Goal: Information Seeking & Learning: Compare options

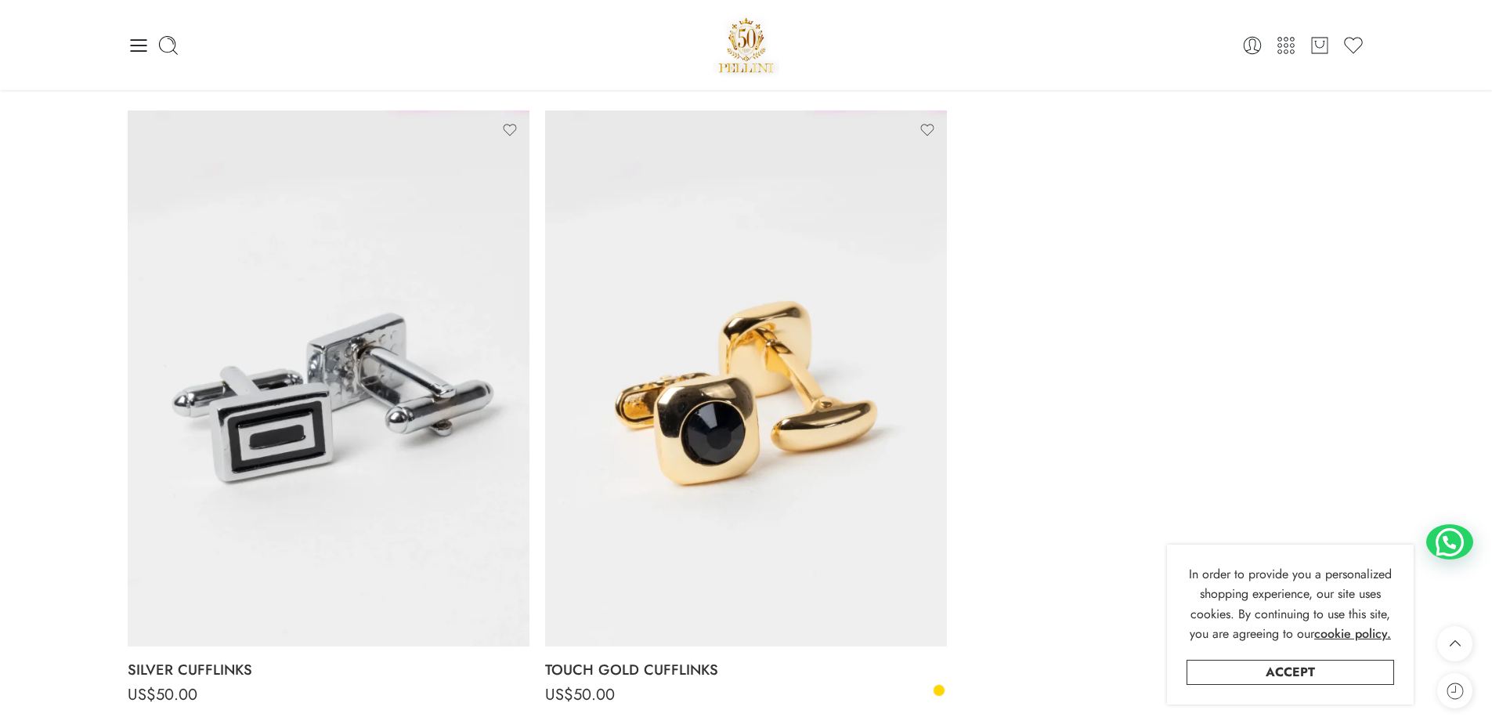
scroll to position [548, 0]
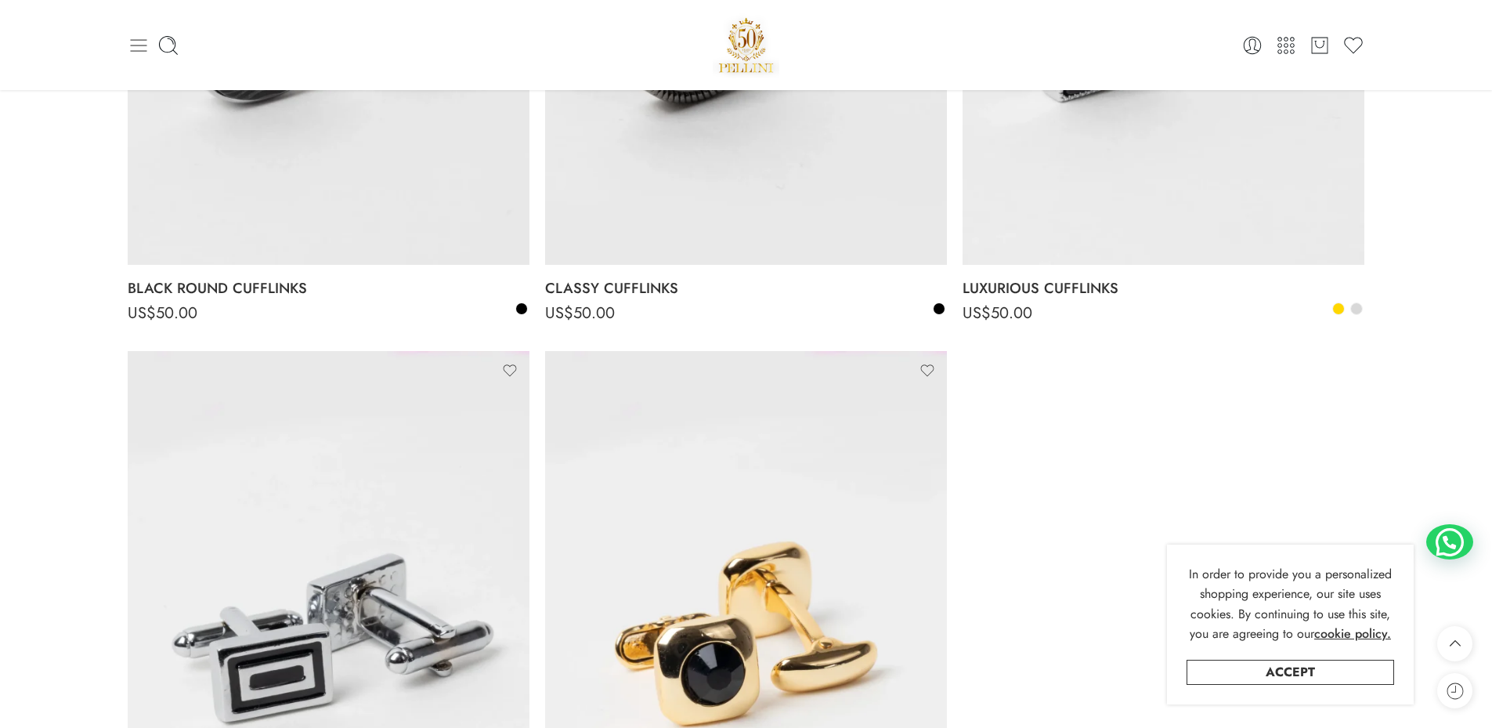
click at [143, 40] on icon at bounding box center [138, 45] width 16 height 13
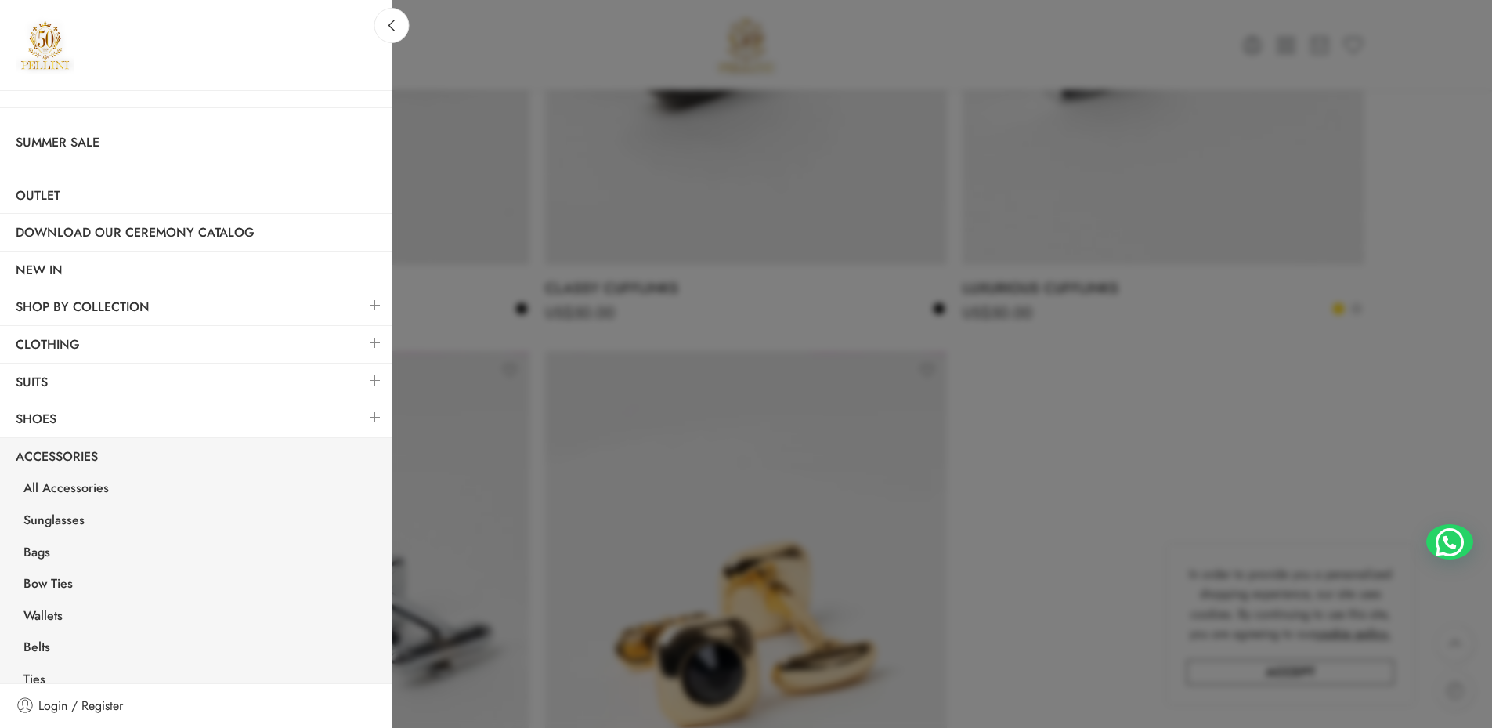
click at [367, 375] on link at bounding box center [375, 380] width 33 height 34
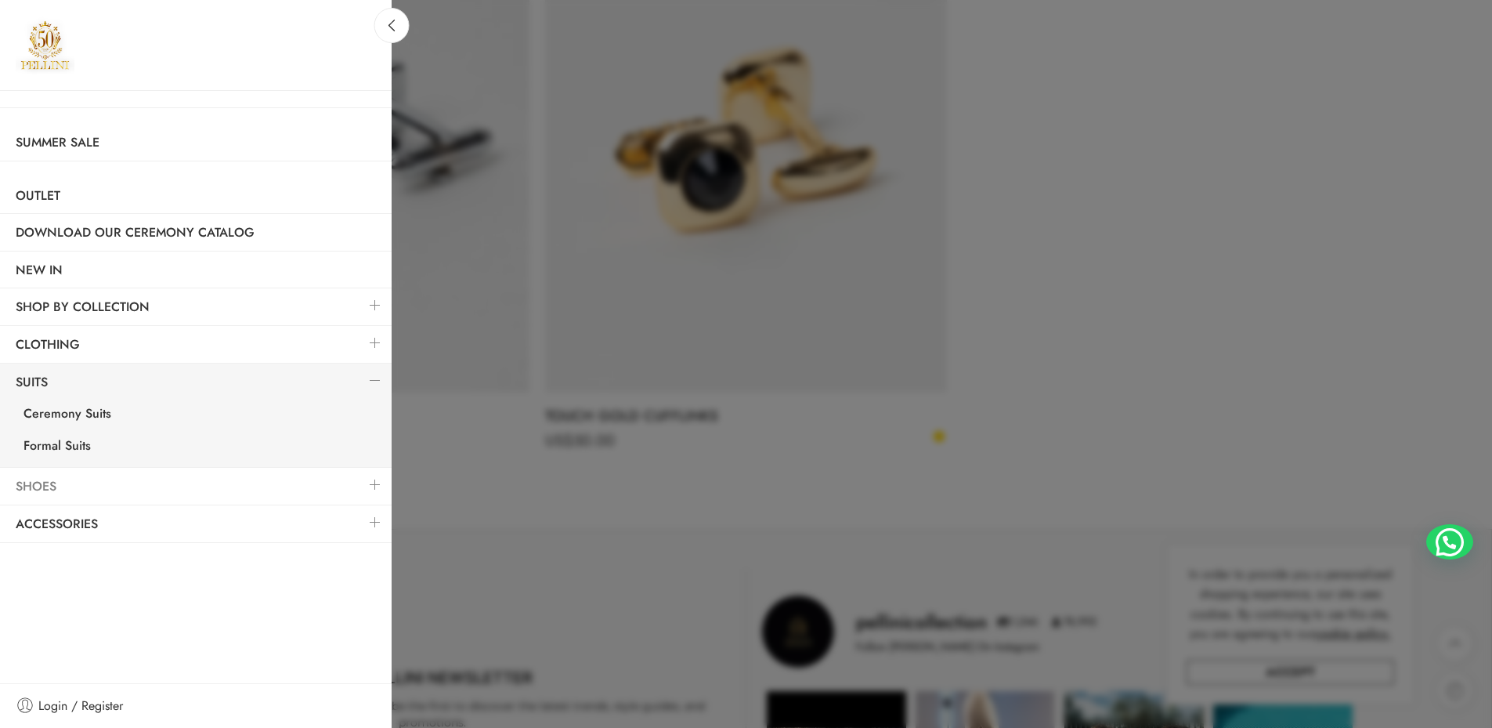
scroll to position [1097, 0]
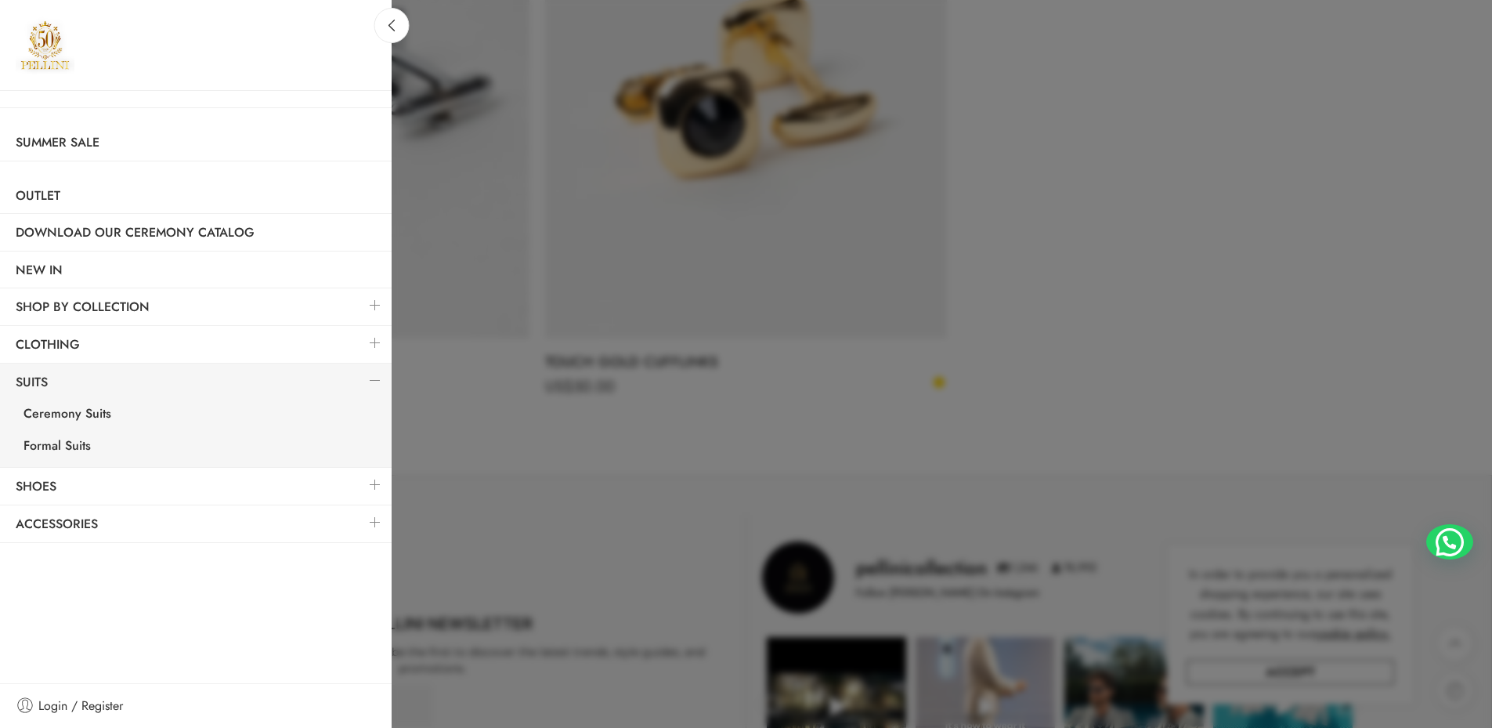
click at [373, 370] on link at bounding box center [375, 380] width 33 height 34
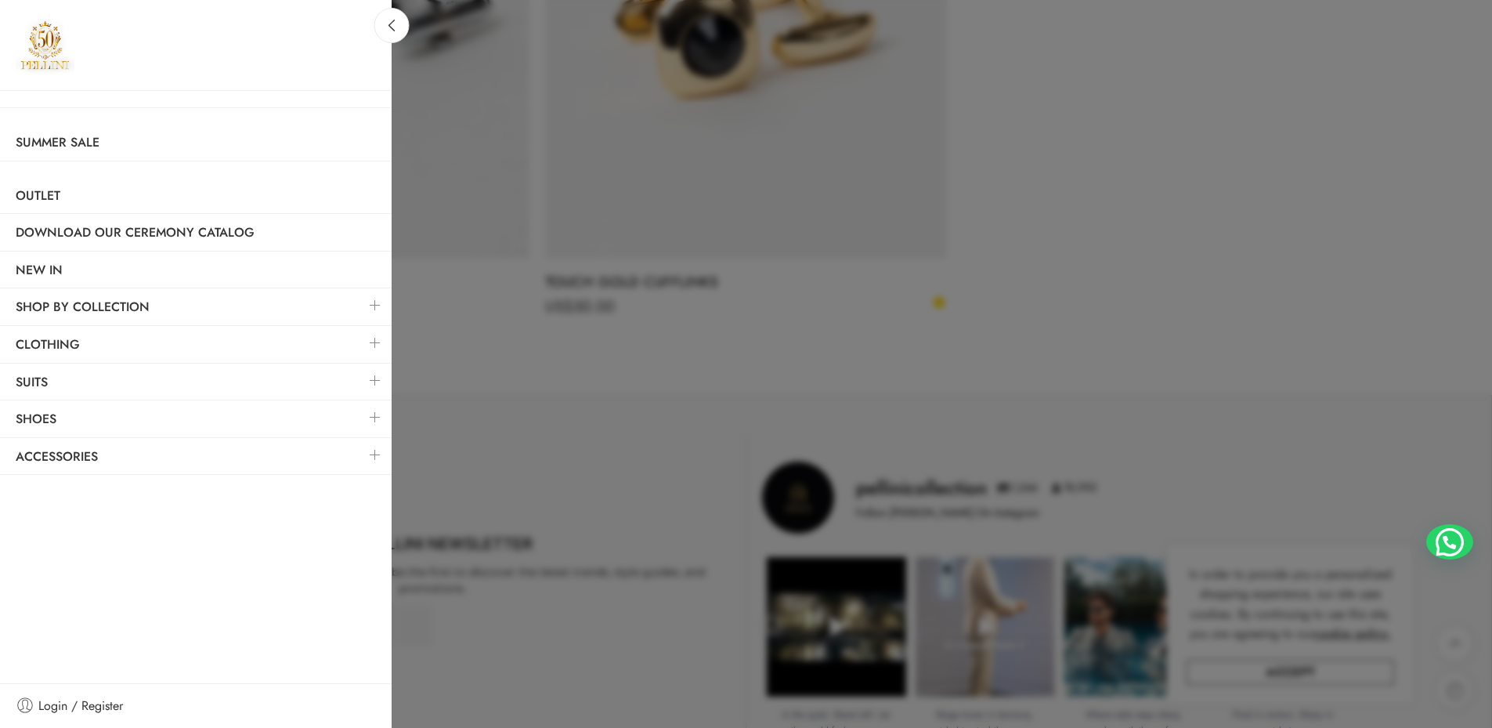
scroll to position [940, 0]
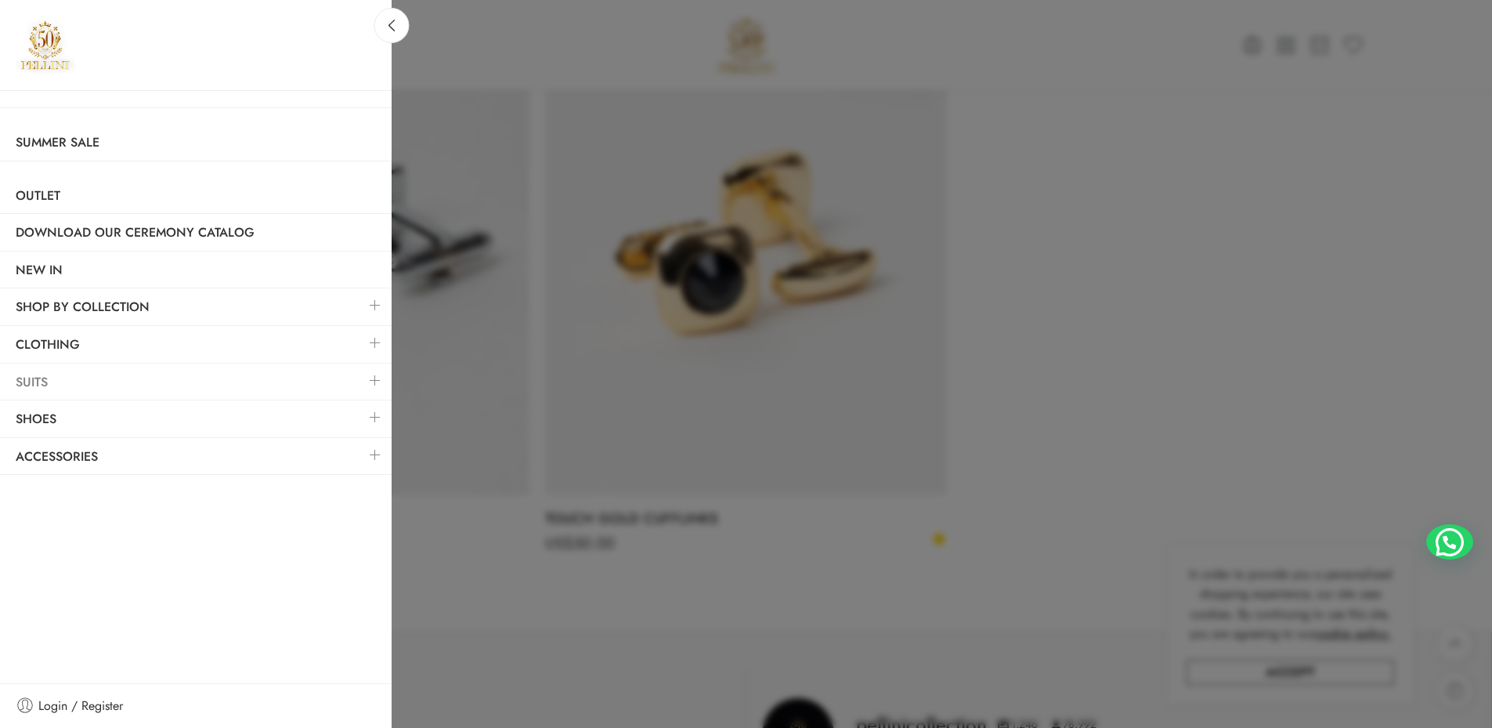
click at [92, 397] on link "Suits" at bounding box center [196, 382] width 392 height 36
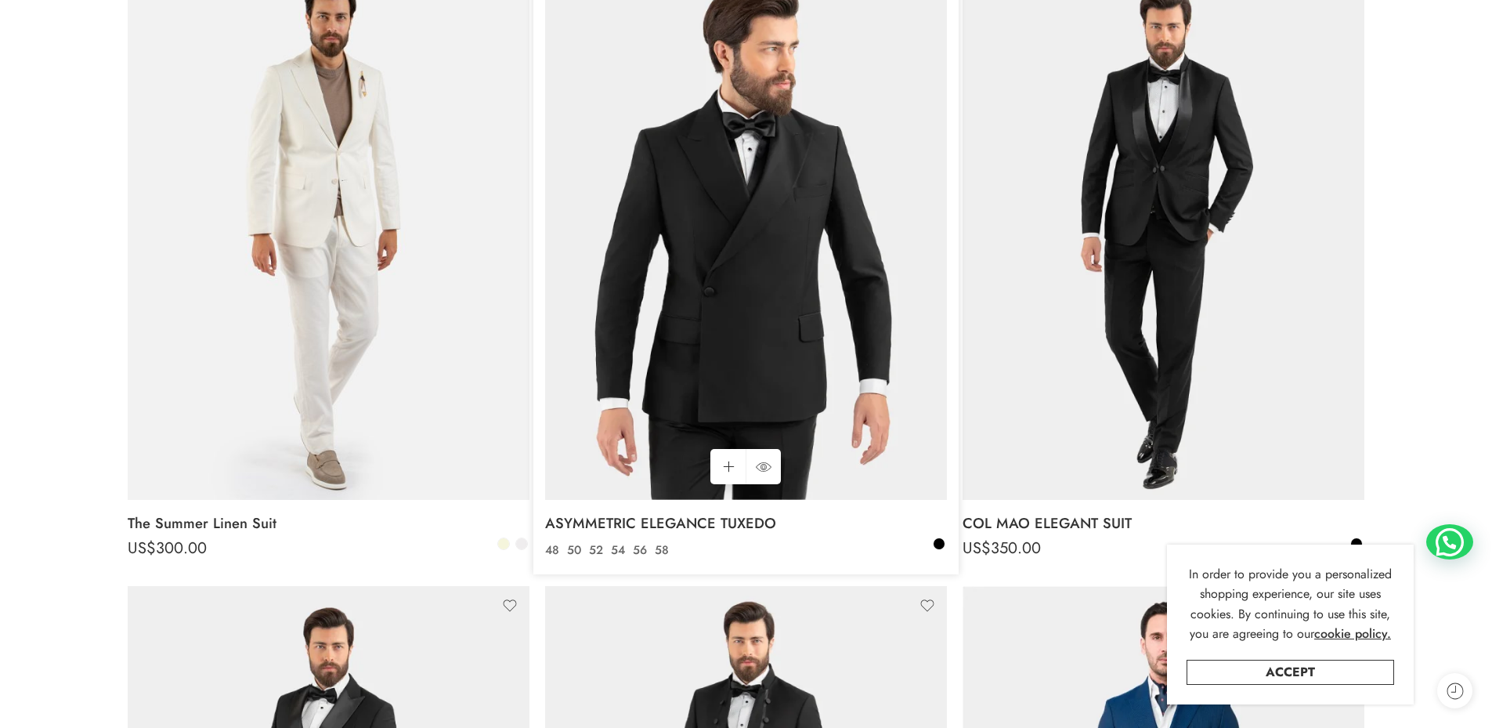
click at [778, 306] on img at bounding box center [746, 232] width 402 height 536
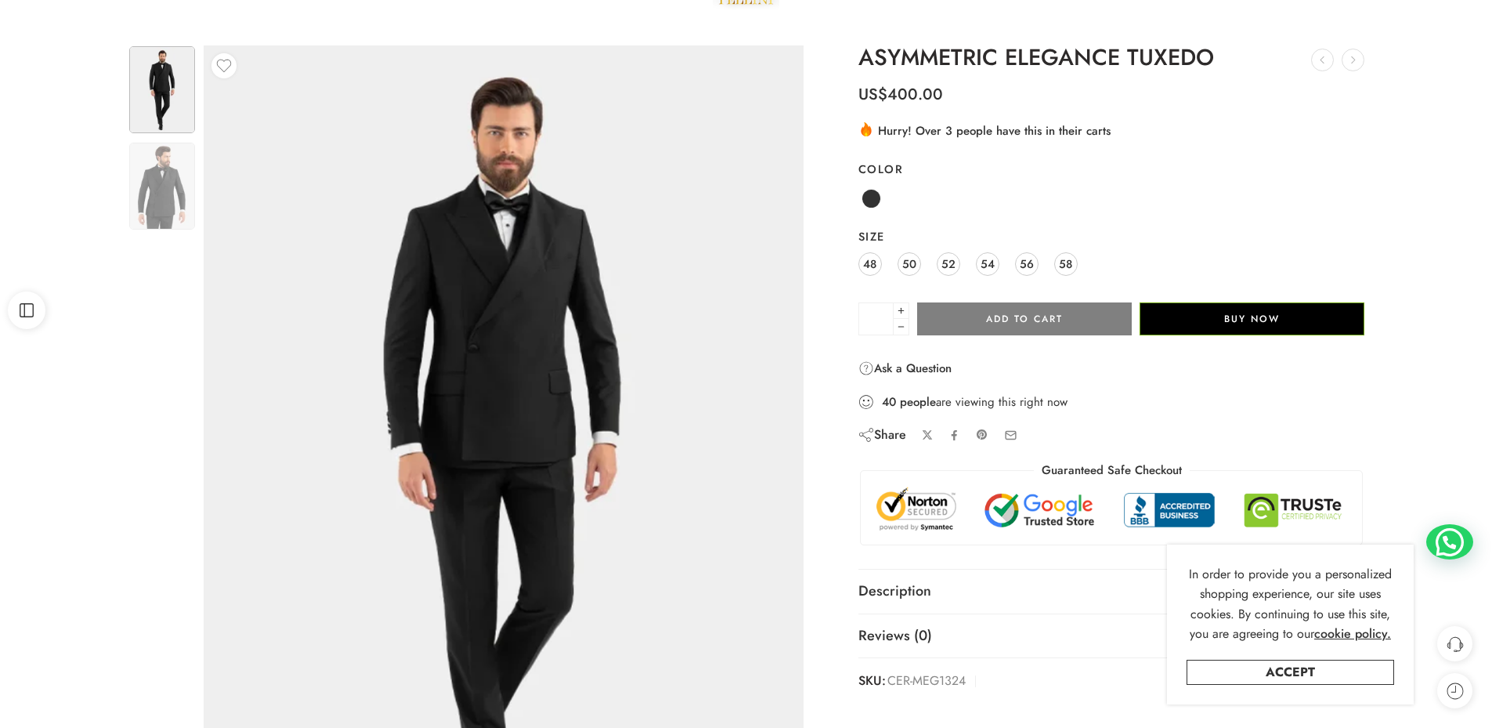
scroll to position [78, 0]
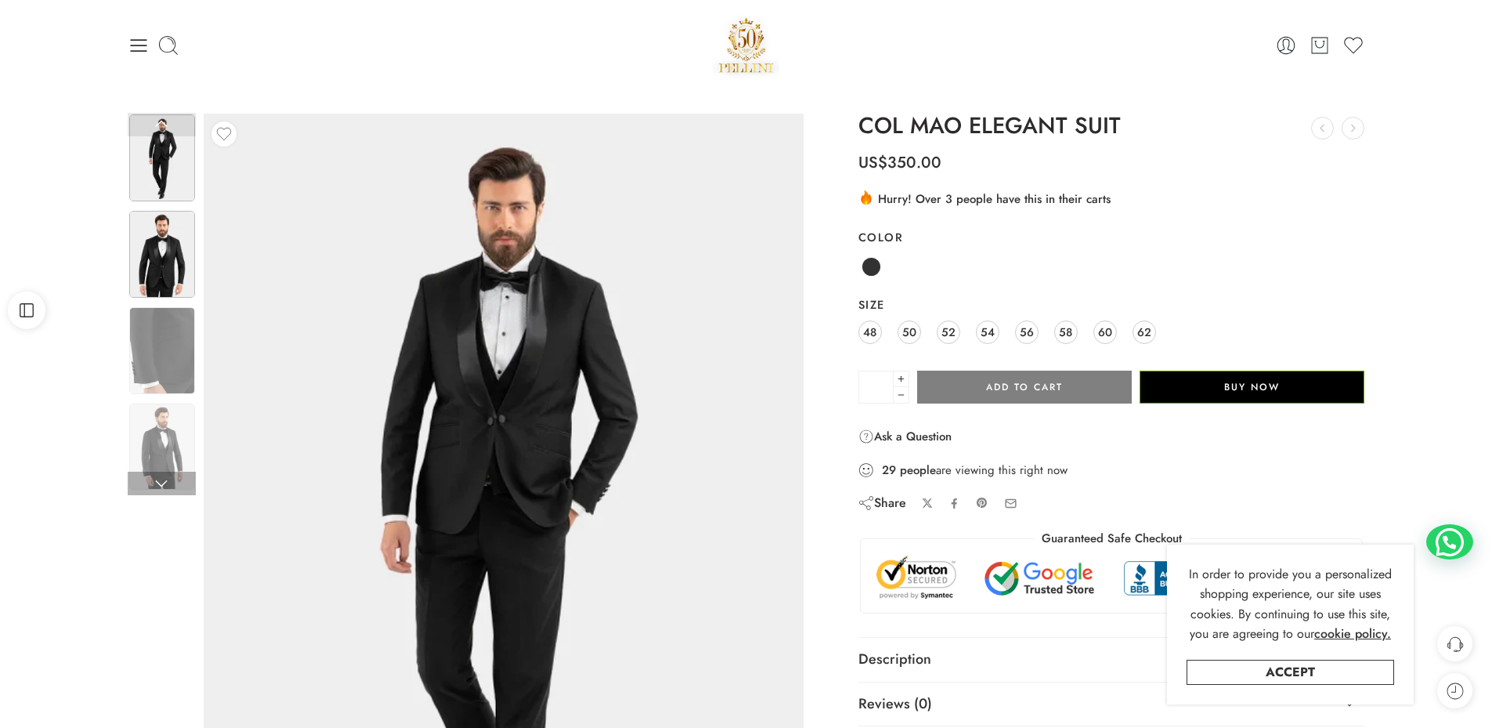
click at [177, 267] on img at bounding box center [162, 254] width 66 height 87
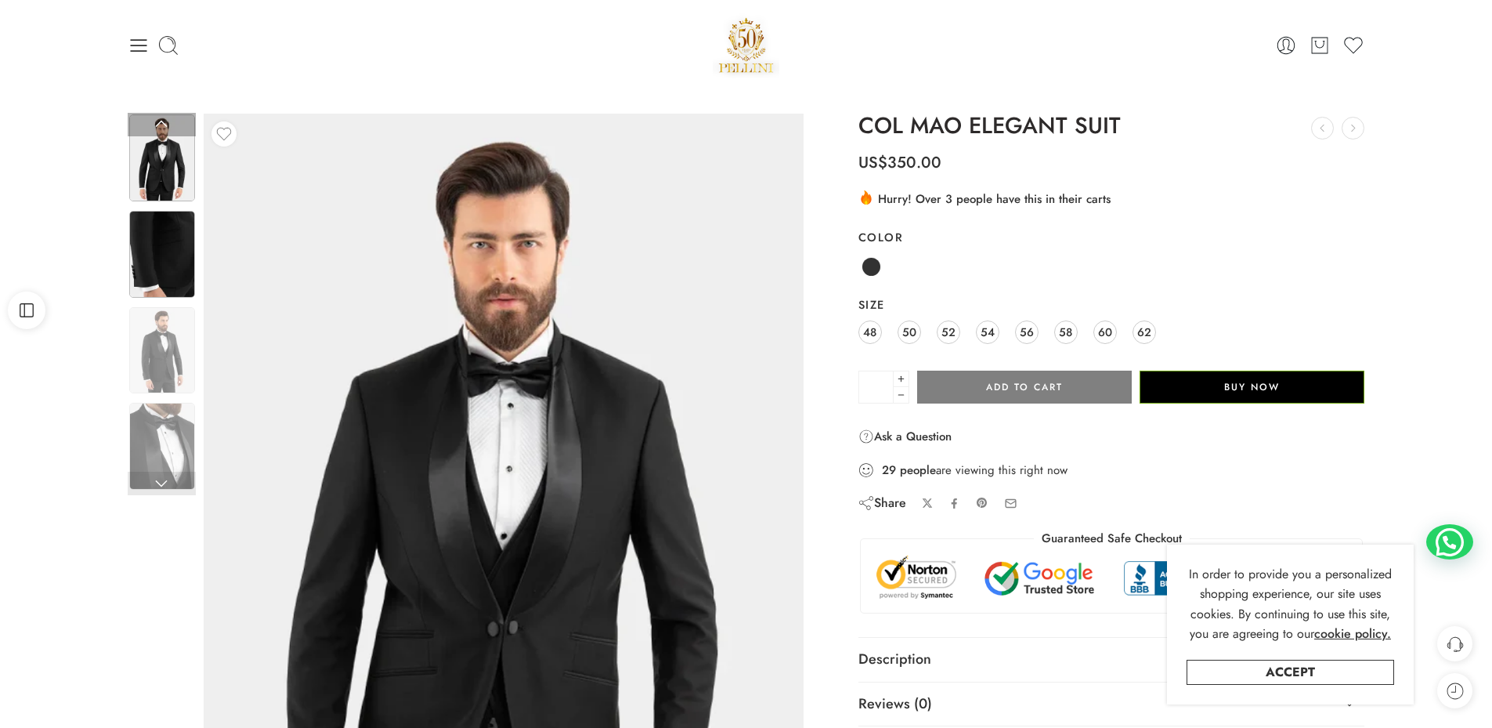
click at [173, 292] on img at bounding box center [162, 254] width 66 height 87
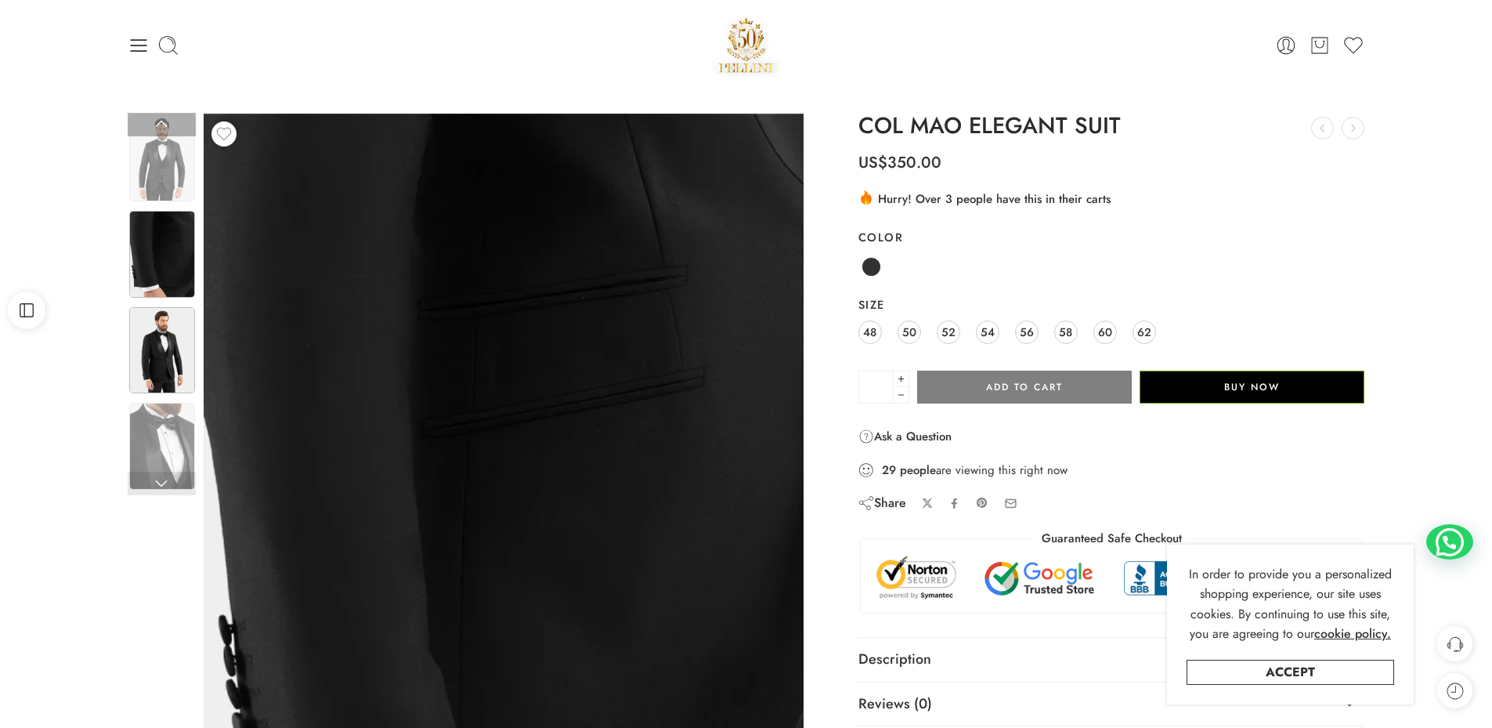
click at [158, 341] on img at bounding box center [162, 350] width 66 height 87
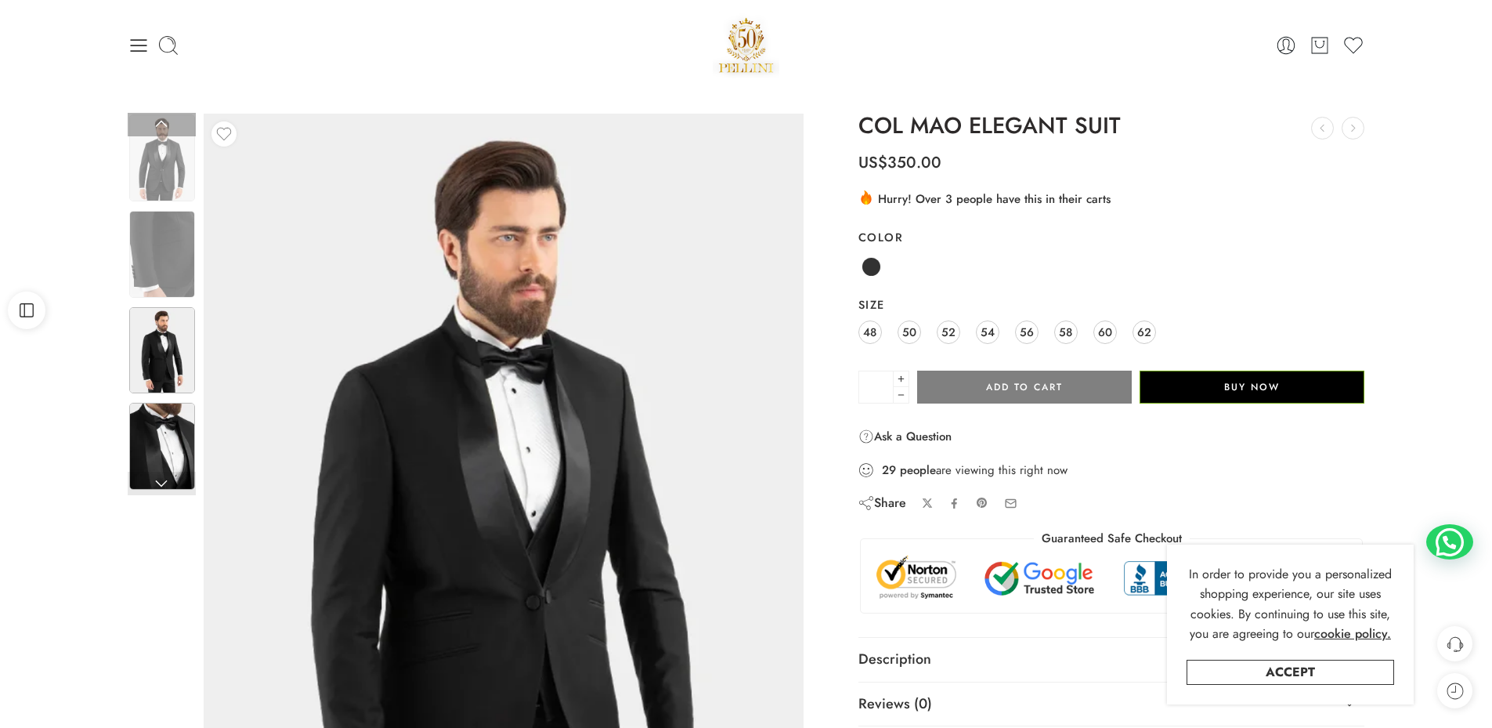
click at [175, 426] on img at bounding box center [162, 446] width 66 height 87
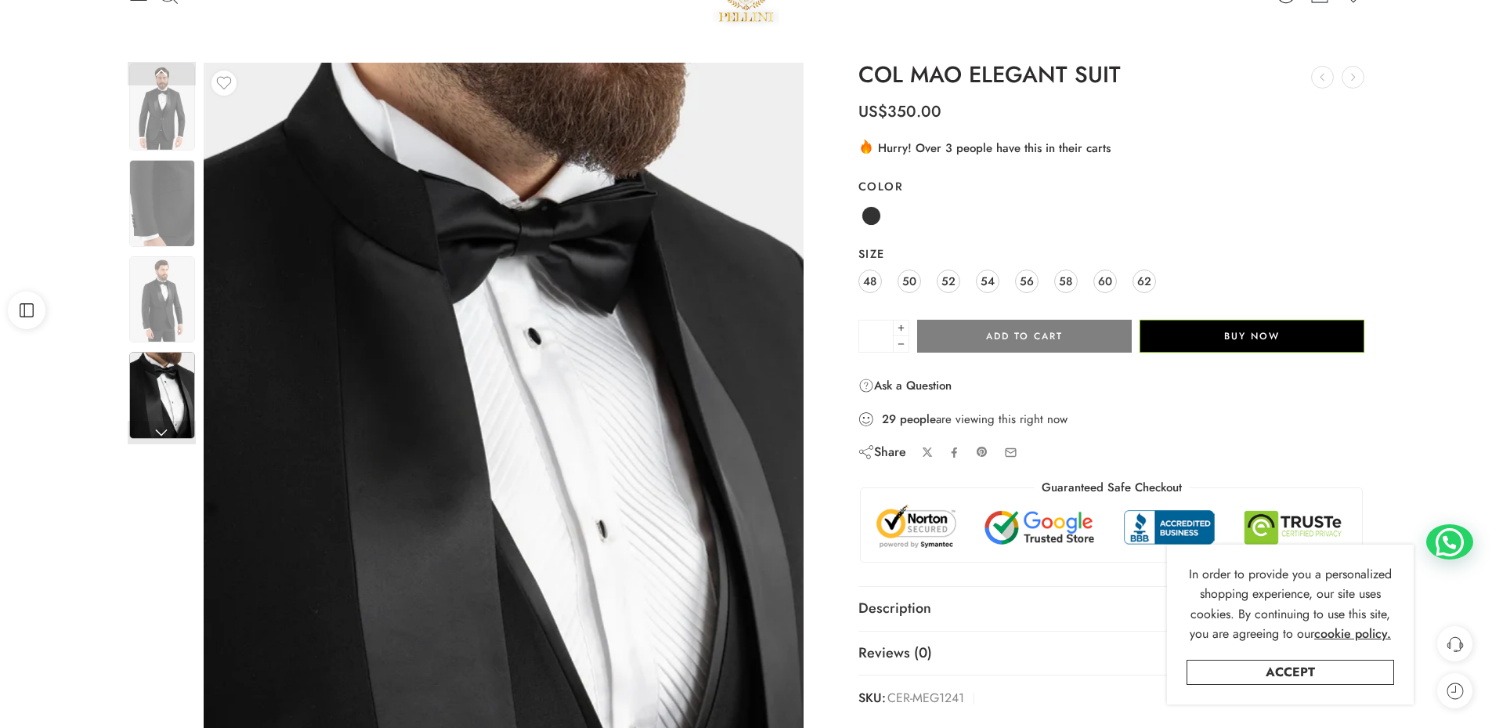
scroll to position [78, 0]
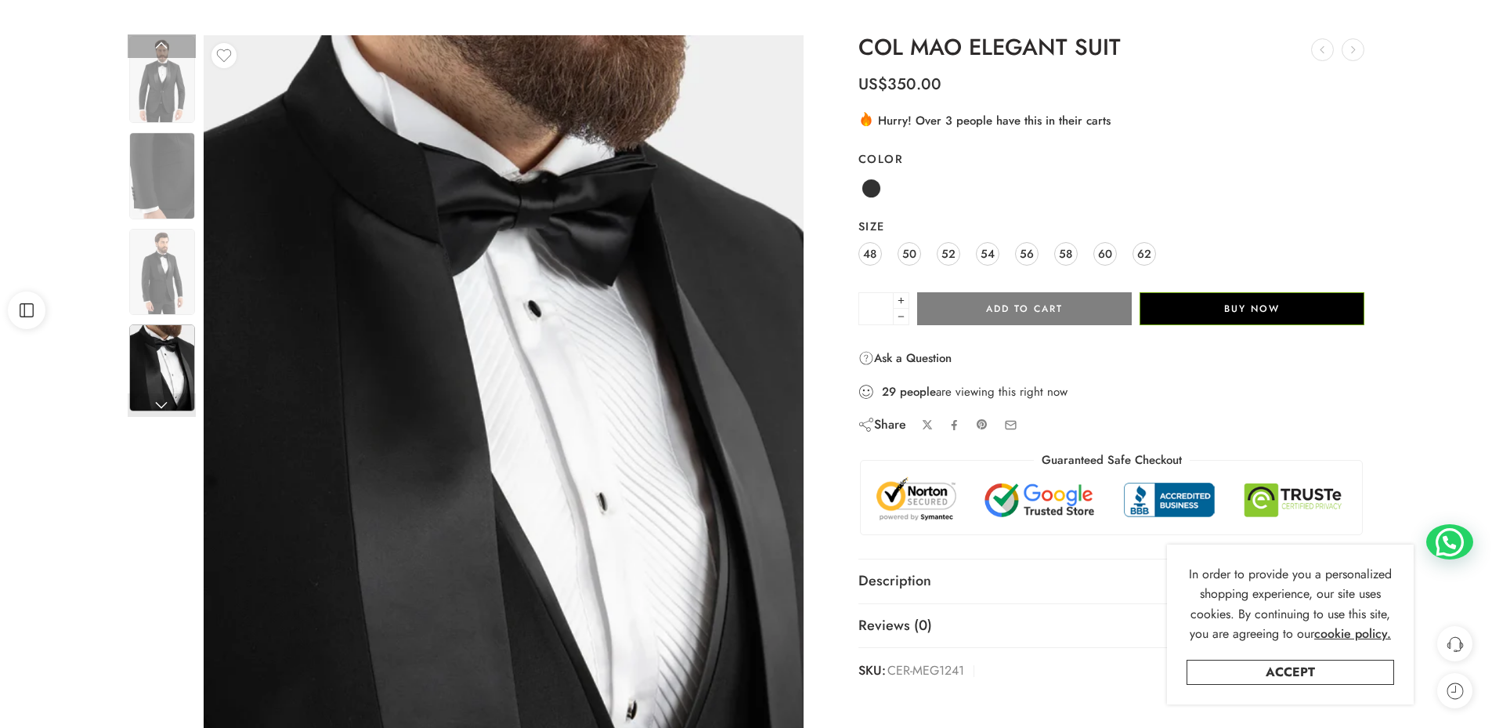
click at [164, 406] on link at bounding box center [162, 404] width 68 height 23
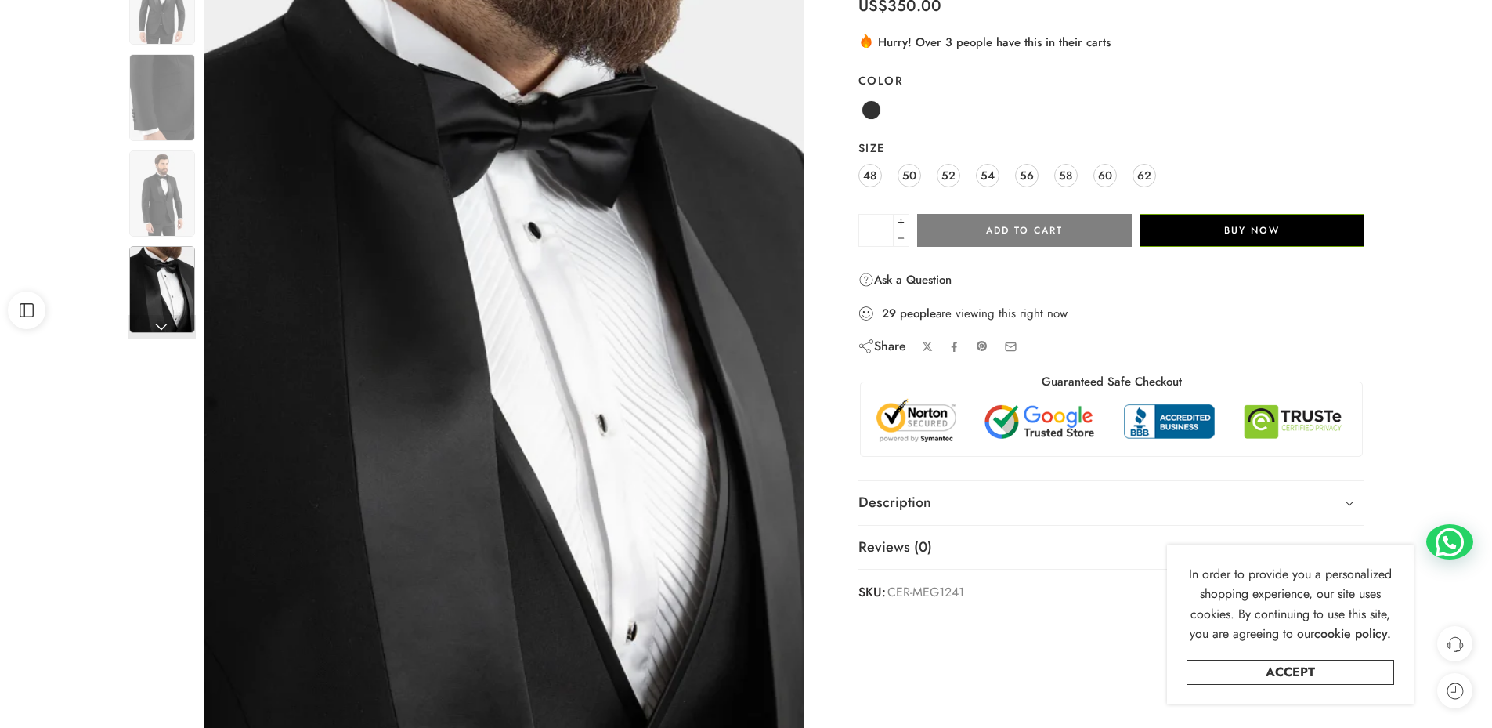
scroll to position [470, 0]
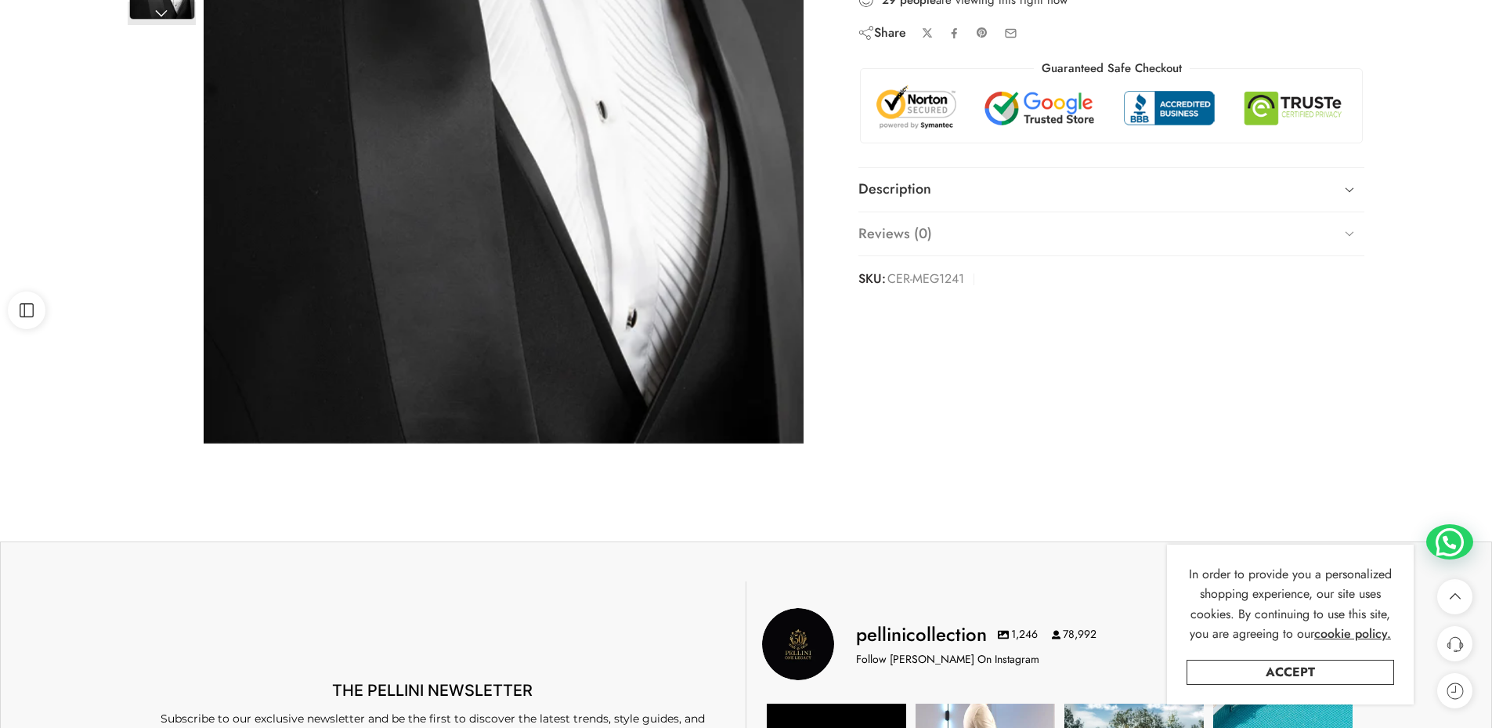
click at [1097, 250] on link "Reviews (0)" at bounding box center [1111, 234] width 507 height 44
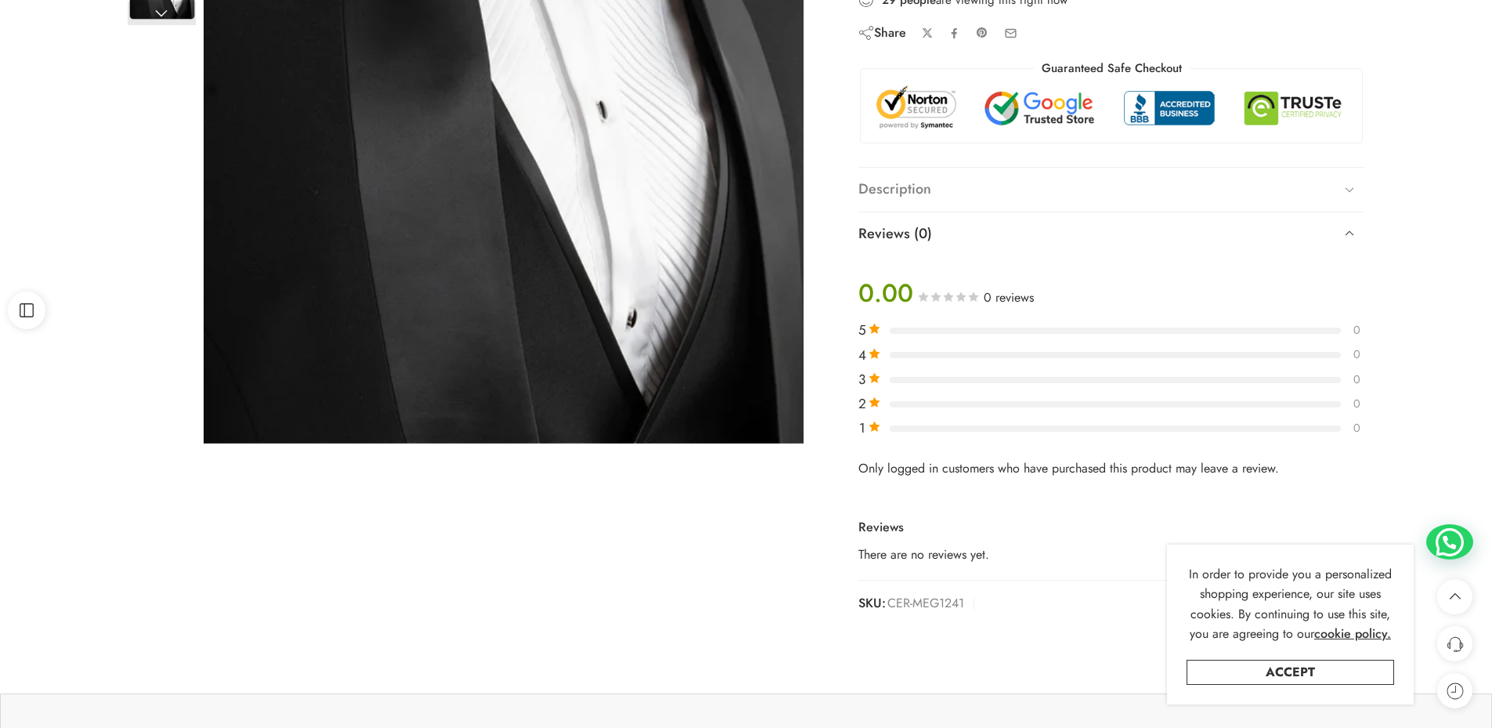
click at [1249, 204] on link "Description" at bounding box center [1111, 190] width 507 height 44
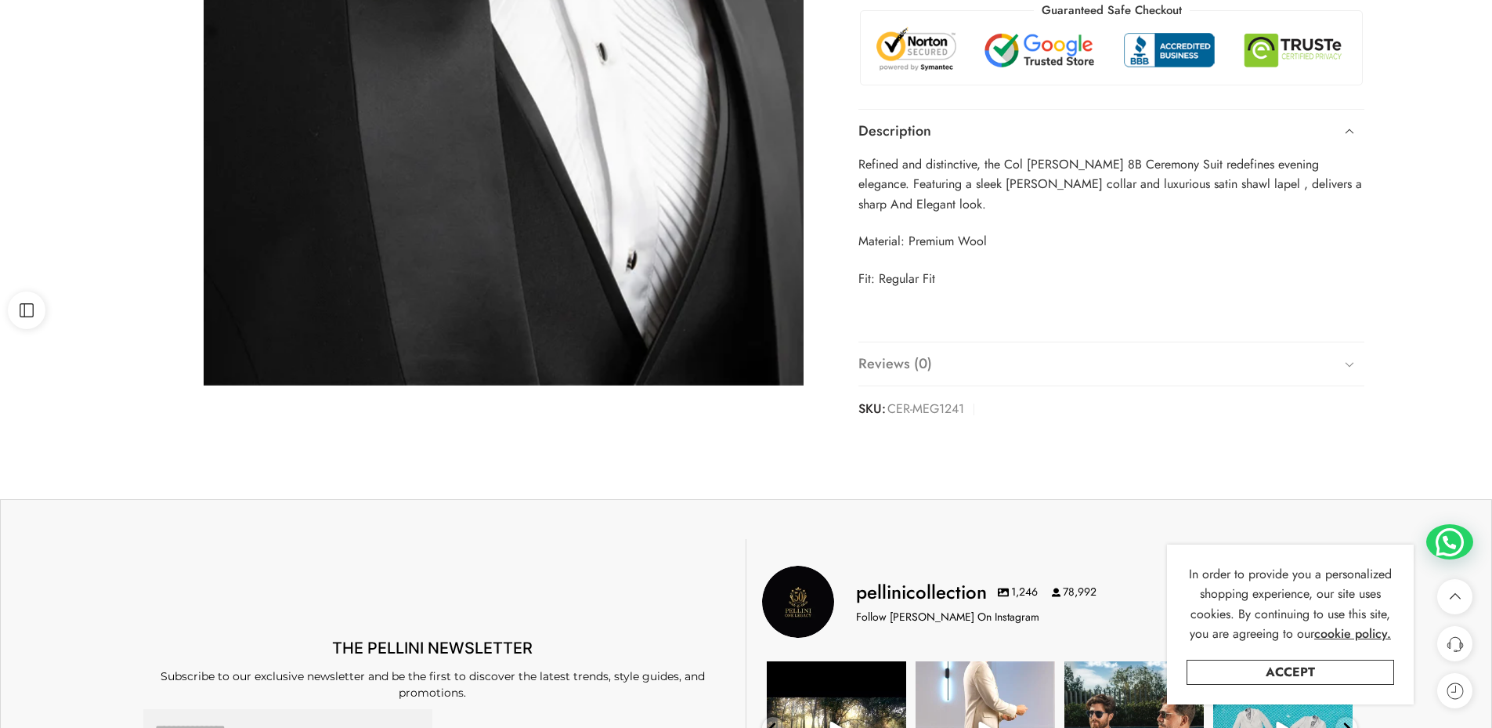
scroll to position [627, 0]
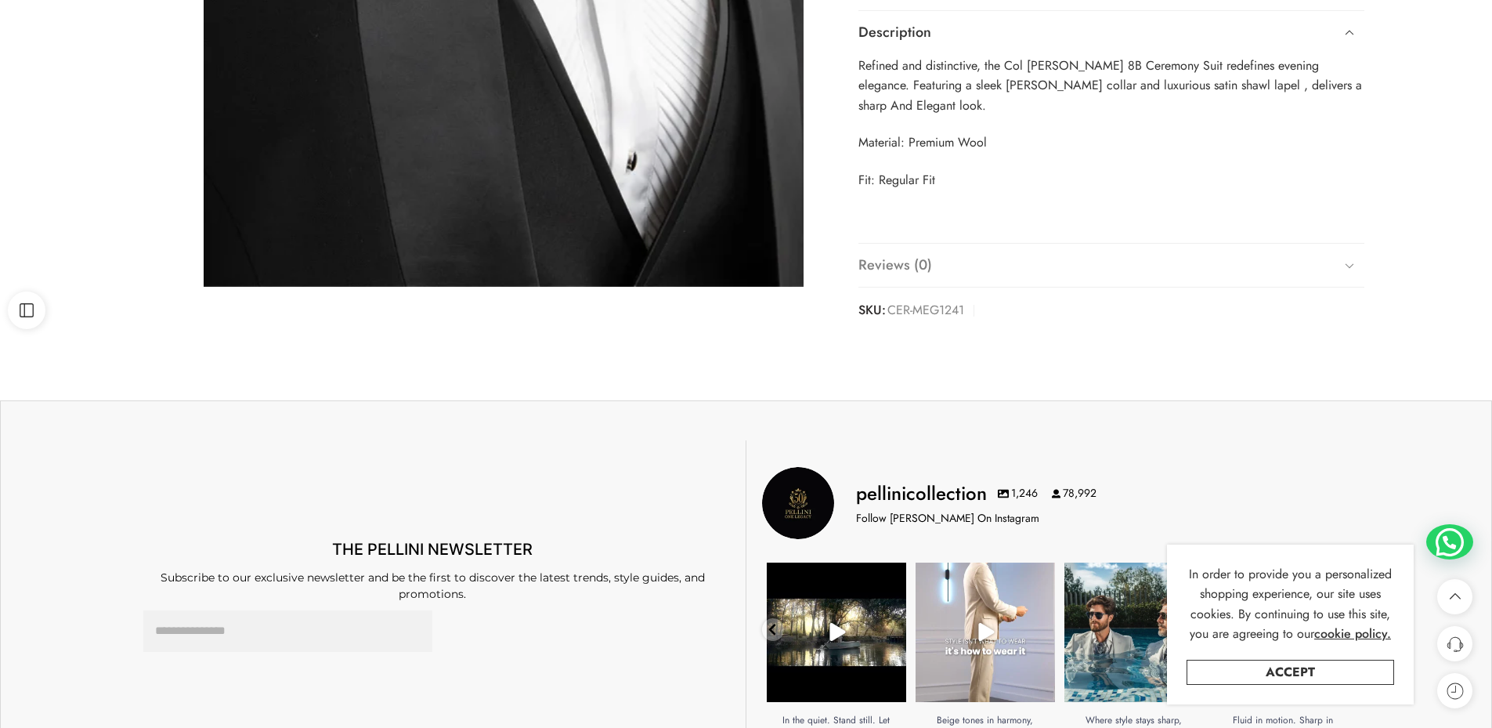
click at [1210, 245] on link "Reviews (0)" at bounding box center [1111, 266] width 507 height 44
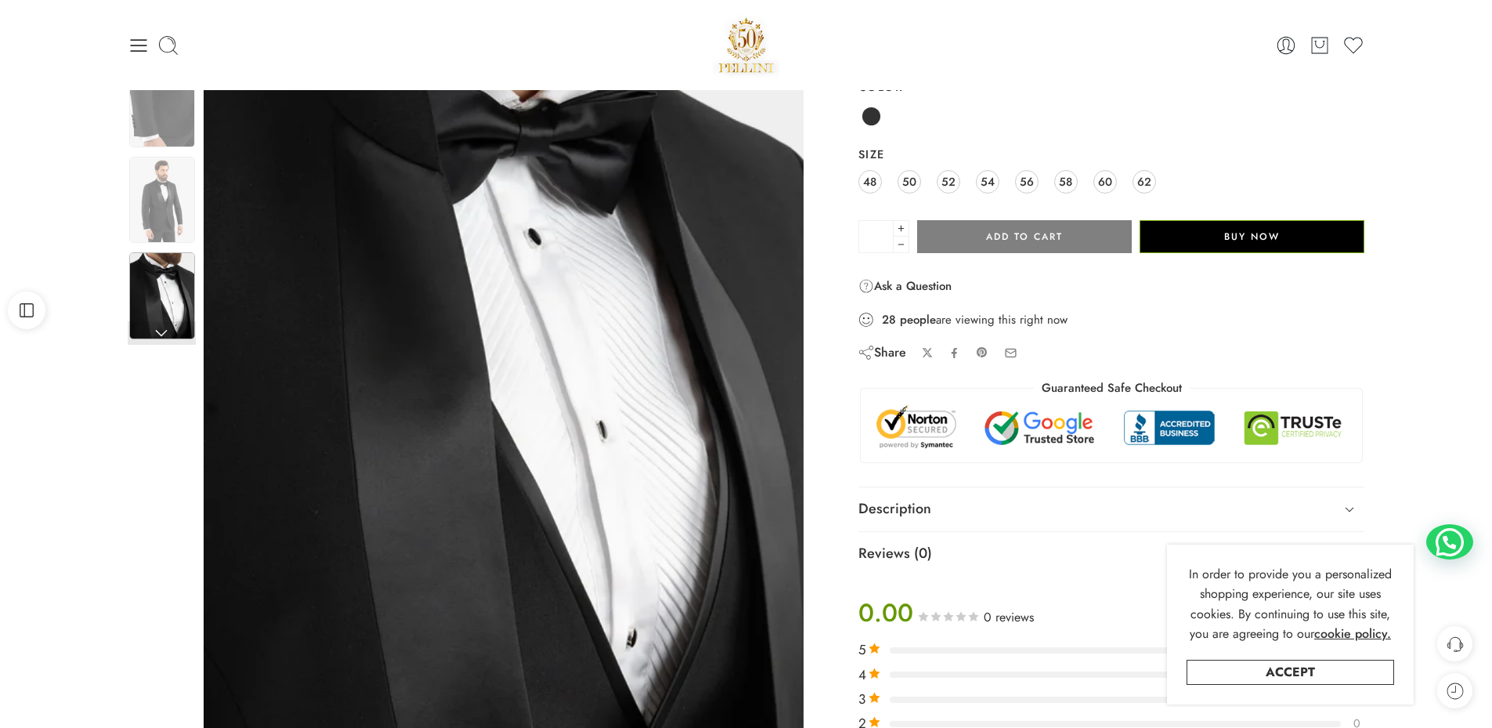
scroll to position [0, 0]
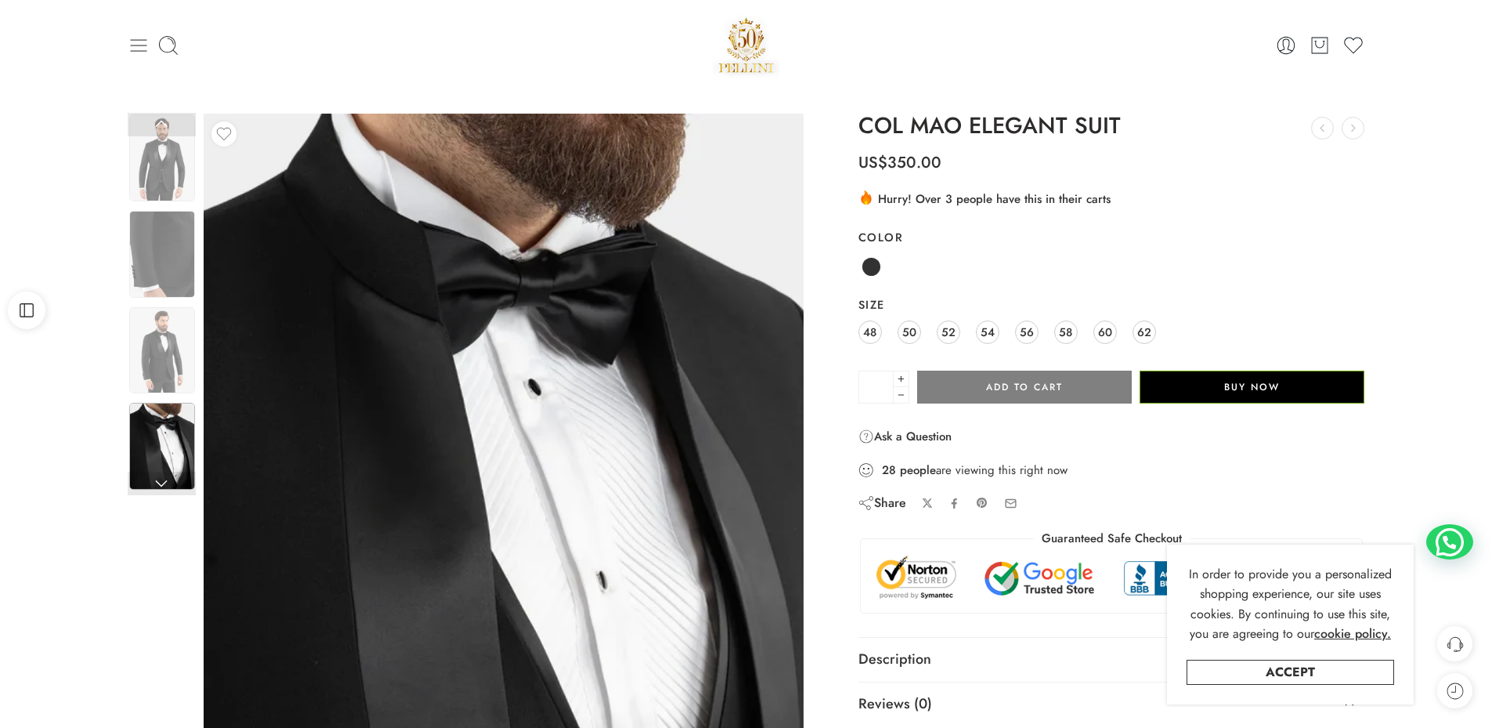
click at [136, 42] on icon at bounding box center [139, 45] width 22 height 22
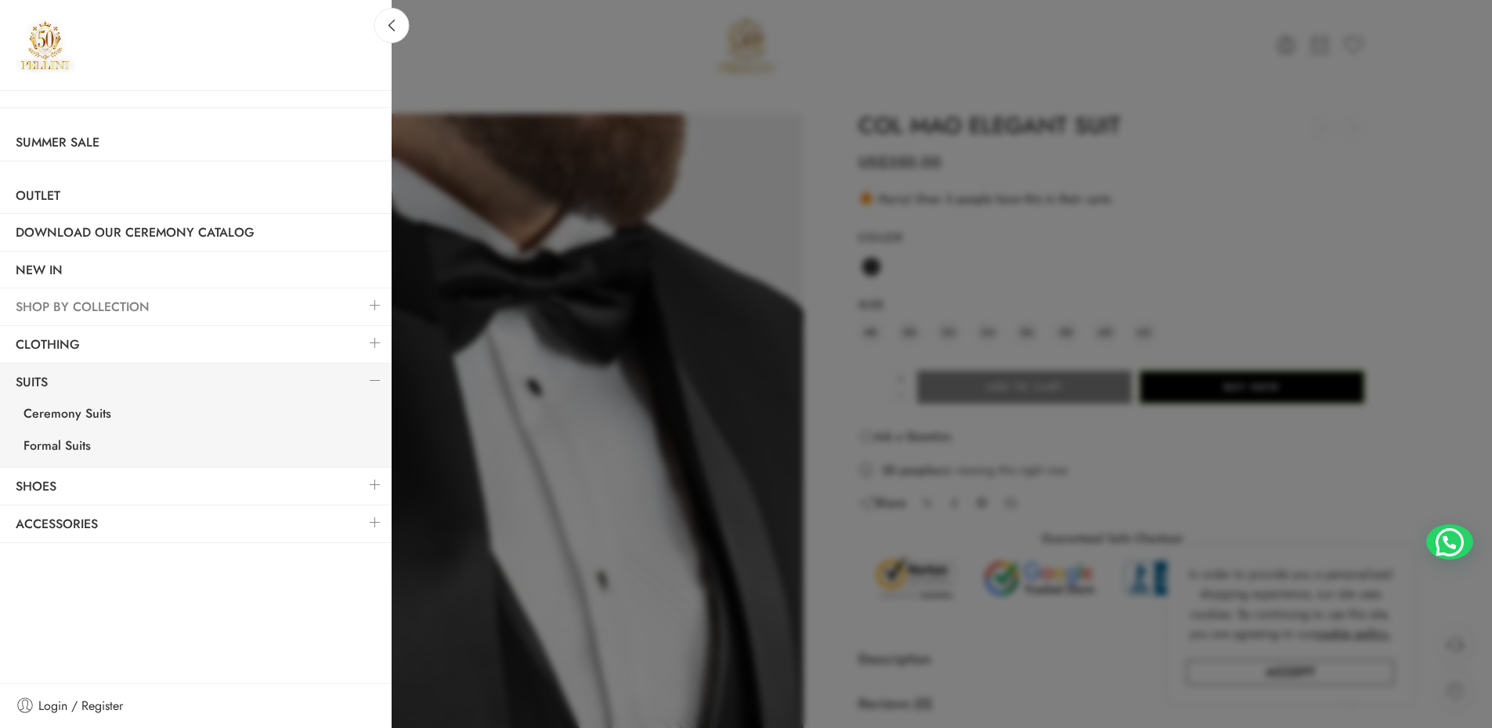
click at [342, 305] on link "SHOP BY COLLECTION" at bounding box center [196, 307] width 392 height 36
click at [361, 307] on link at bounding box center [375, 305] width 33 height 34
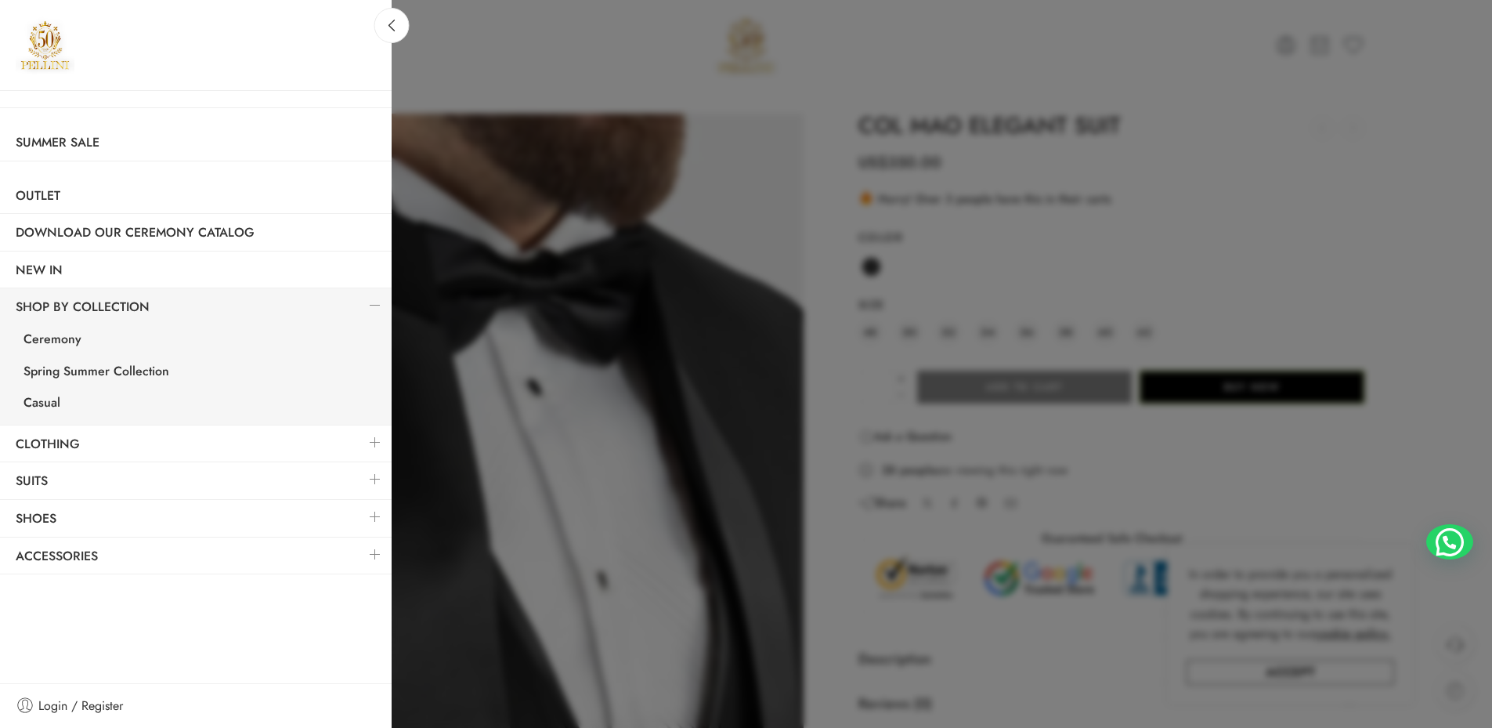
click at [373, 449] on link at bounding box center [375, 442] width 33 height 34
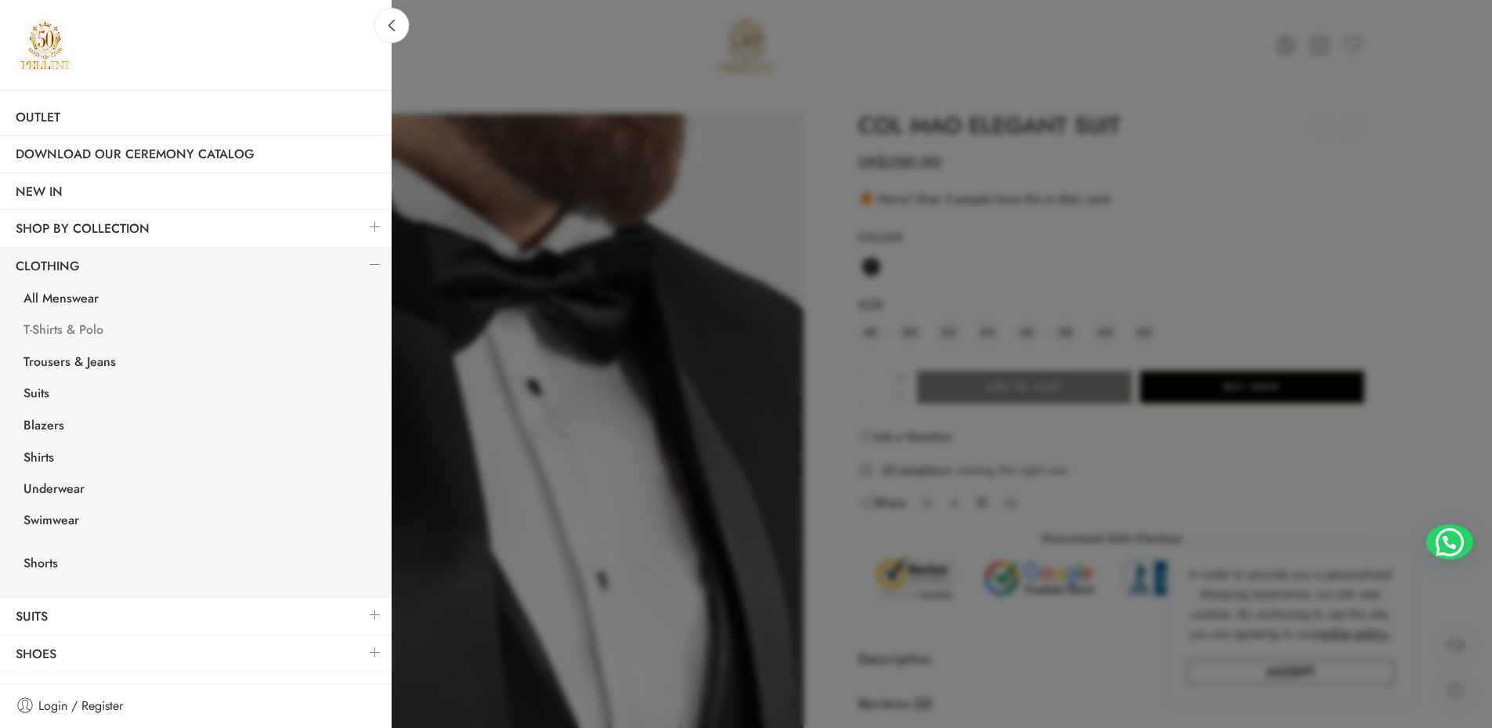
scroll to position [105, 0]
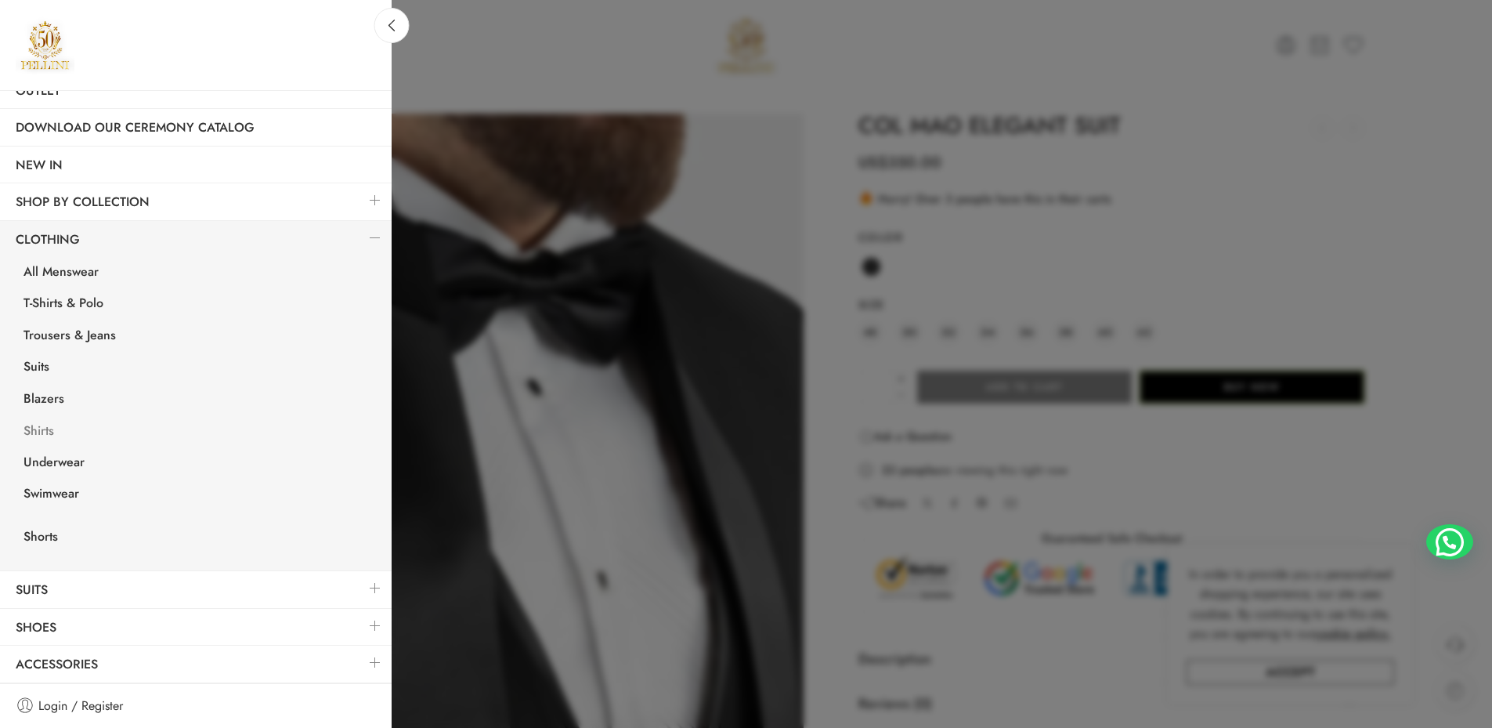
click at [49, 430] on link "Shirts" at bounding box center [200, 433] width 384 height 32
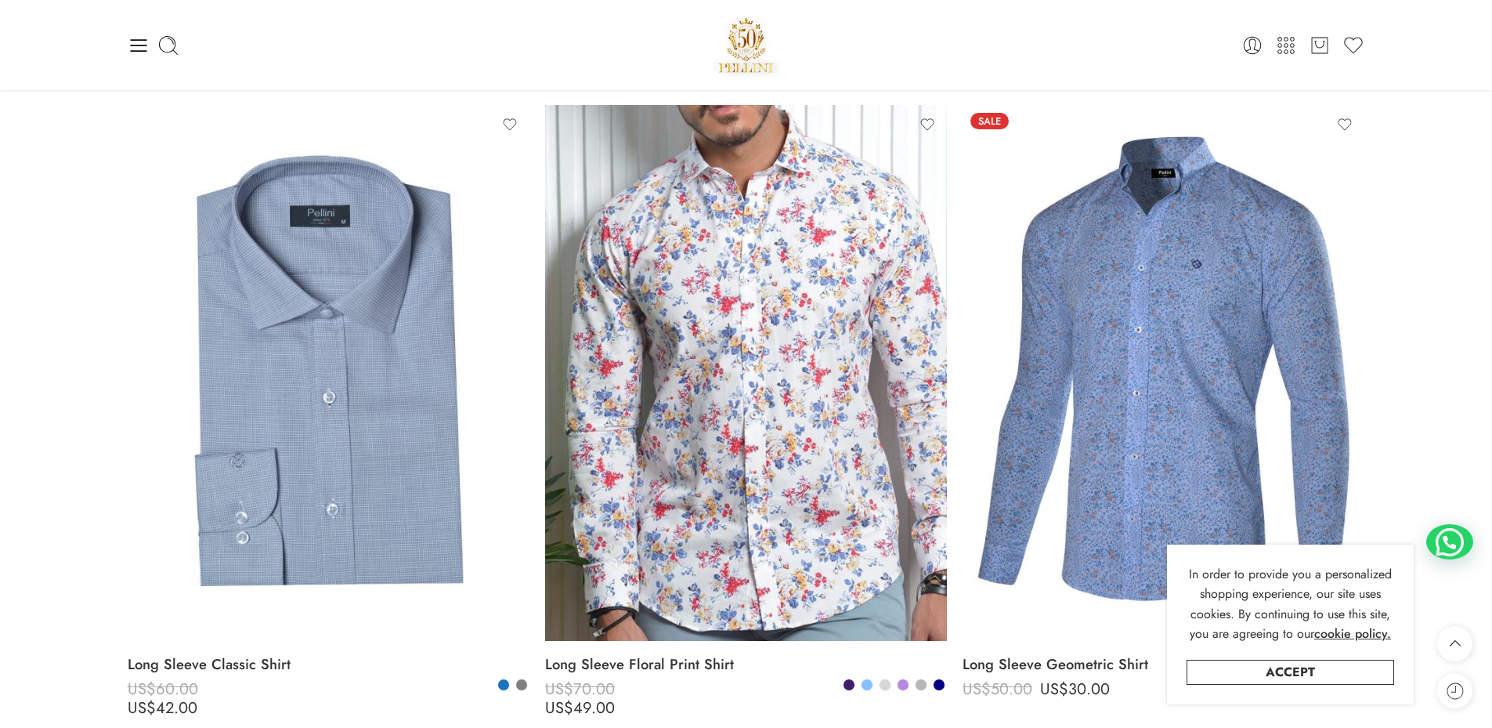
scroll to position [5248, 0]
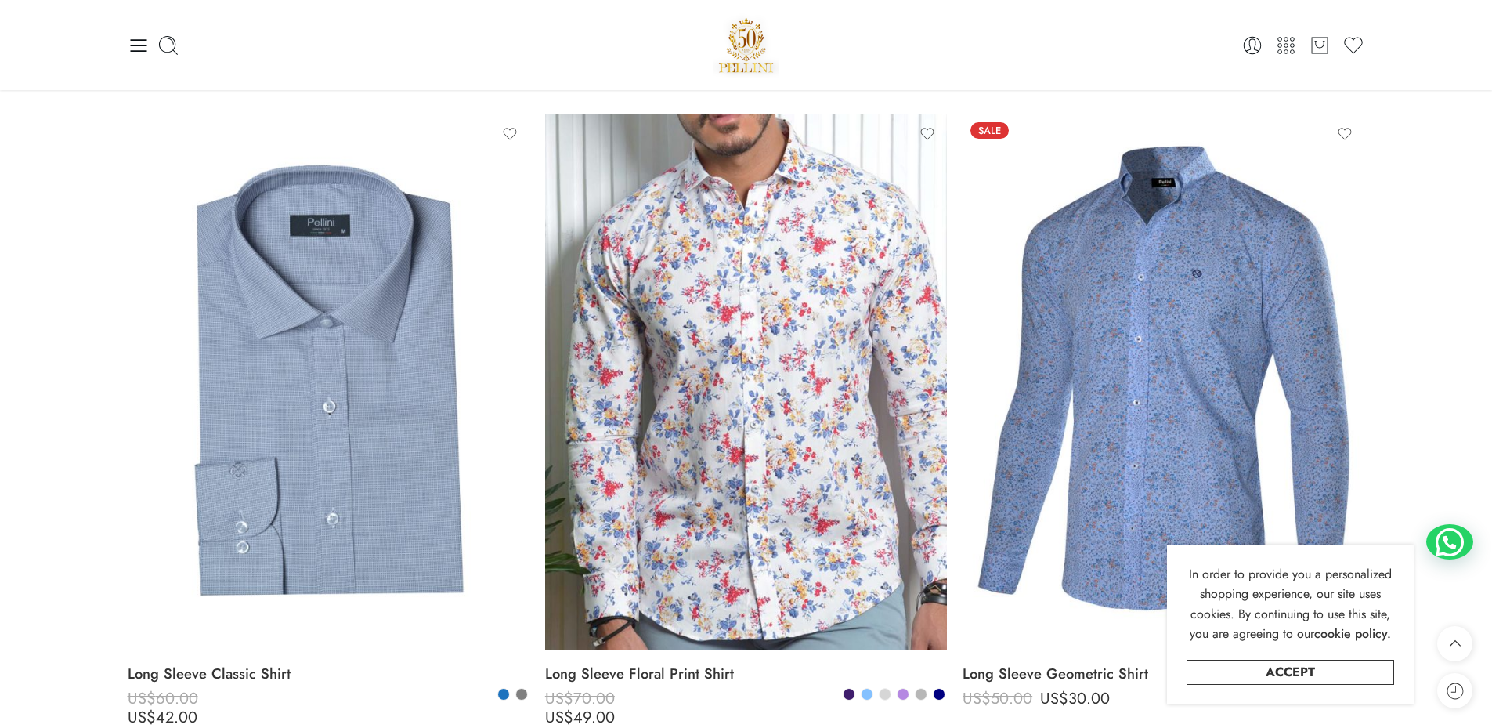
click at [124, 35] on div "0 Cart 0 Wishlist Search here" at bounding box center [746, 45] width 1253 height 90
click at [132, 42] on icon at bounding box center [139, 45] width 22 height 22
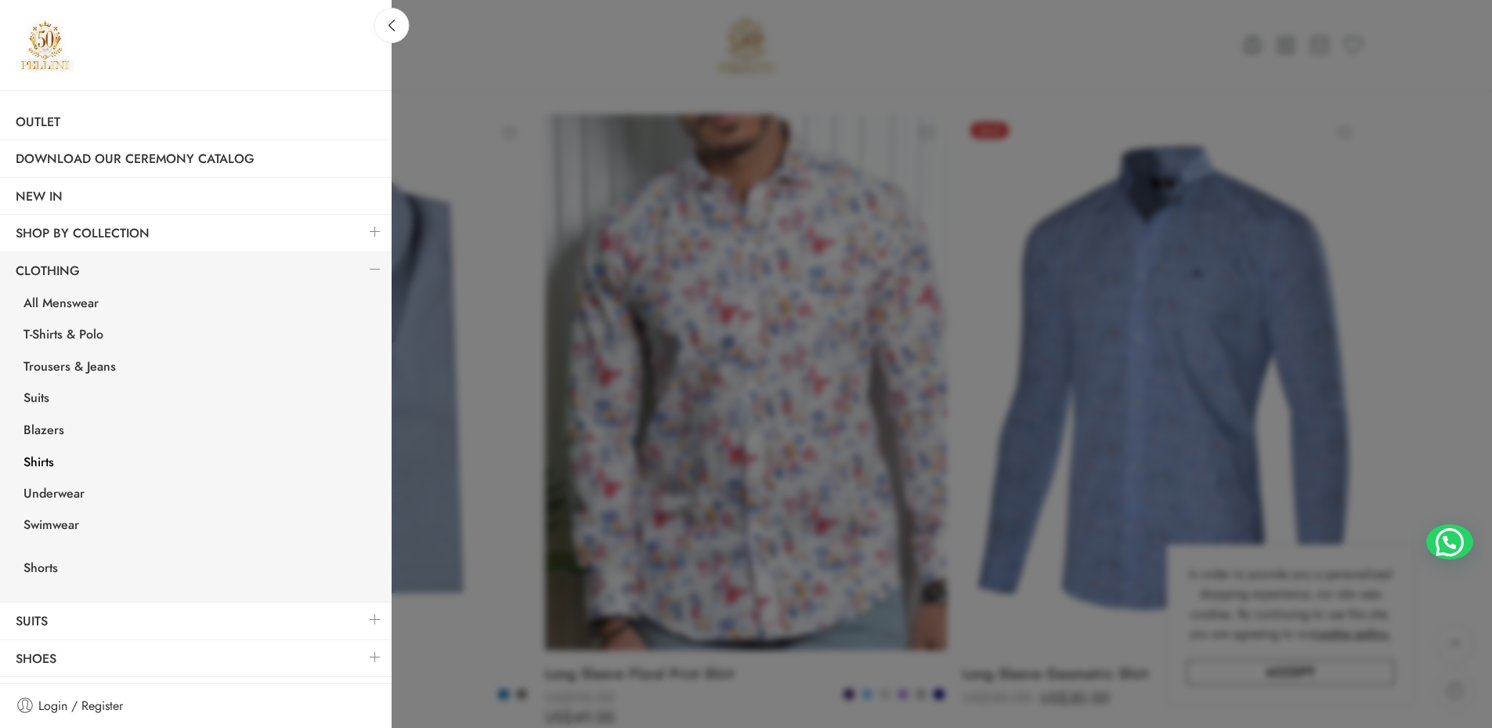
scroll to position [27, 0]
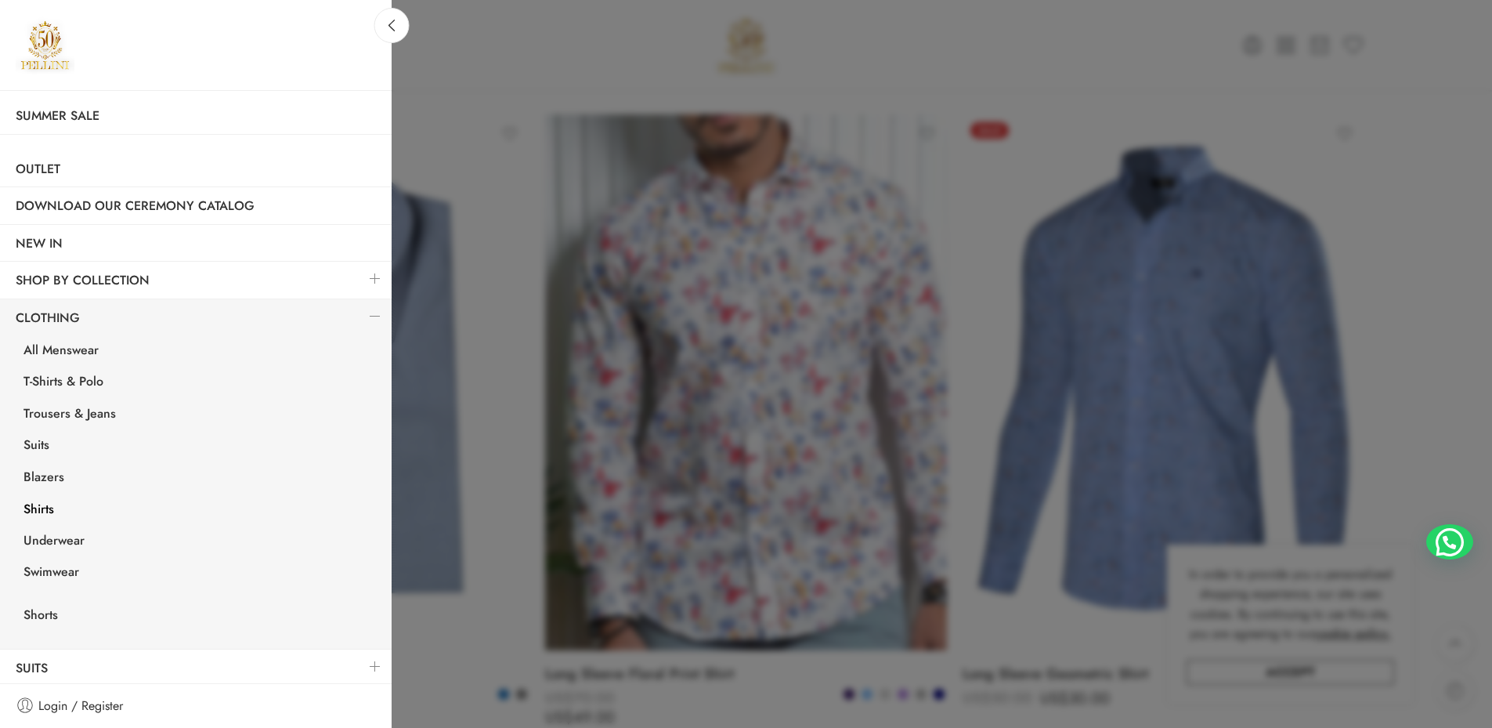
click at [368, 663] on link at bounding box center [375, 666] width 33 height 34
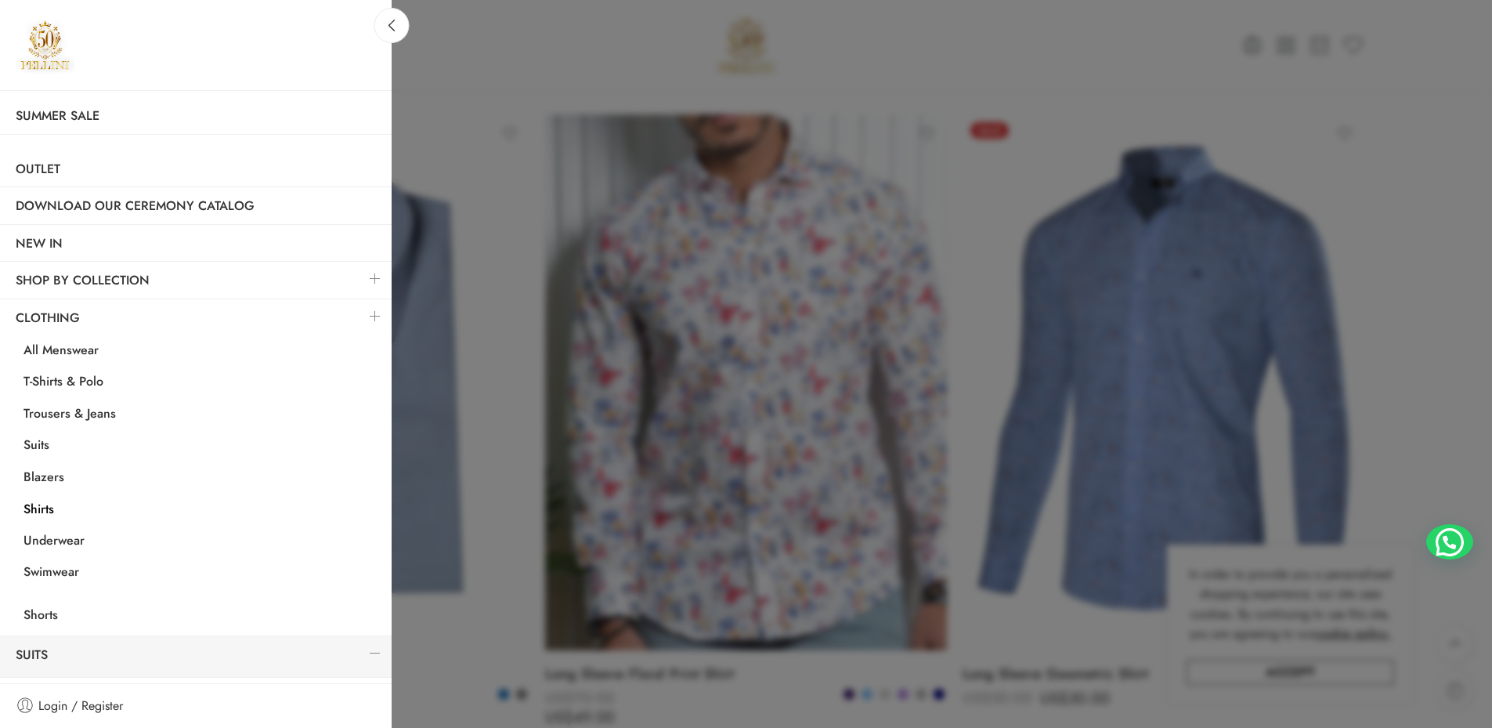
scroll to position [0, 0]
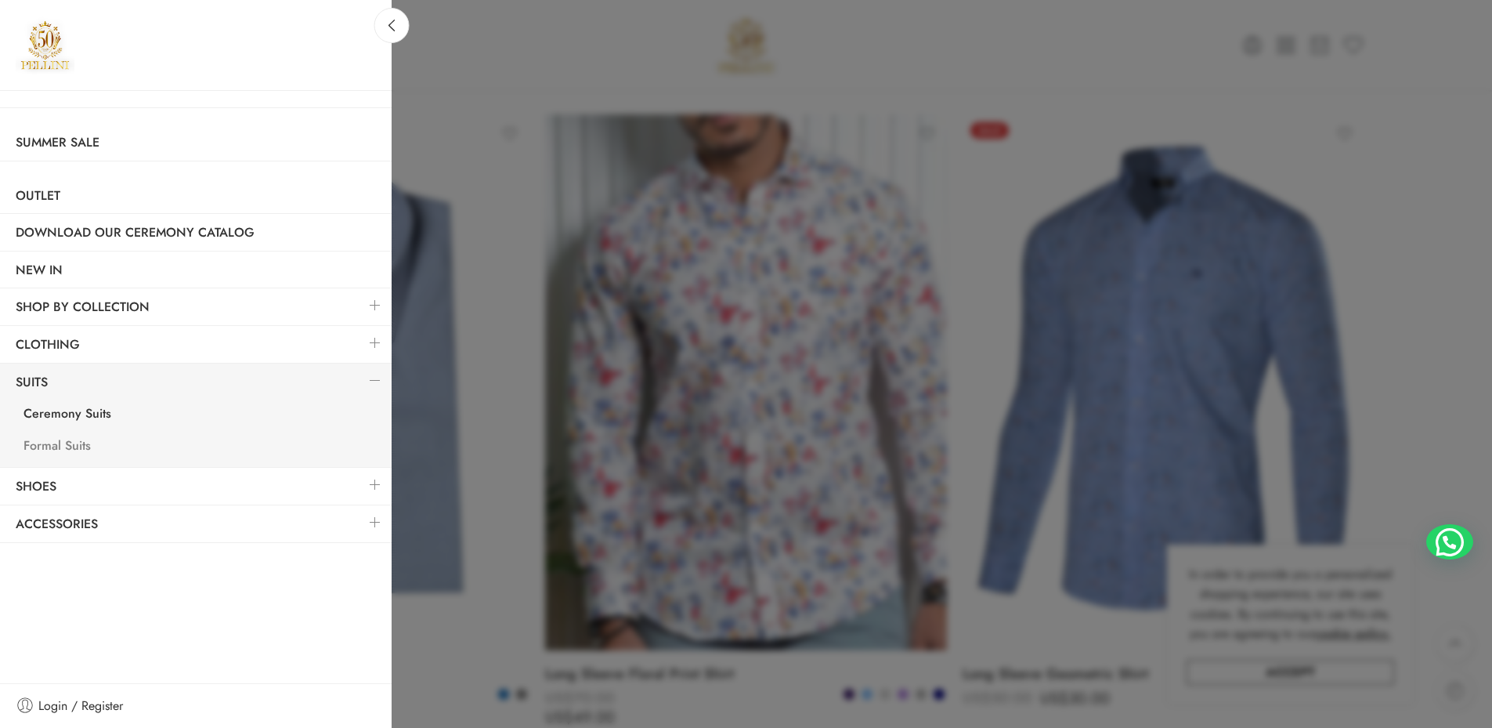
click at [87, 457] on link "Formal Suits" at bounding box center [200, 448] width 384 height 32
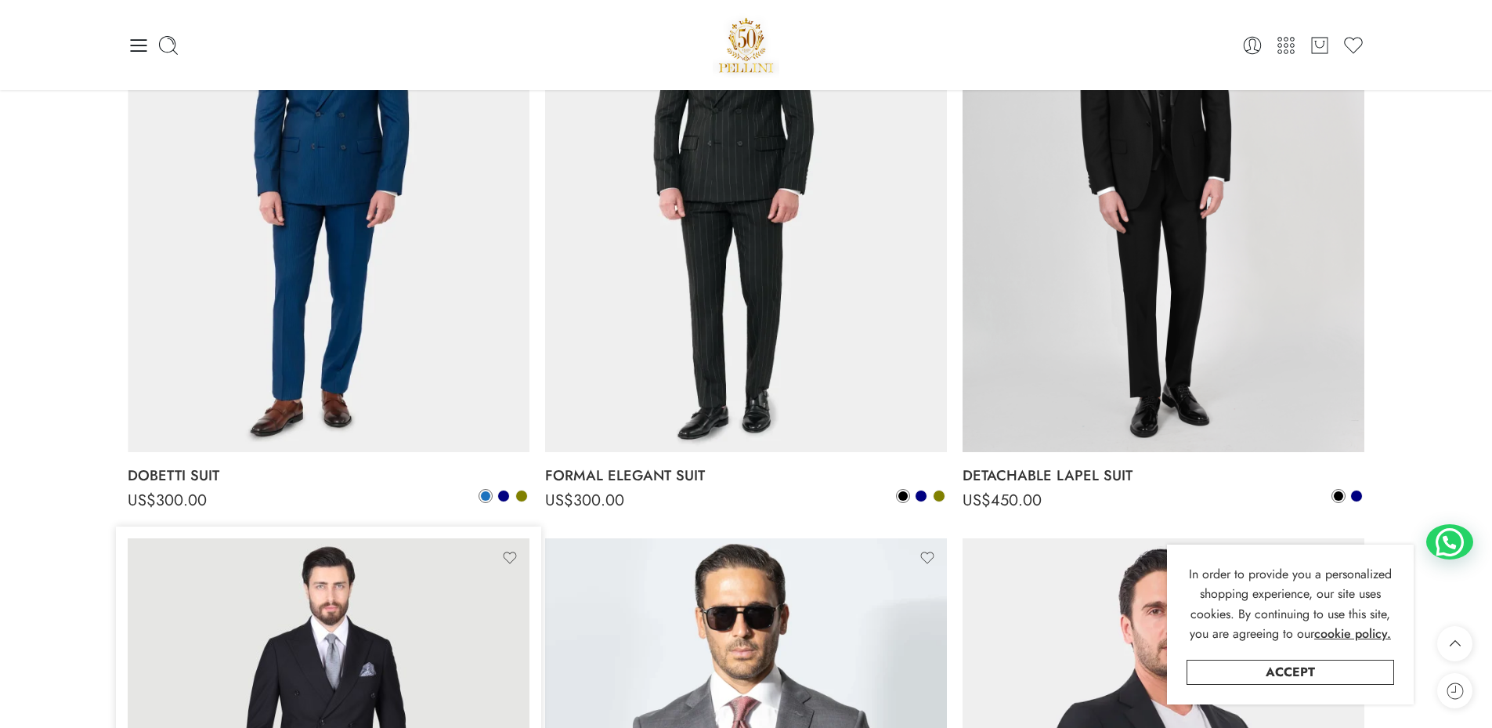
scroll to position [78, 0]
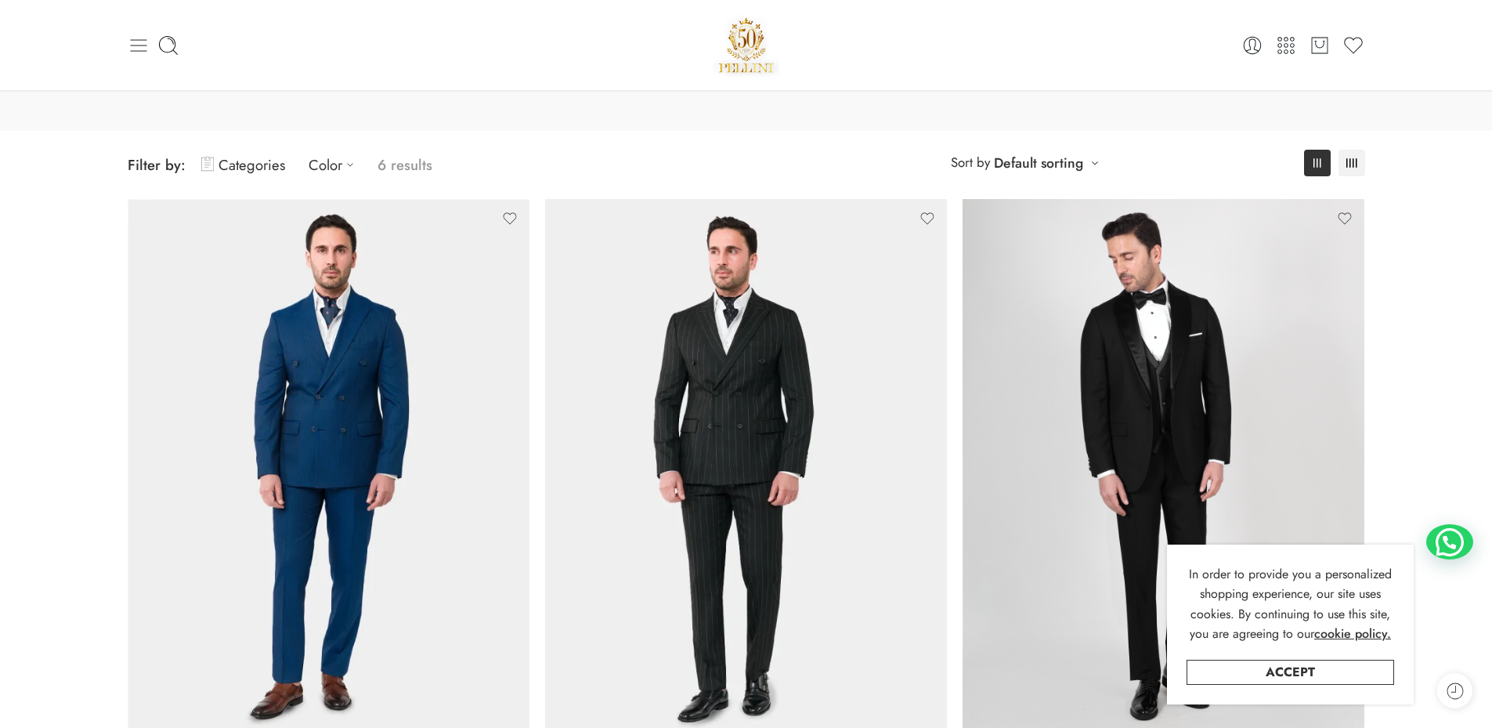
click at [142, 52] on icon at bounding box center [139, 45] width 22 height 22
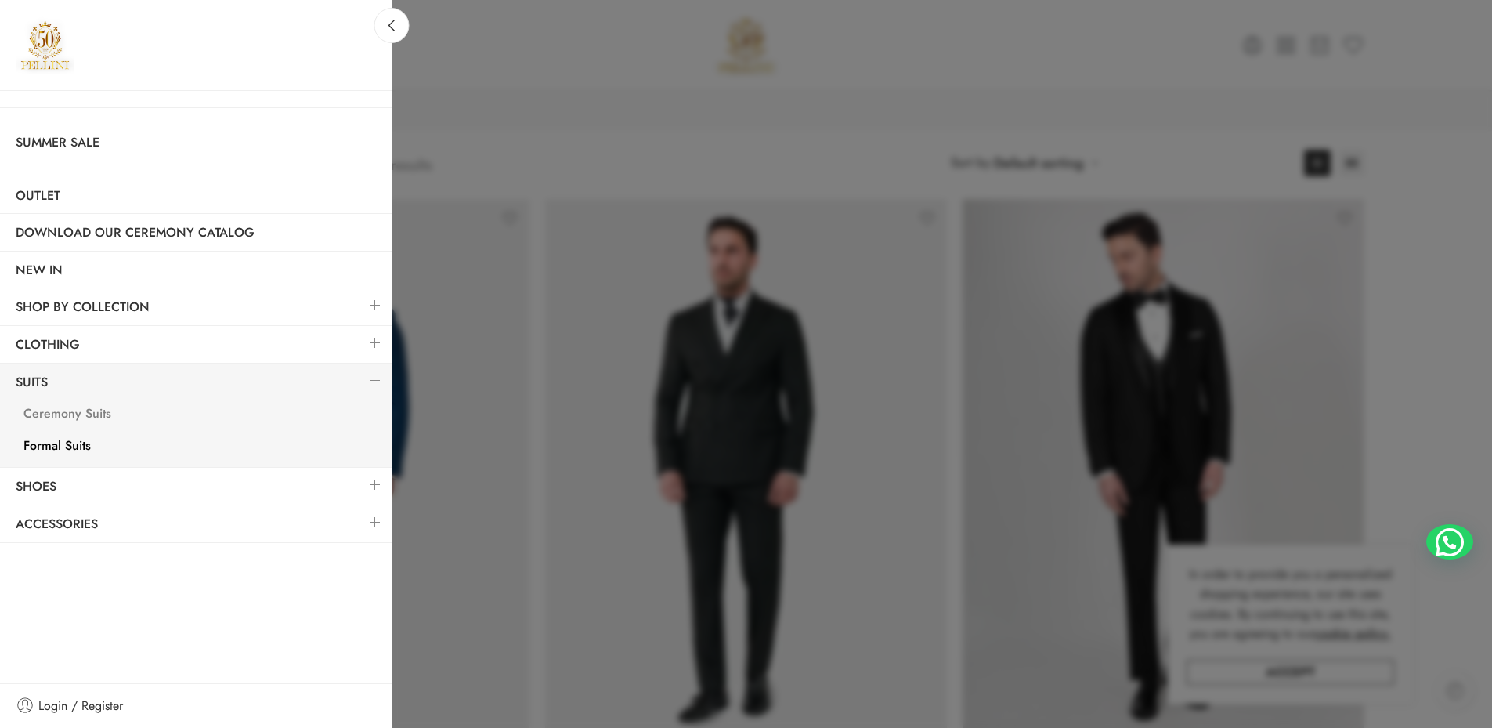
click at [334, 414] on link "Ceremony Suits" at bounding box center [200, 415] width 384 height 32
click at [92, 411] on link "Ceremony Suits" at bounding box center [200, 415] width 384 height 32
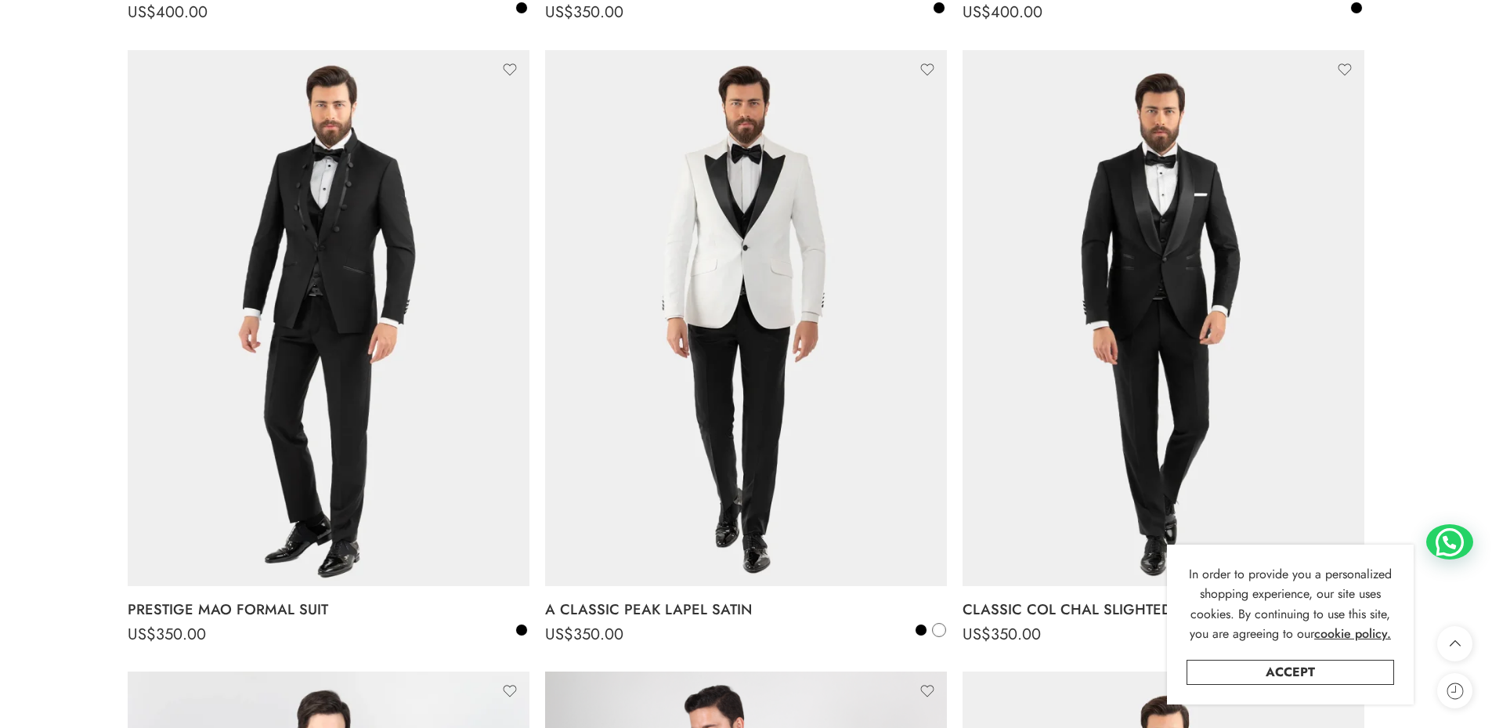
scroll to position [940, 0]
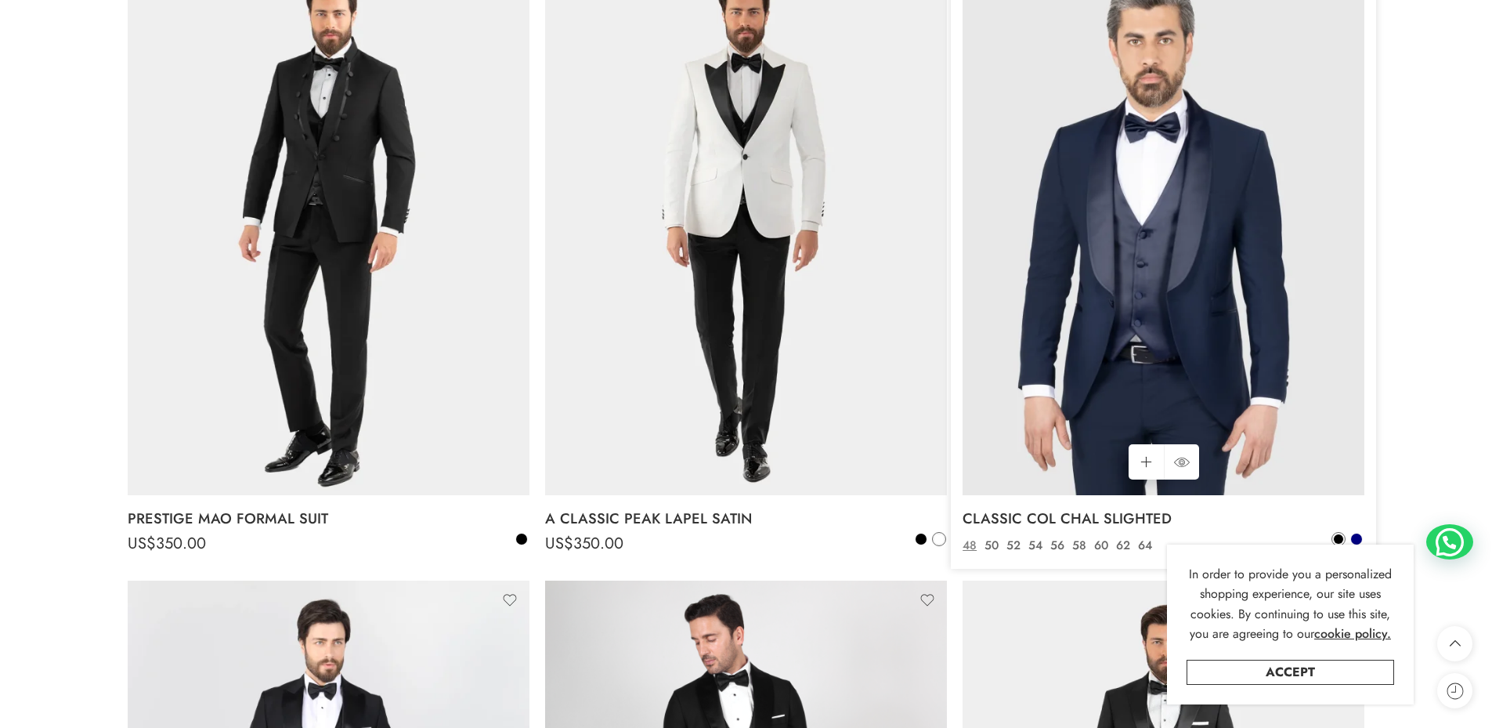
click at [1060, 255] on img at bounding box center [1164, 227] width 402 height 536
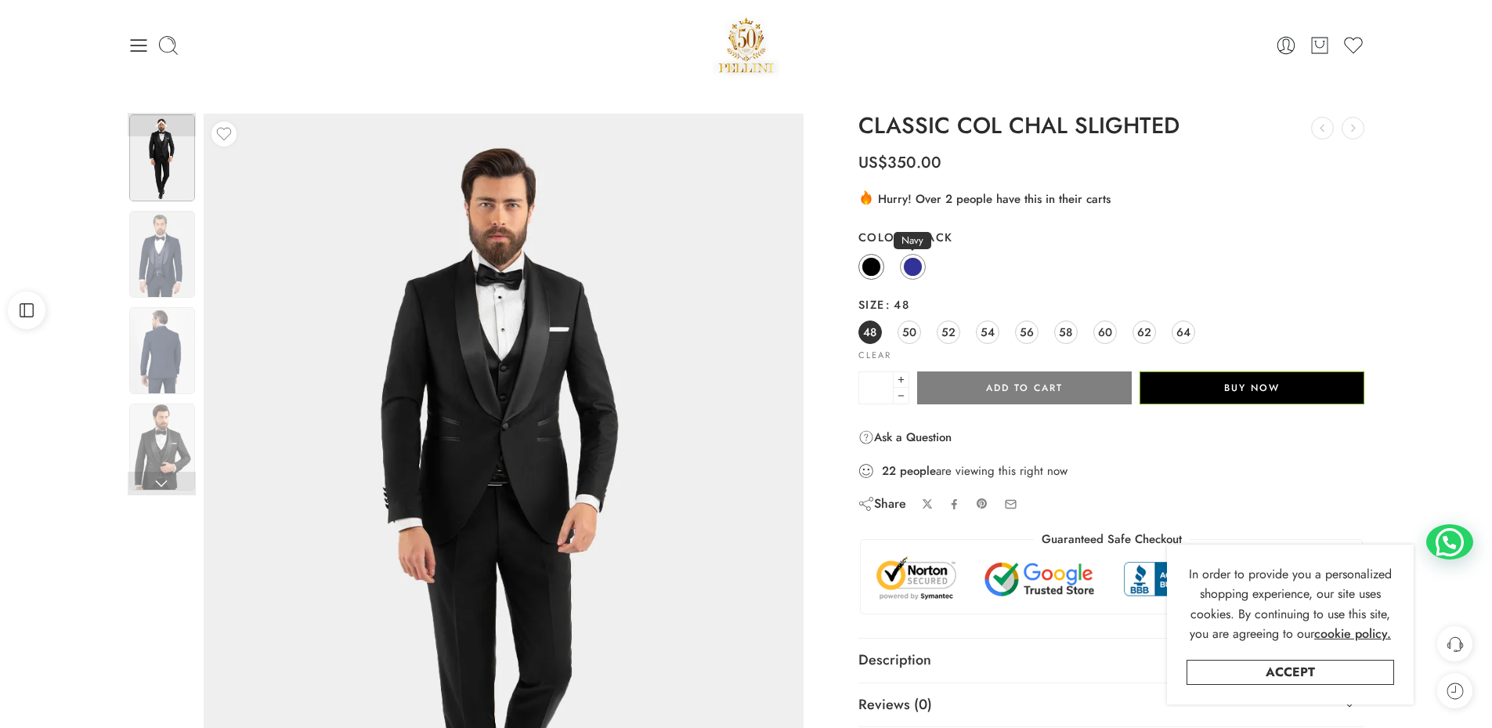
click at [915, 268] on span at bounding box center [913, 267] width 20 height 20
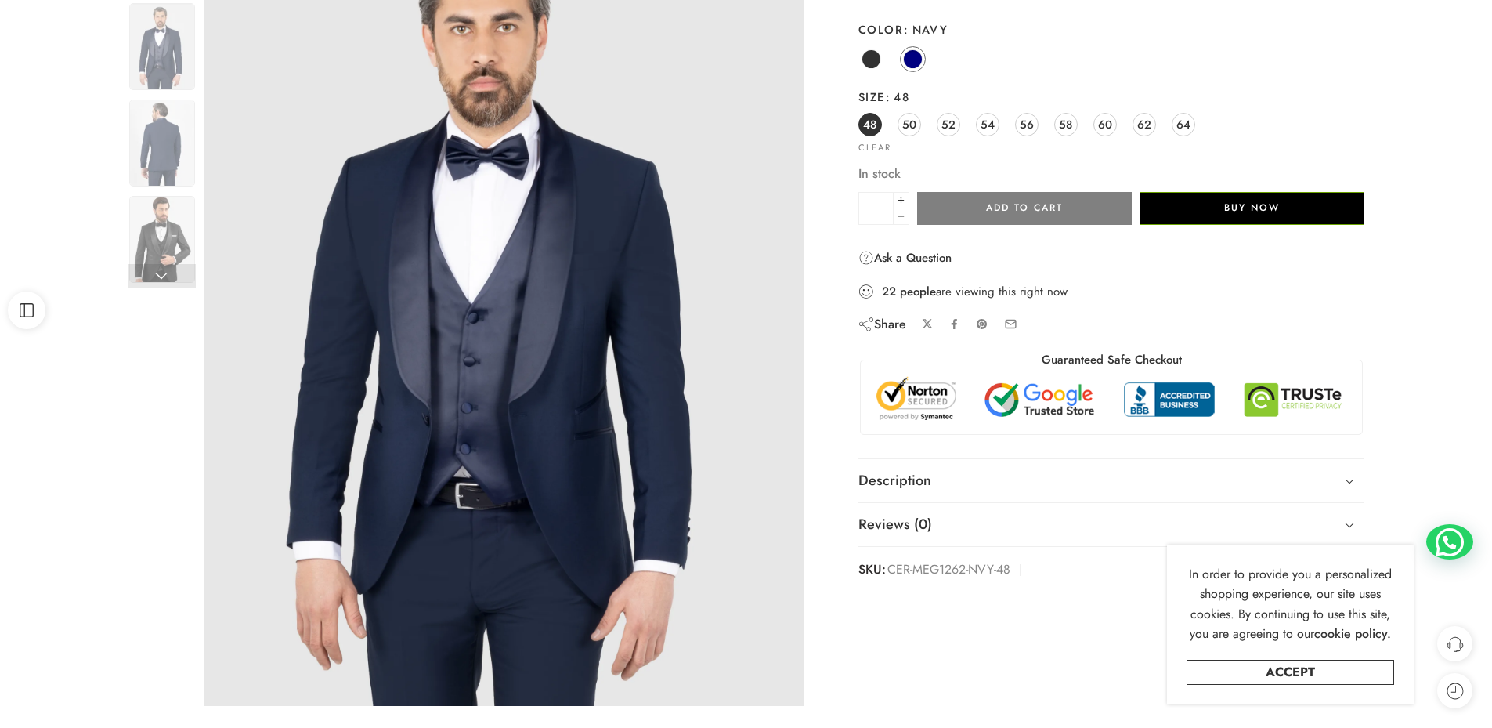
scroll to position [235, 0]
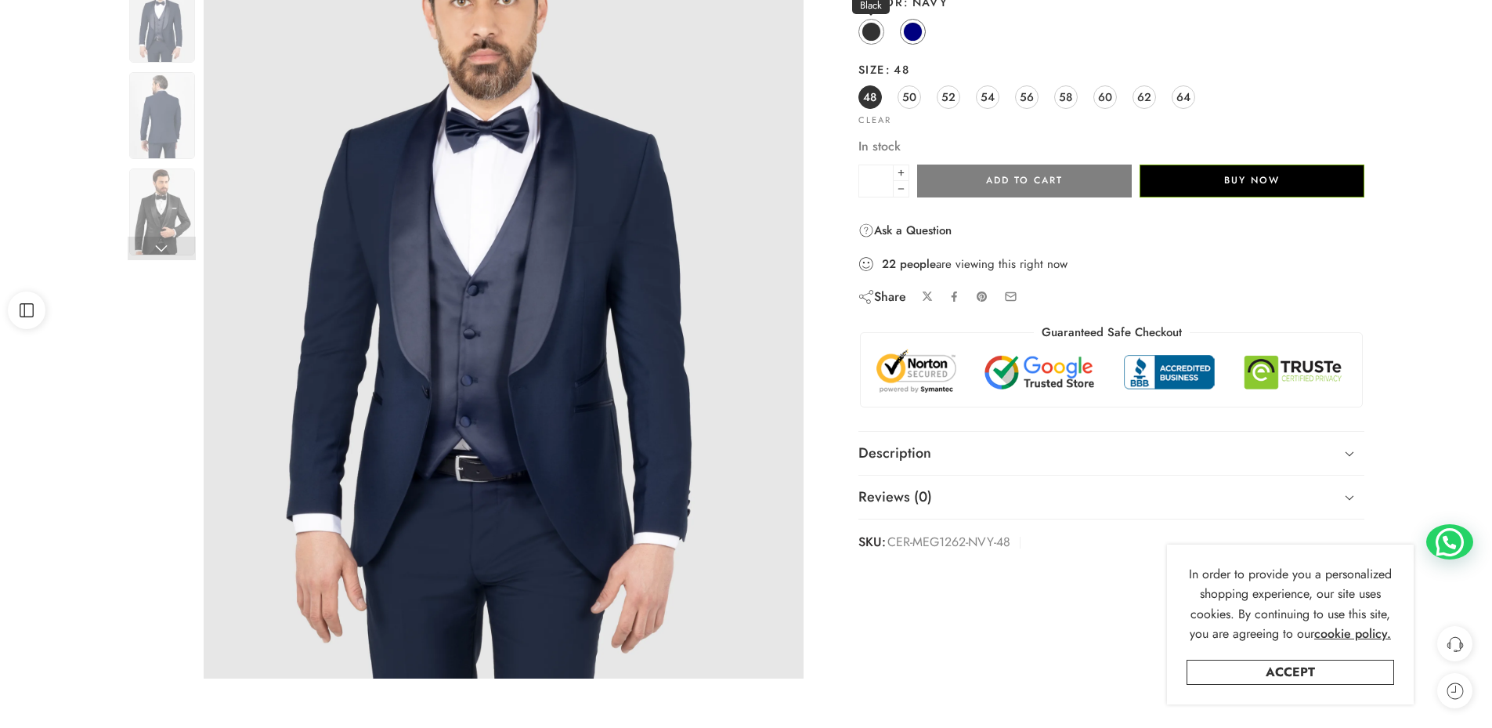
click at [872, 41] on span at bounding box center [872, 32] width 20 height 20
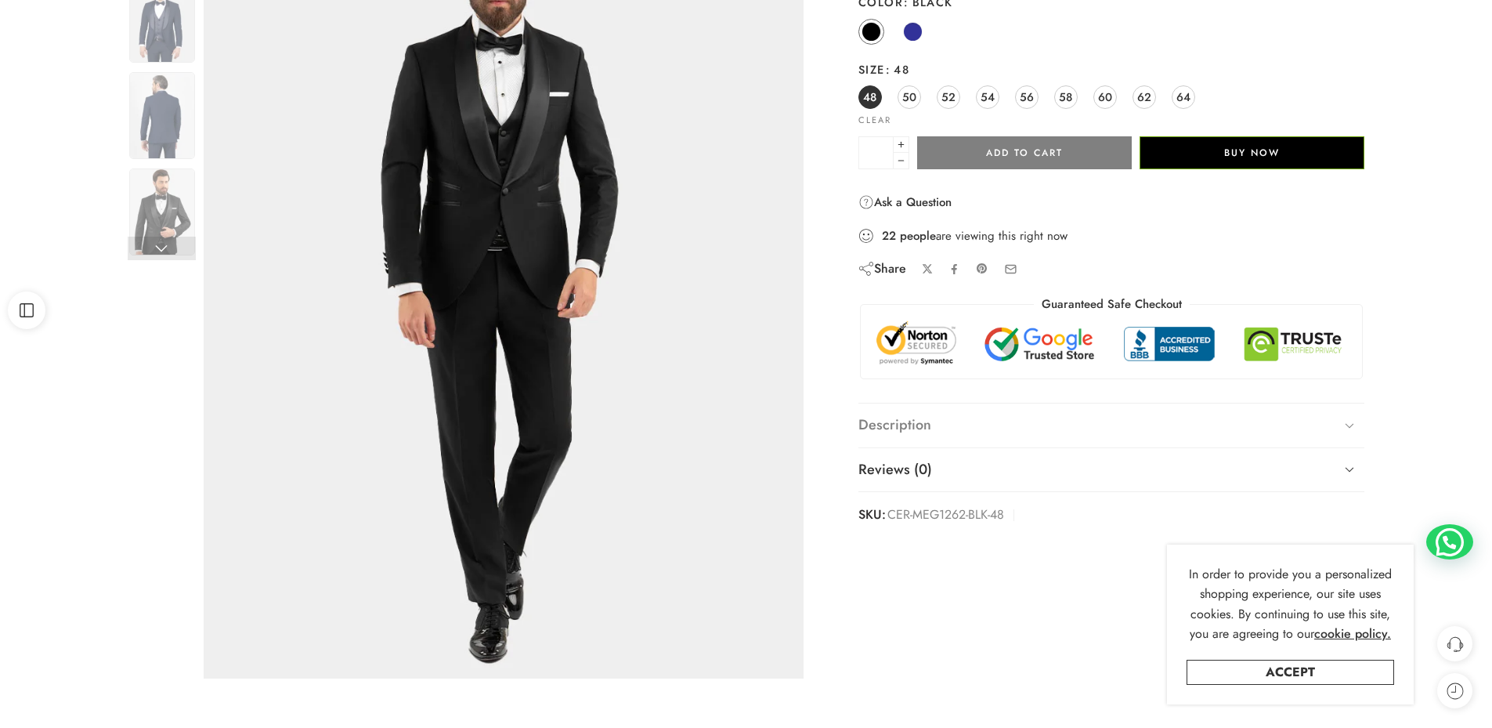
click at [1271, 418] on link "Description" at bounding box center [1111, 425] width 507 height 44
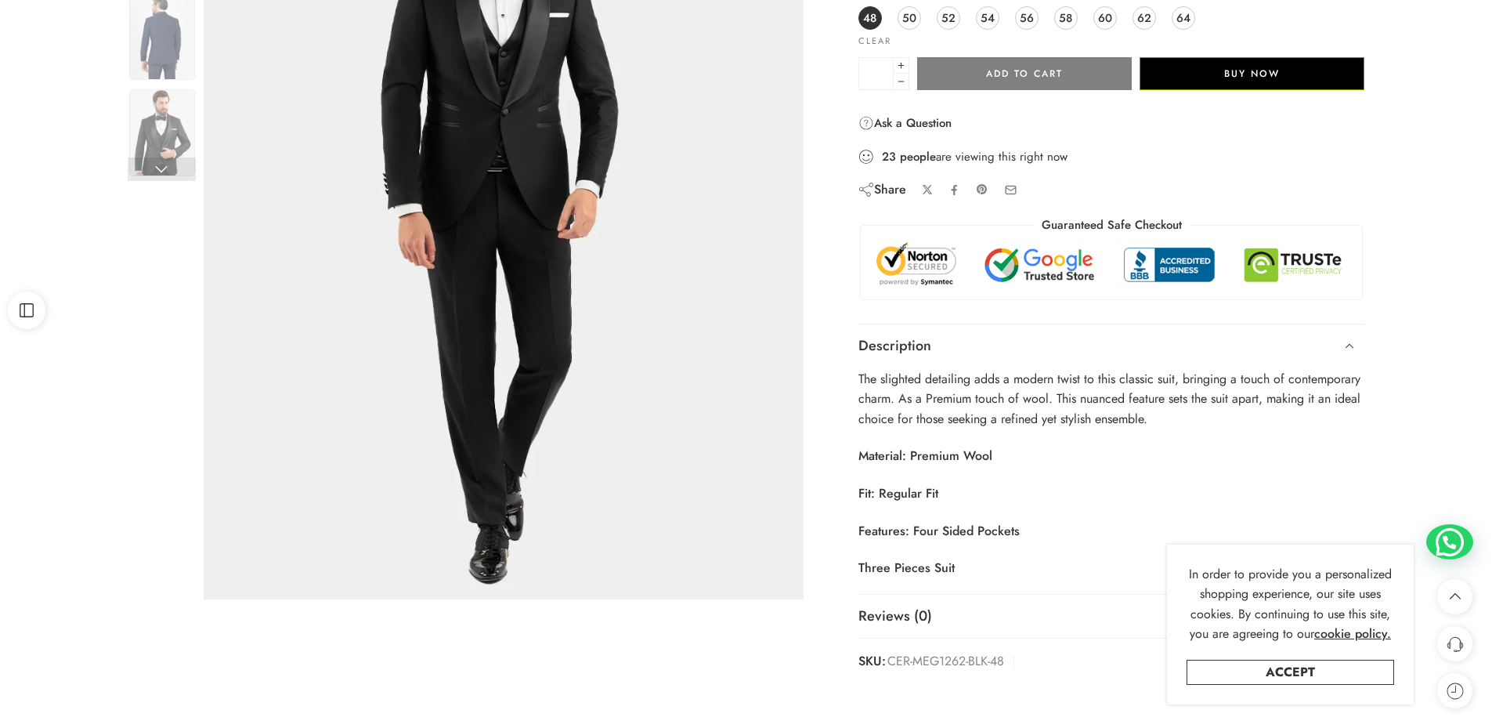
scroll to position [157, 0]
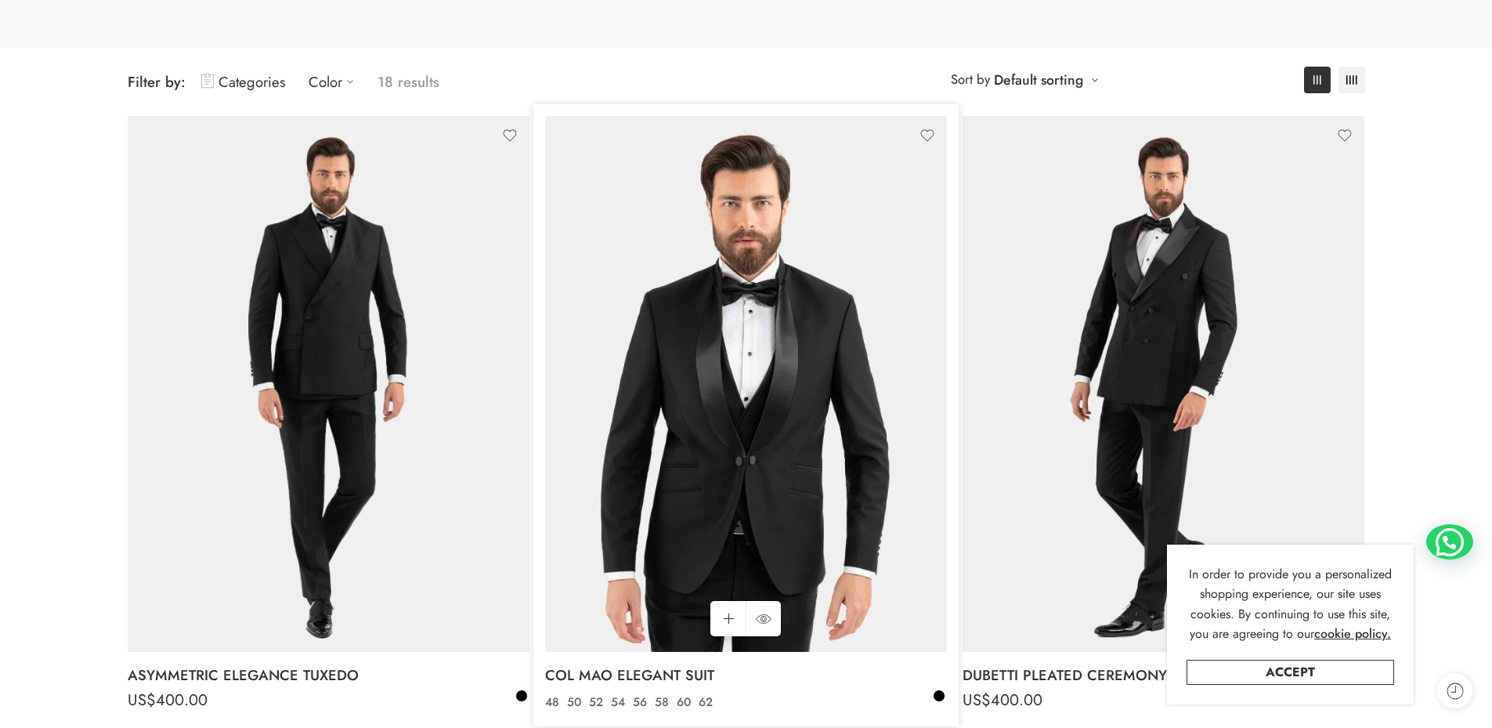
scroll to position [394, 0]
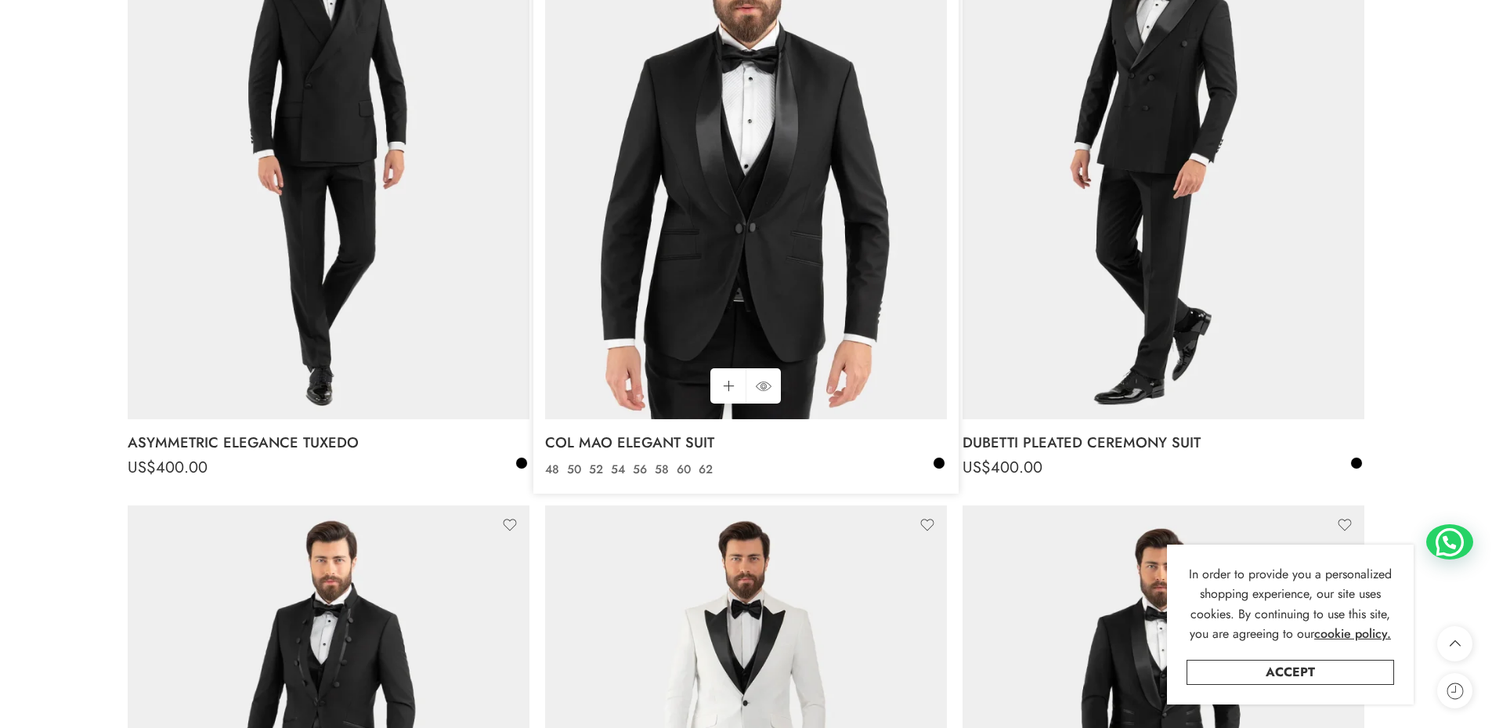
click at [797, 278] on img at bounding box center [746, 151] width 402 height 536
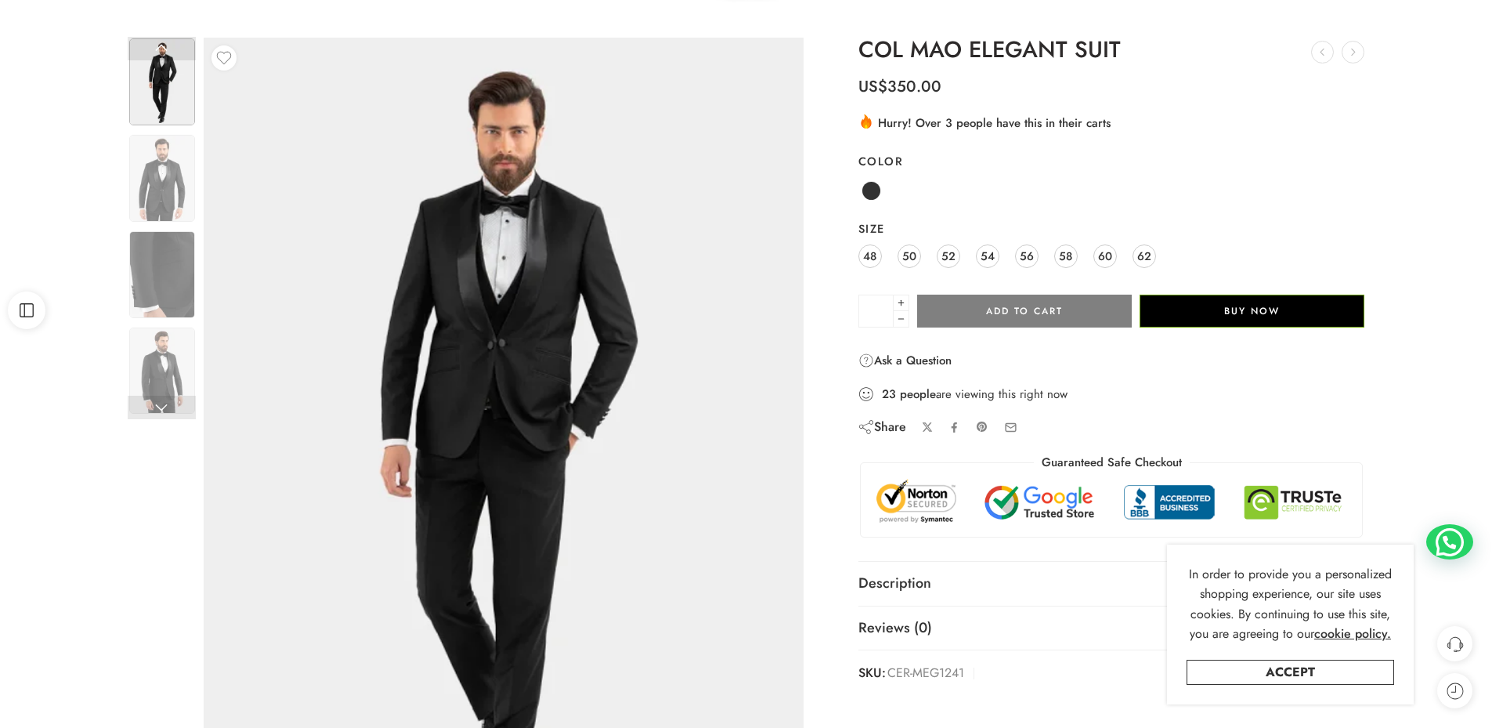
scroll to position [235, 0]
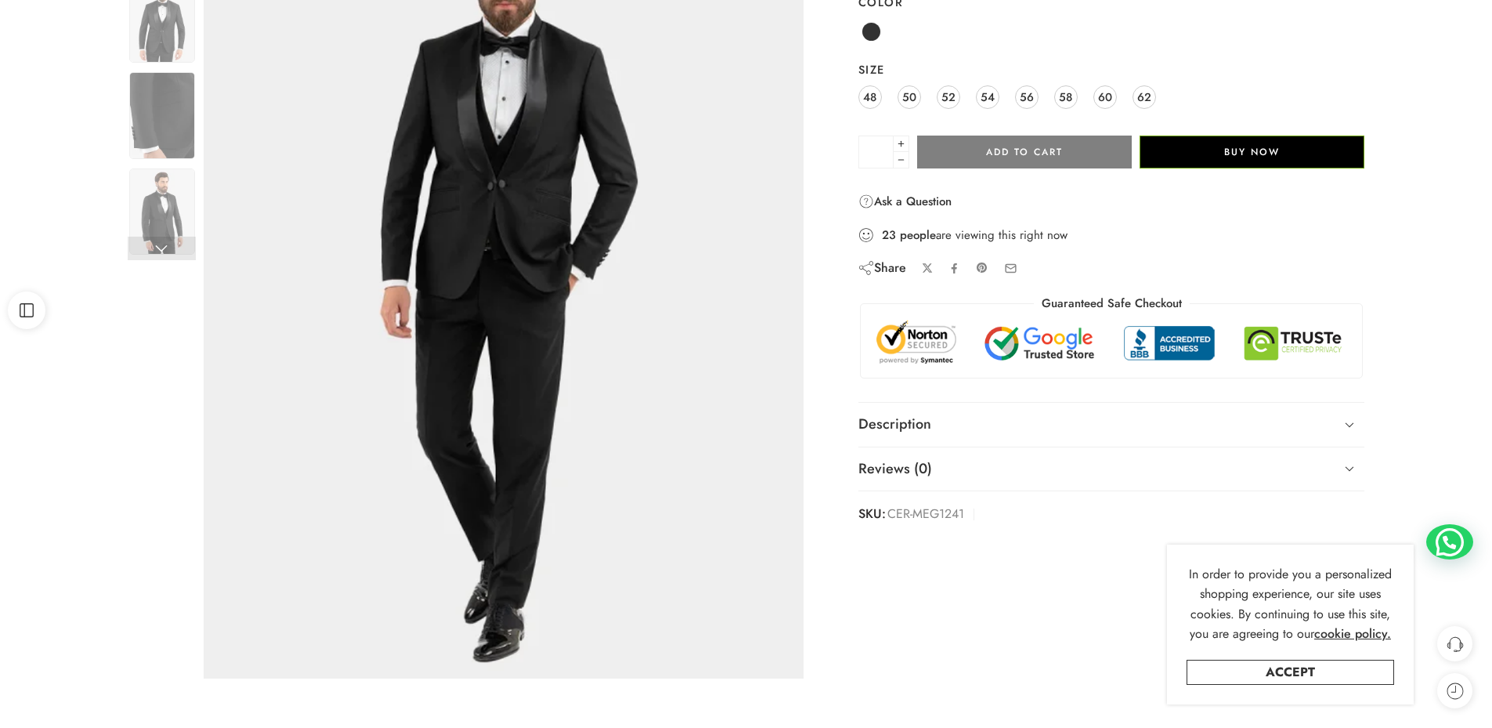
click at [963, 493] on div "COL MAO ELEGANT SUIT PRESTIGE MAO FORMAL SUIT US$ 350.00 DUBETTI PLEATED CEREMO…" at bounding box center [1111, 202] width 507 height 646
click at [999, 443] on link "Description" at bounding box center [1111, 425] width 507 height 44
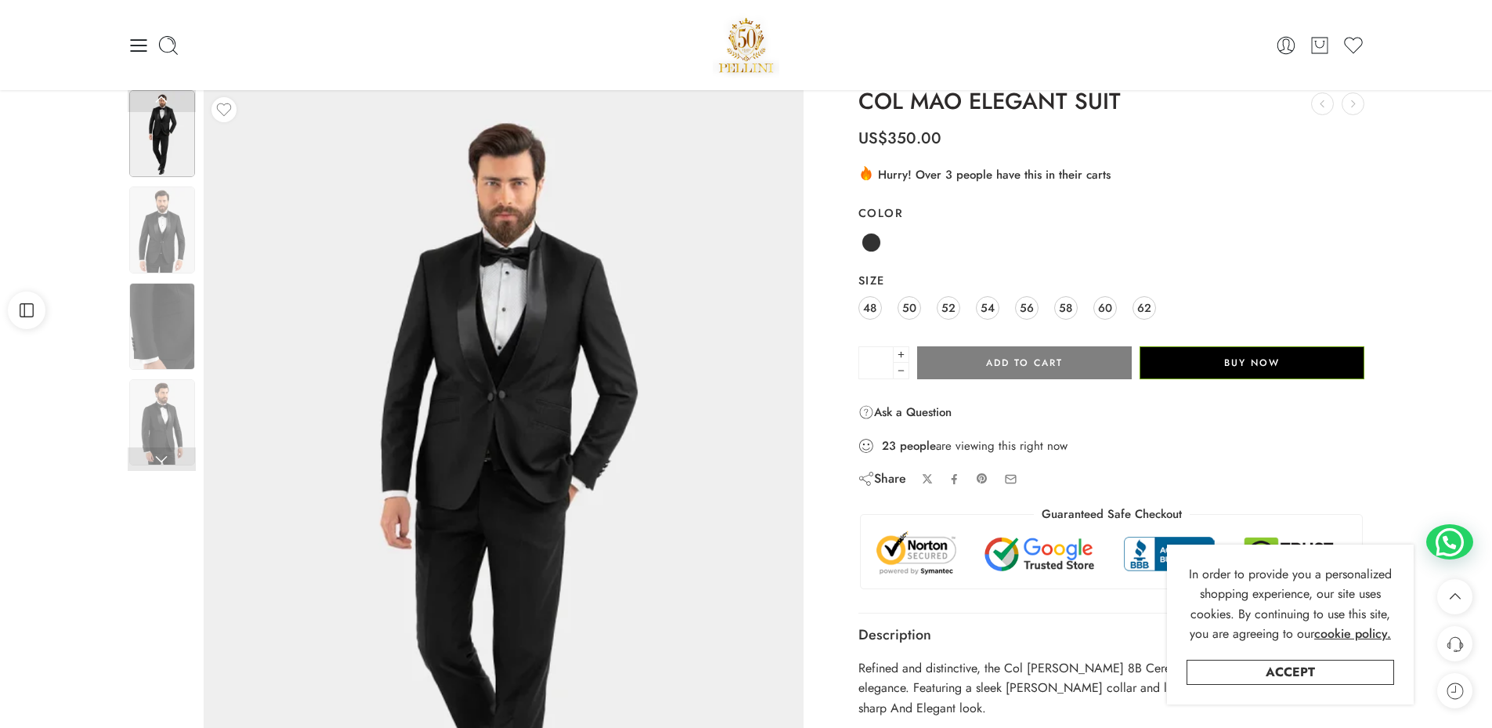
scroll to position [0, 0]
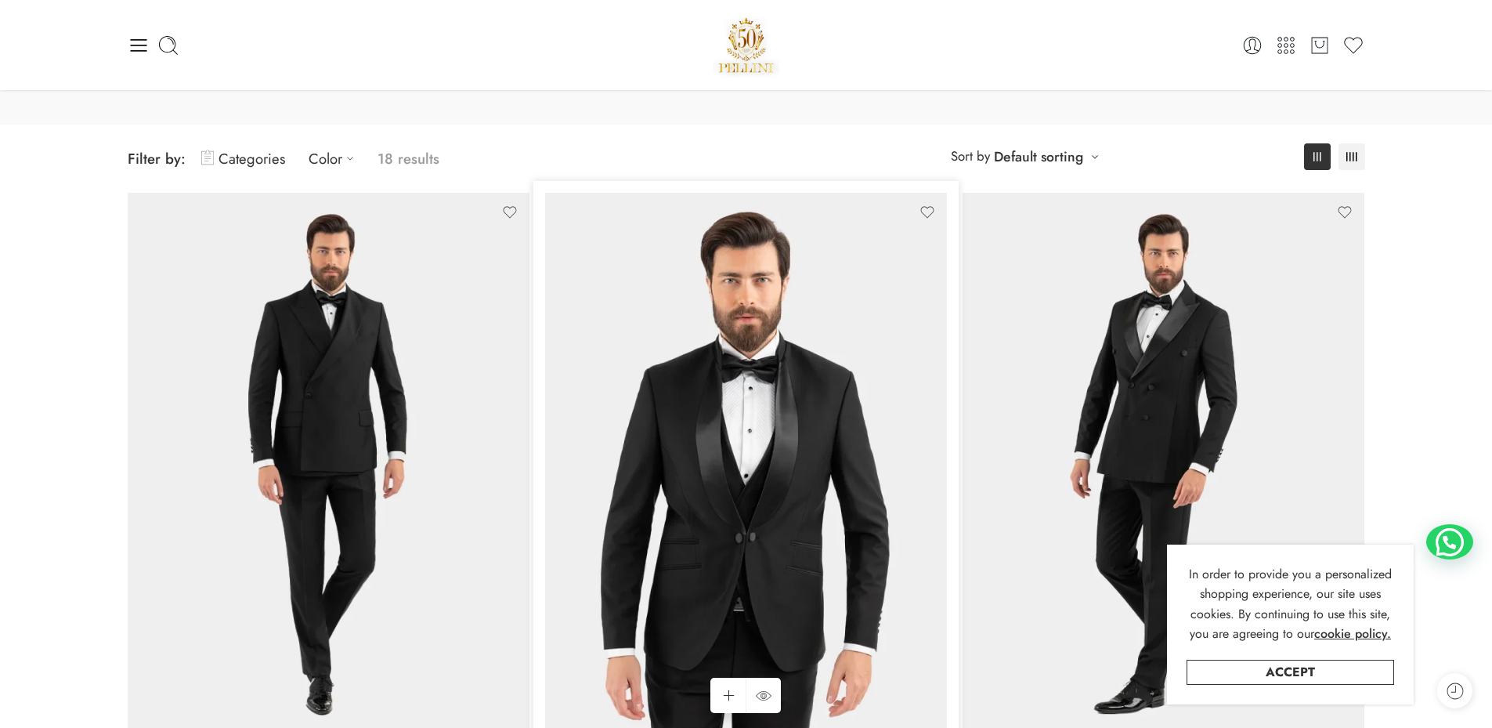
click at [667, 435] on img at bounding box center [746, 461] width 402 height 536
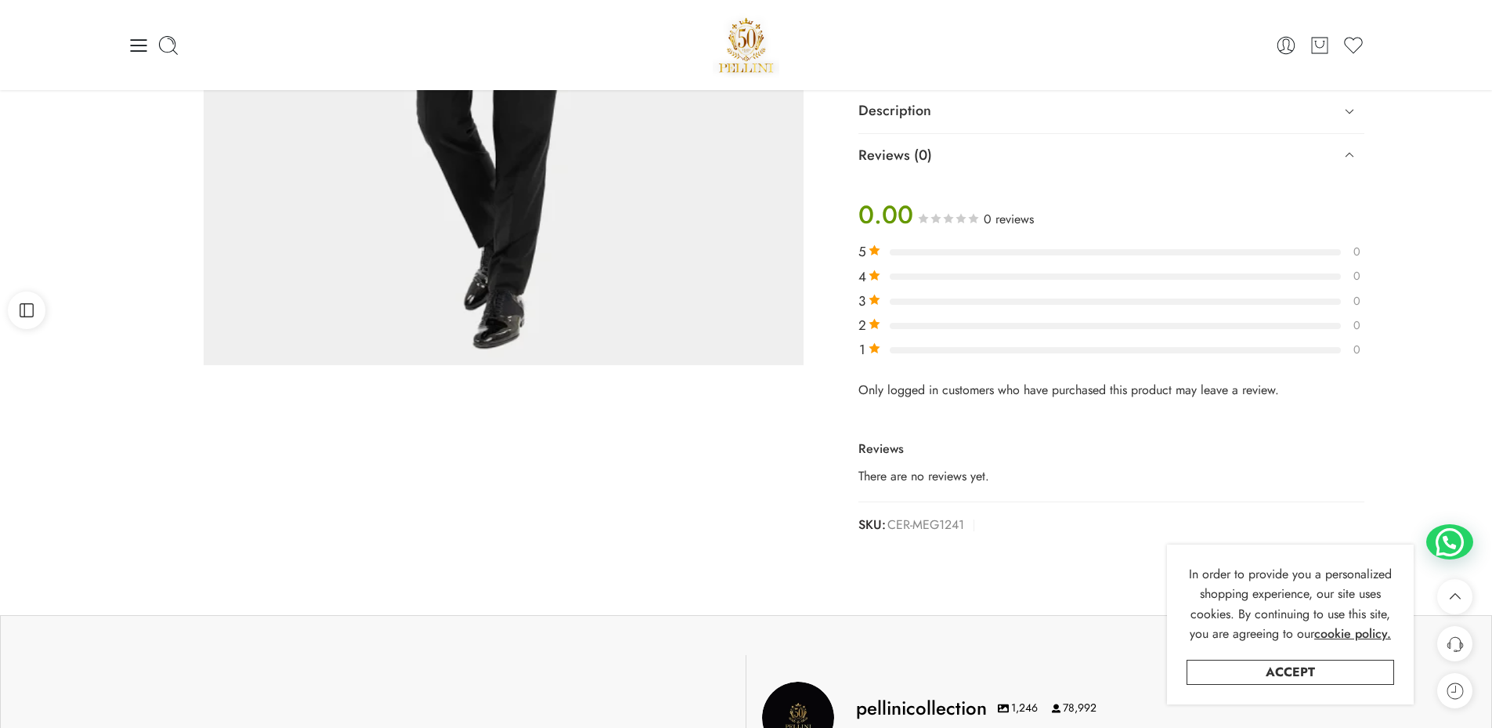
scroll to position [157, 0]
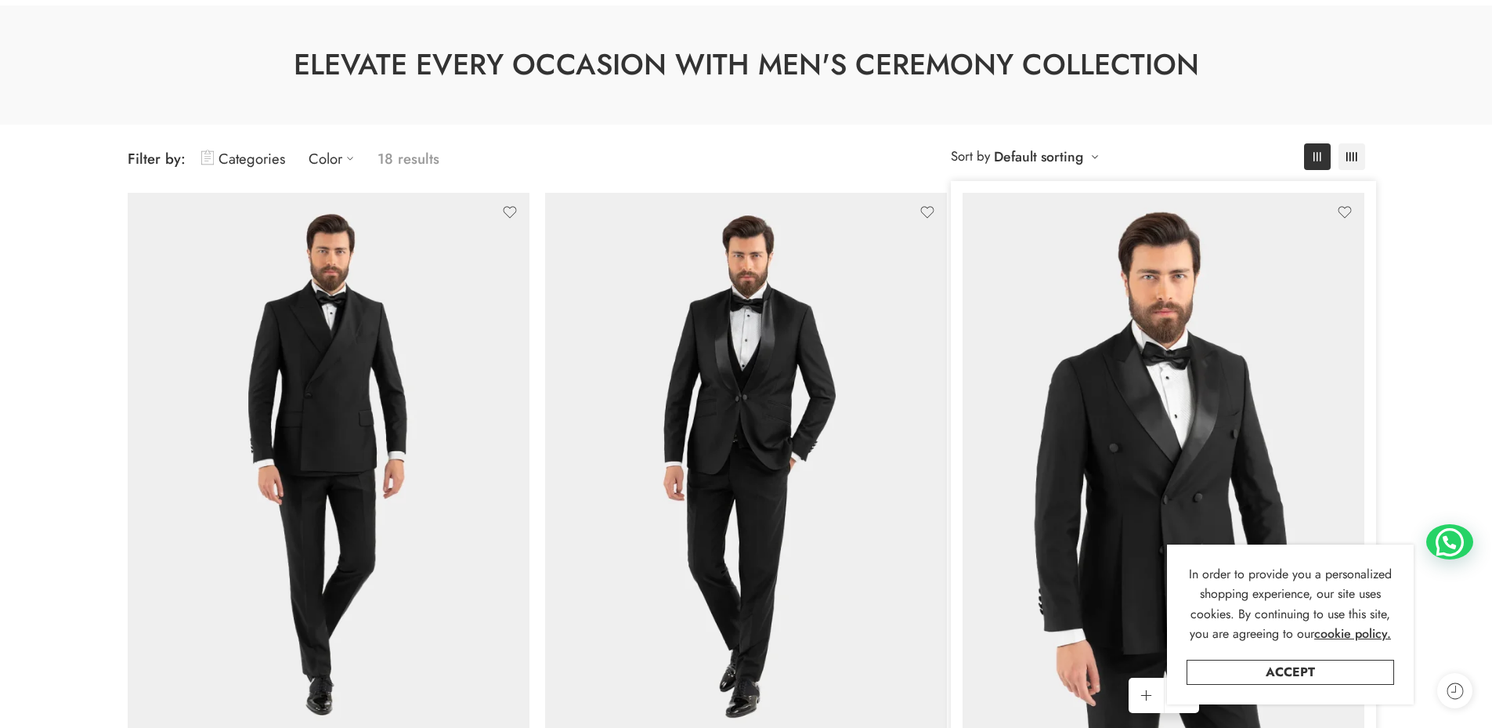
scroll to position [320, 0]
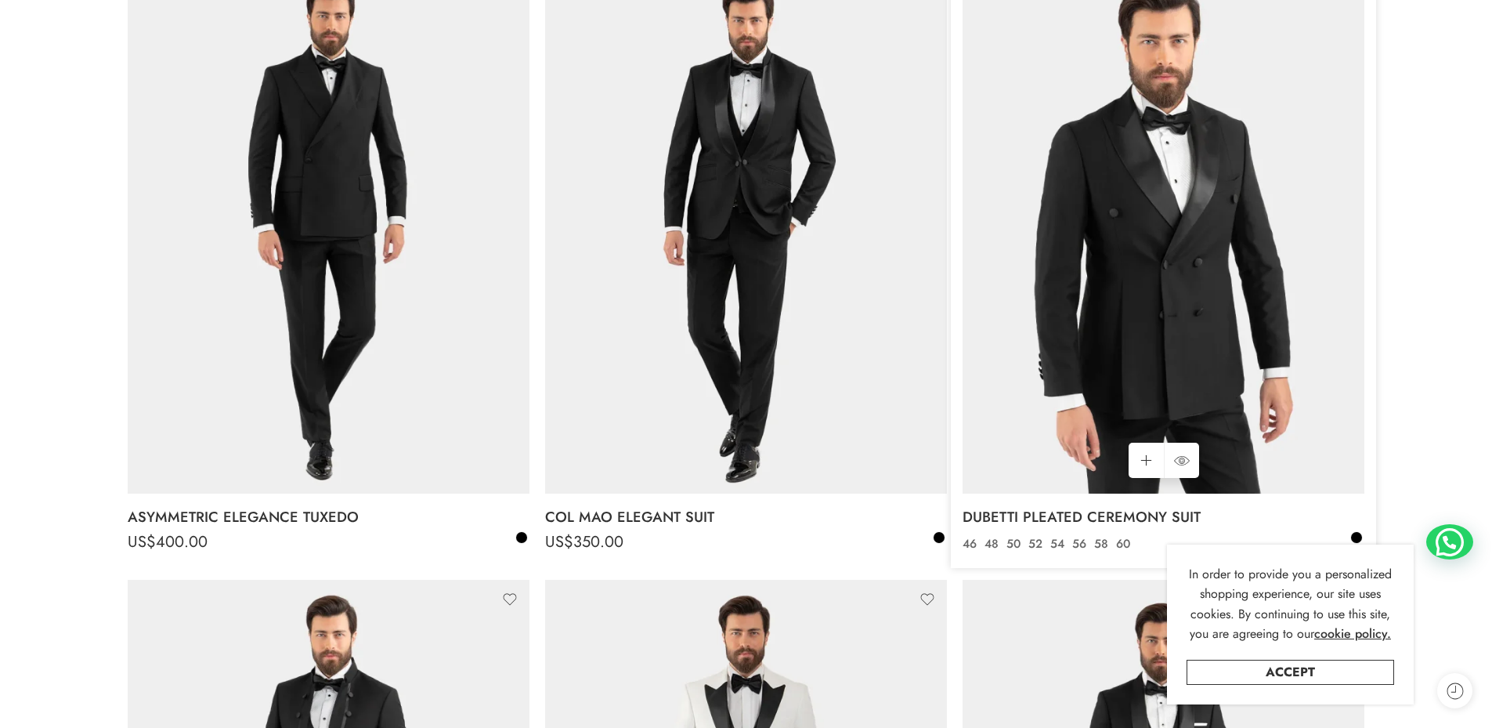
click at [1166, 321] on img at bounding box center [1164, 226] width 402 height 536
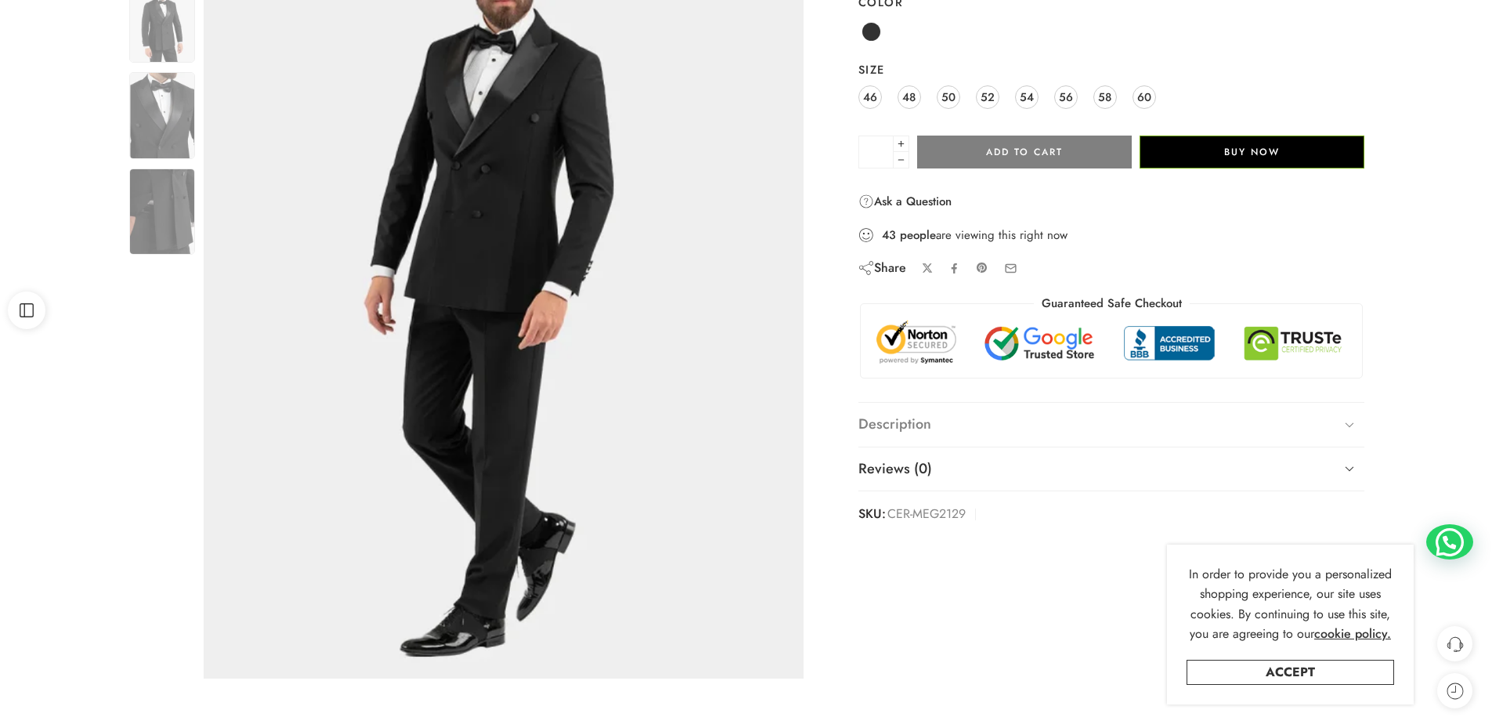
click at [968, 428] on link "Description" at bounding box center [1111, 425] width 507 height 44
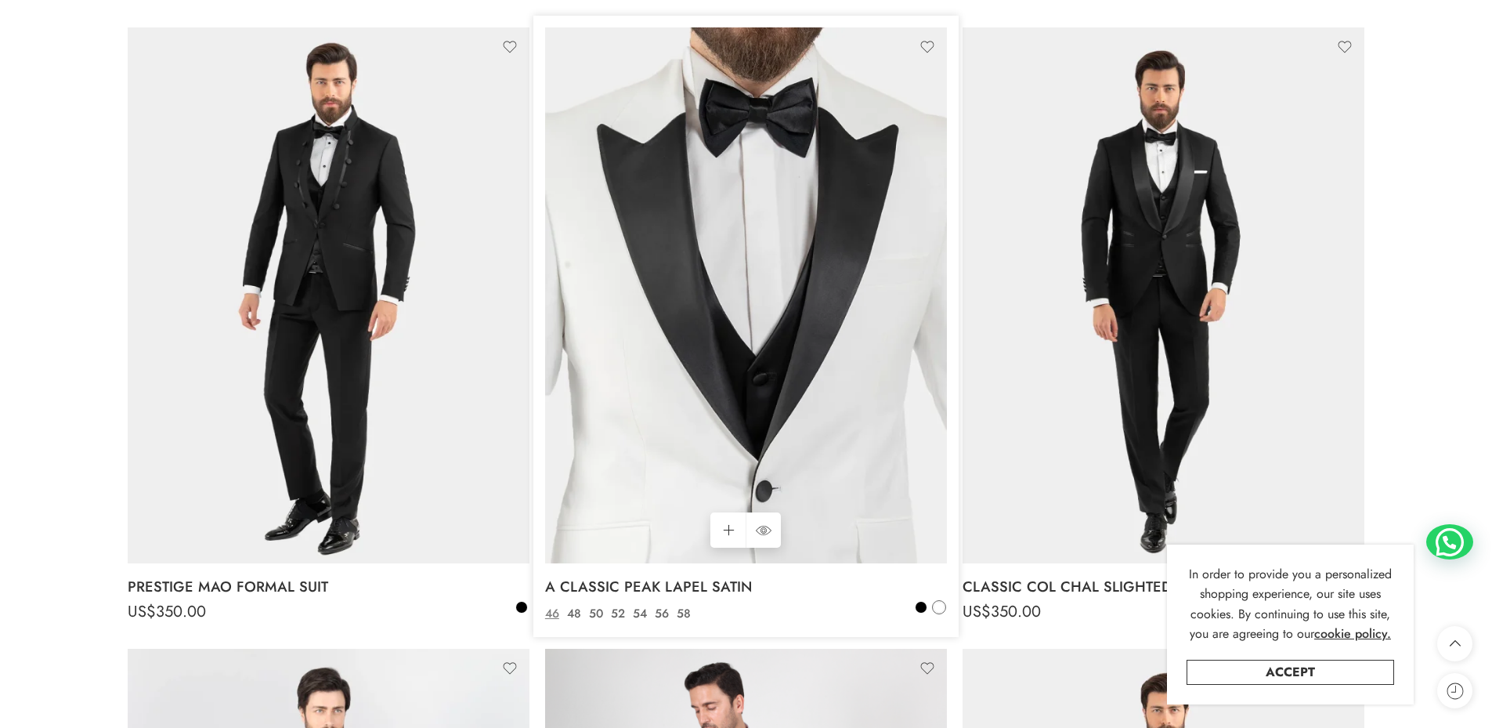
click at [738, 370] on img at bounding box center [746, 295] width 402 height 536
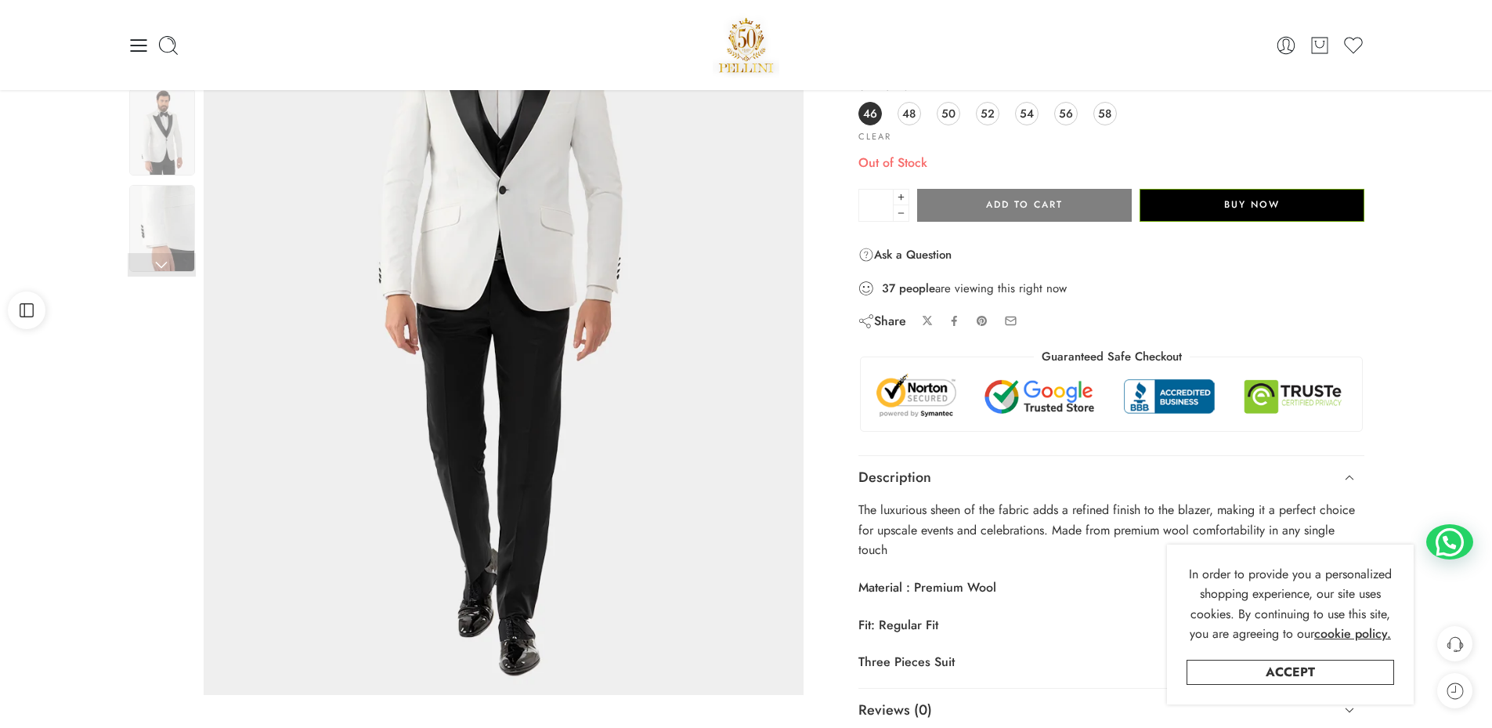
scroll to position [78, 0]
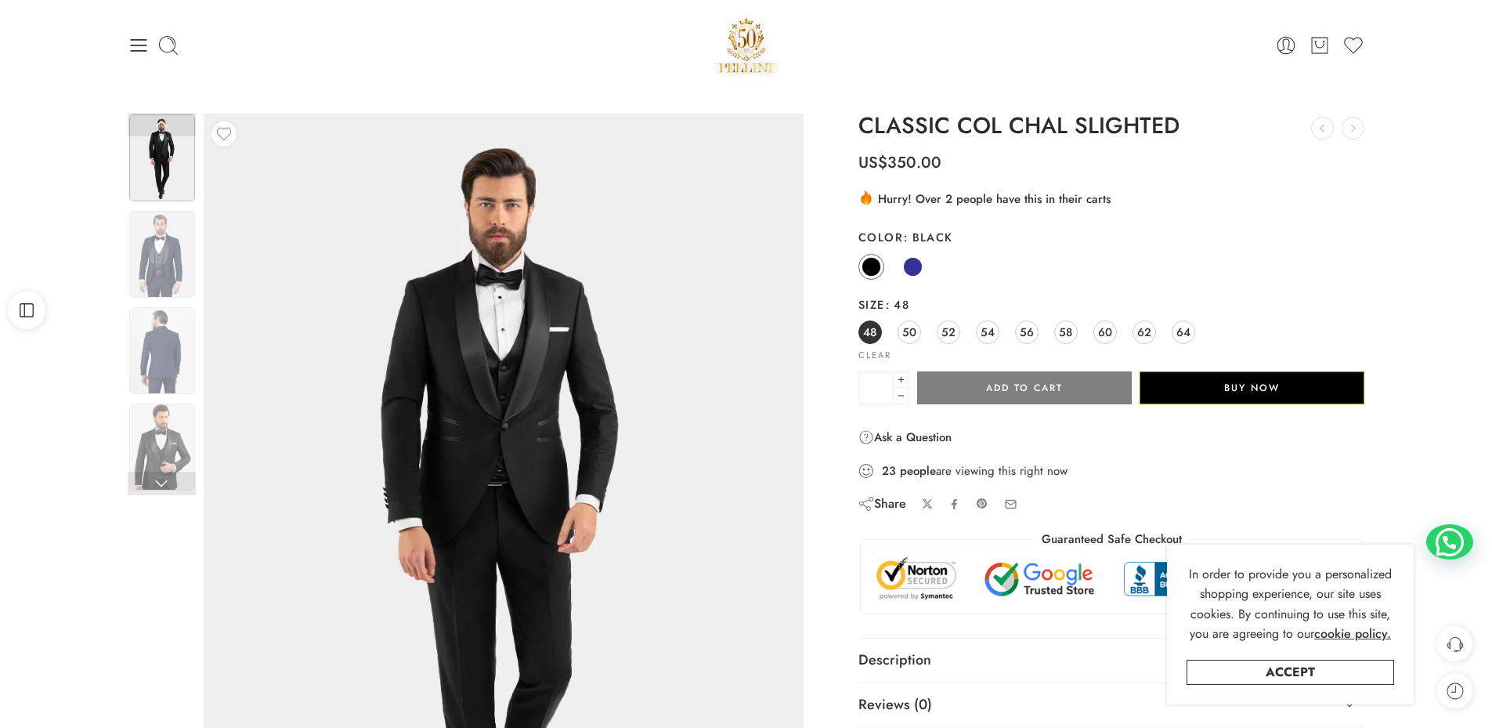
click at [963, 638] on link "Description" at bounding box center [1111, 660] width 507 height 44
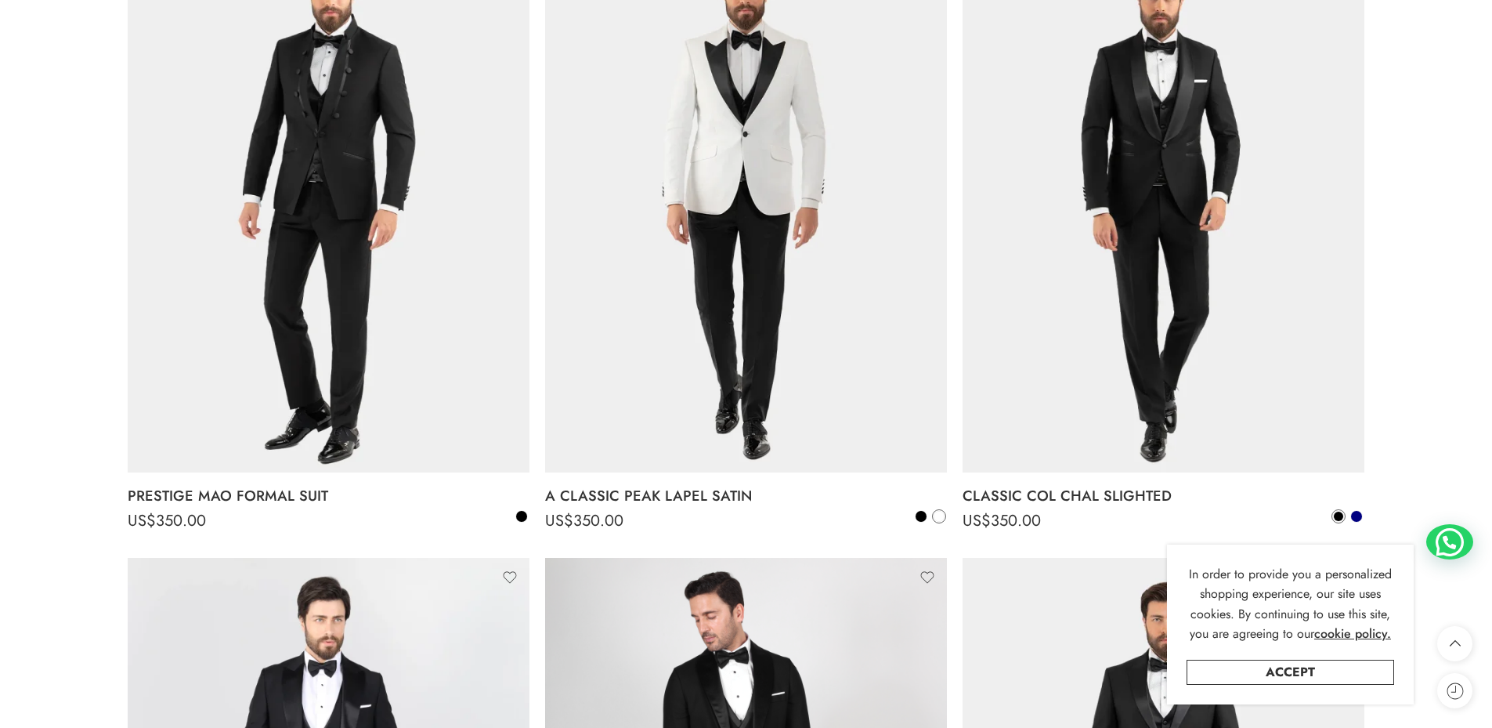
scroll to position [1428, 0]
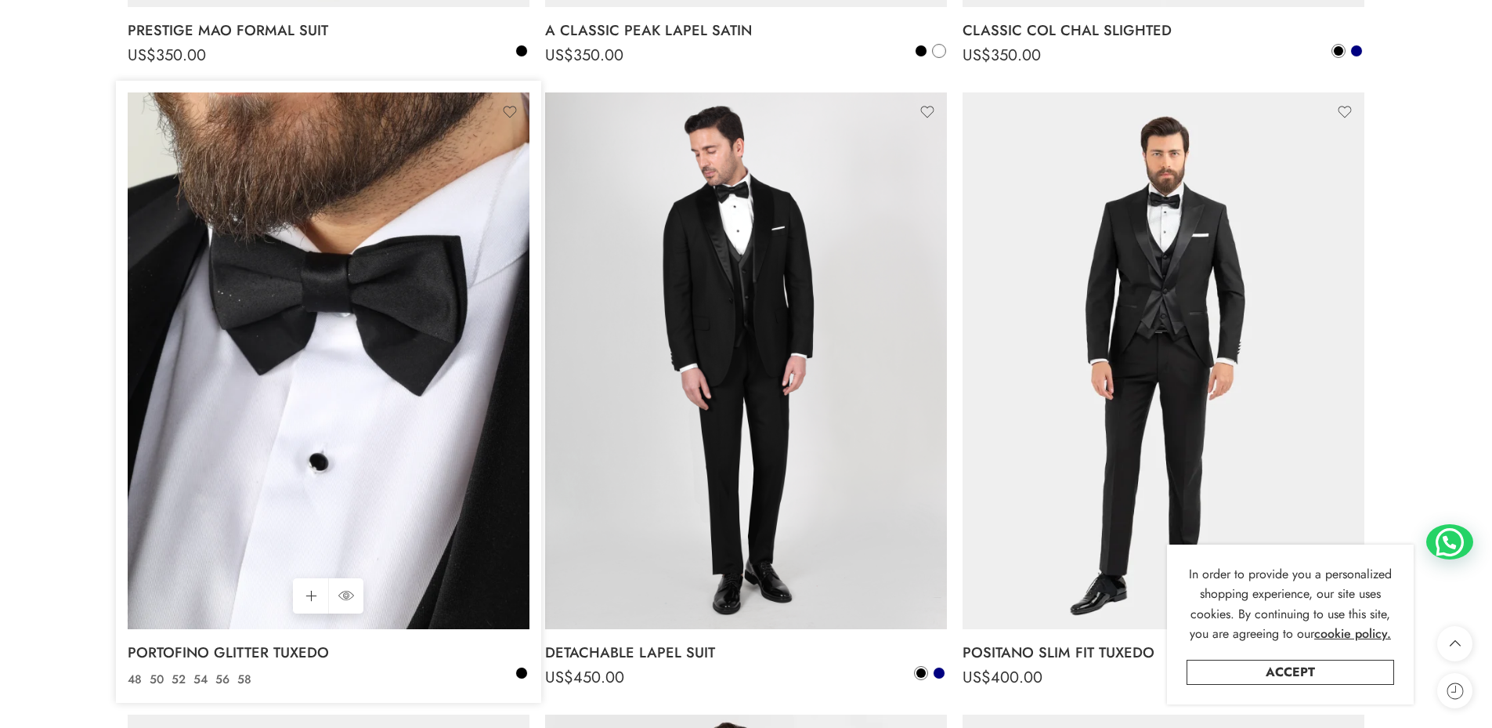
click at [388, 320] on img at bounding box center [329, 360] width 402 height 536
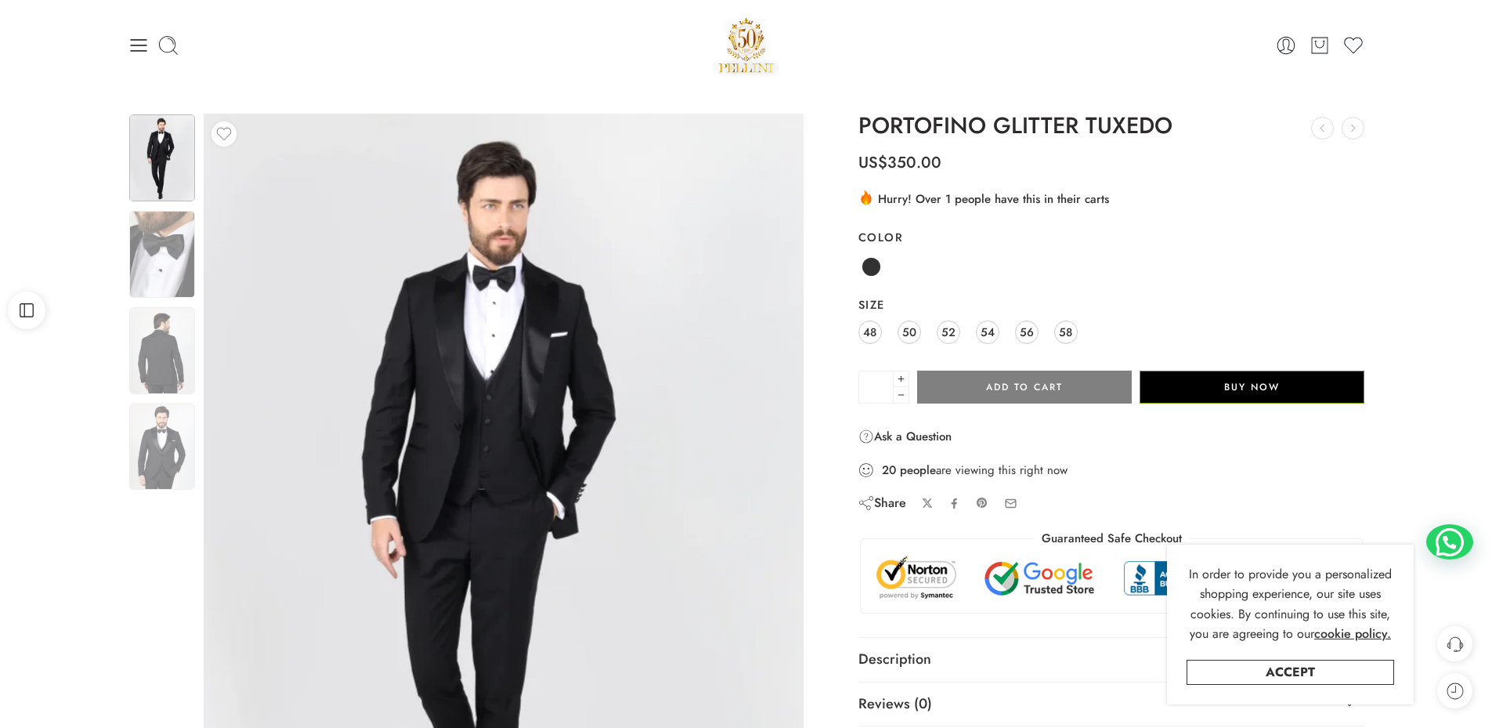
scroll to position [313, 0]
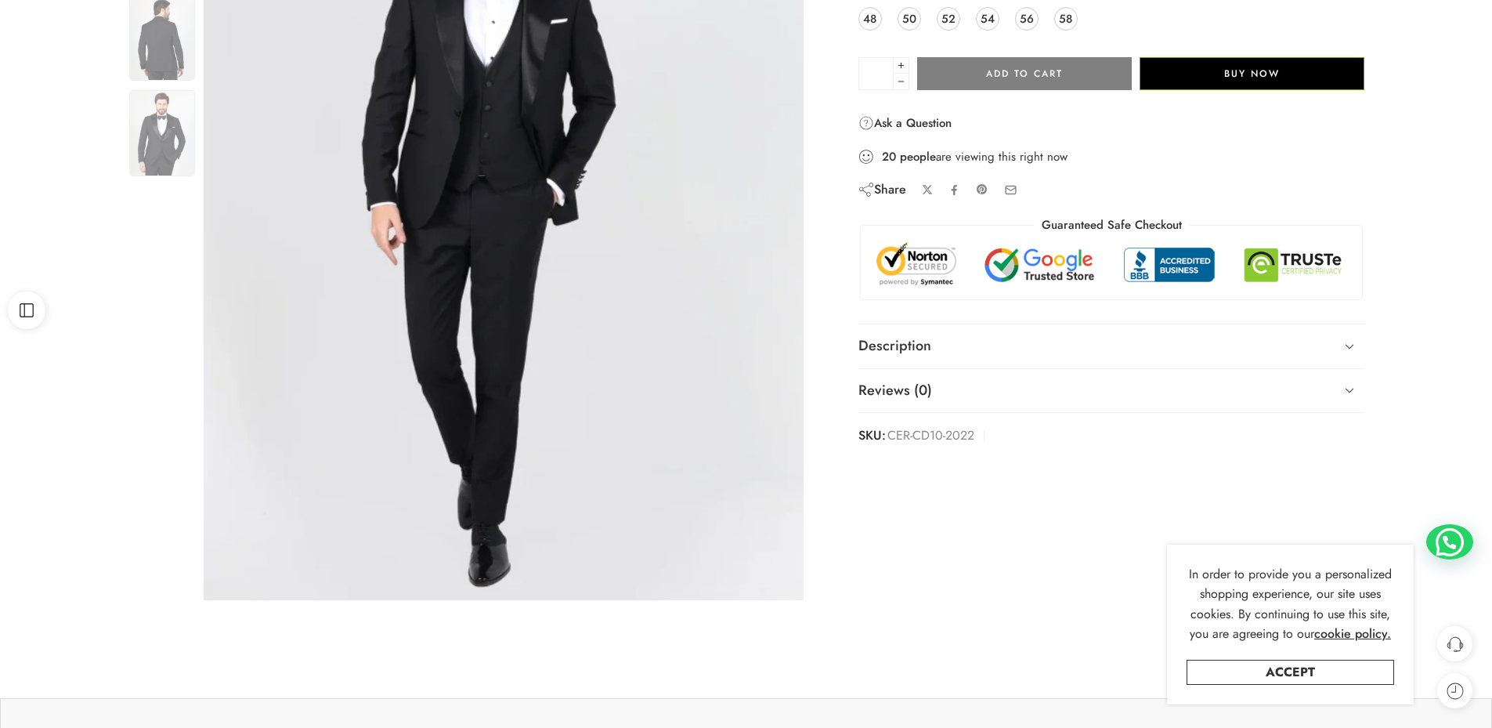
click at [1092, 351] on link "Description" at bounding box center [1111, 346] width 507 height 44
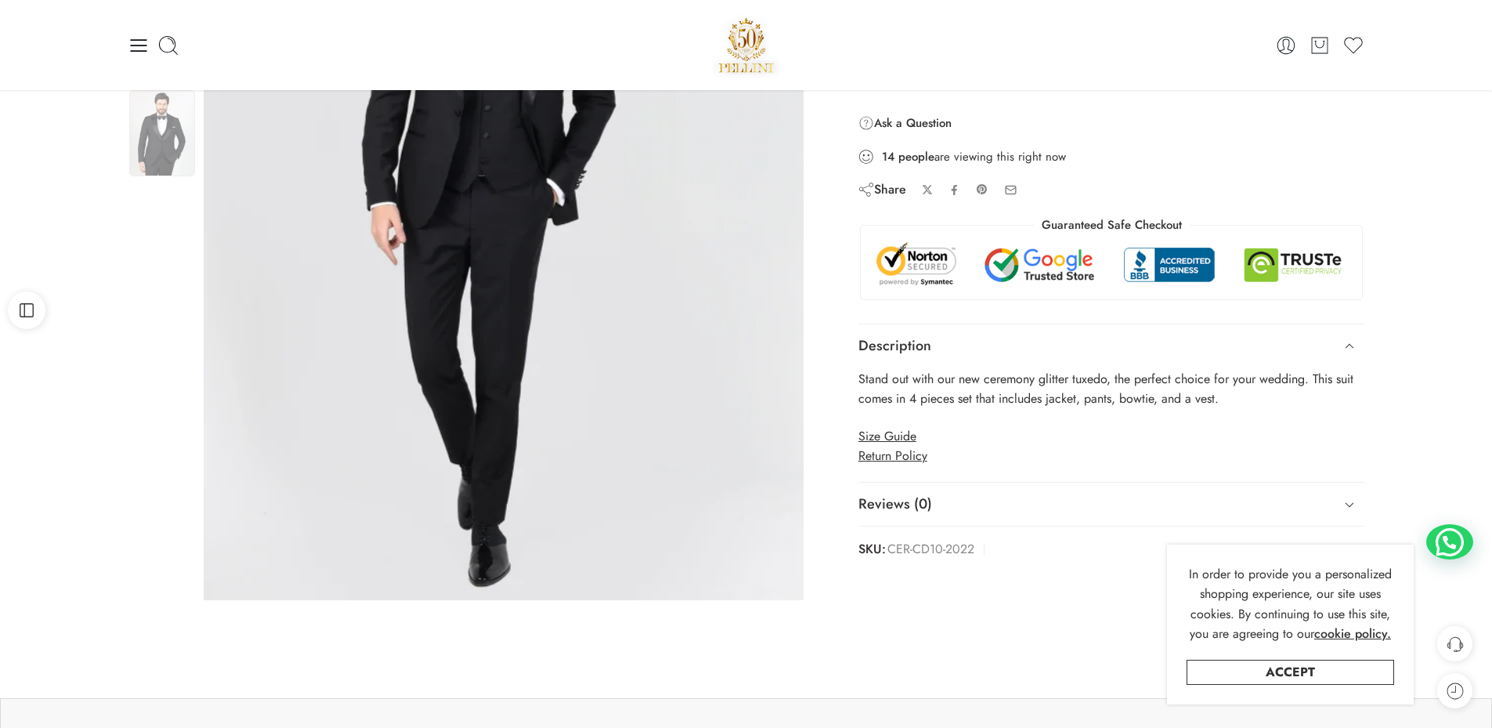
scroll to position [0, 0]
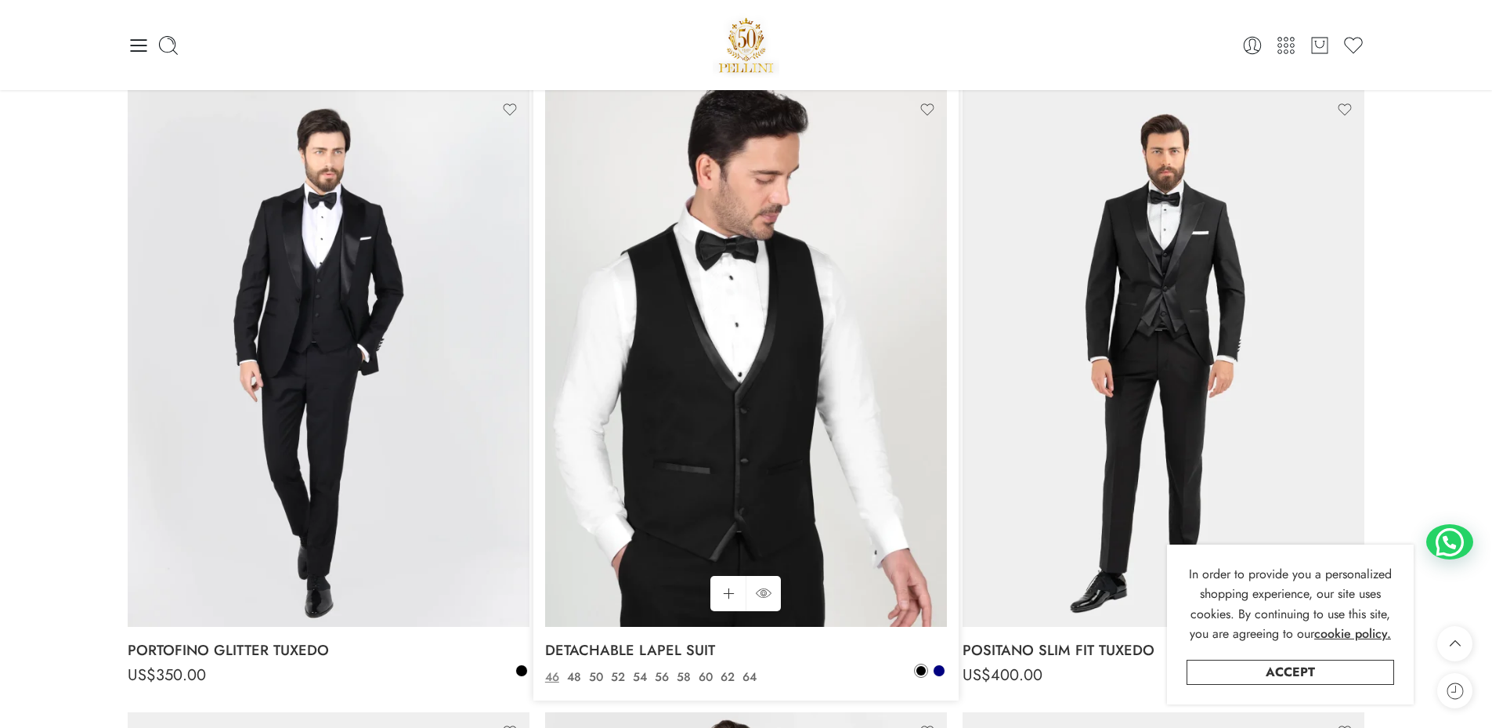
click at [724, 307] on img at bounding box center [746, 358] width 402 height 536
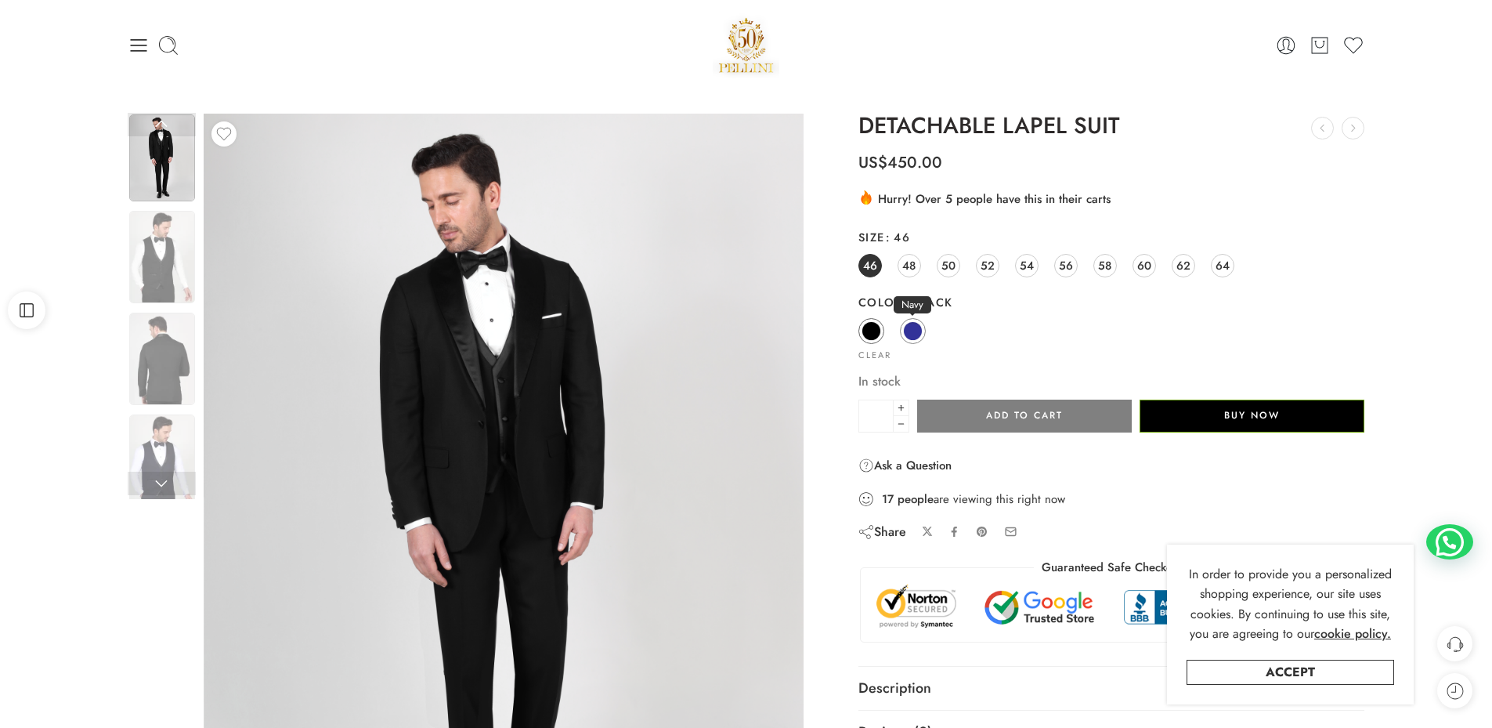
click at [922, 333] on span at bounding box center [913, 331] width 20 height 20
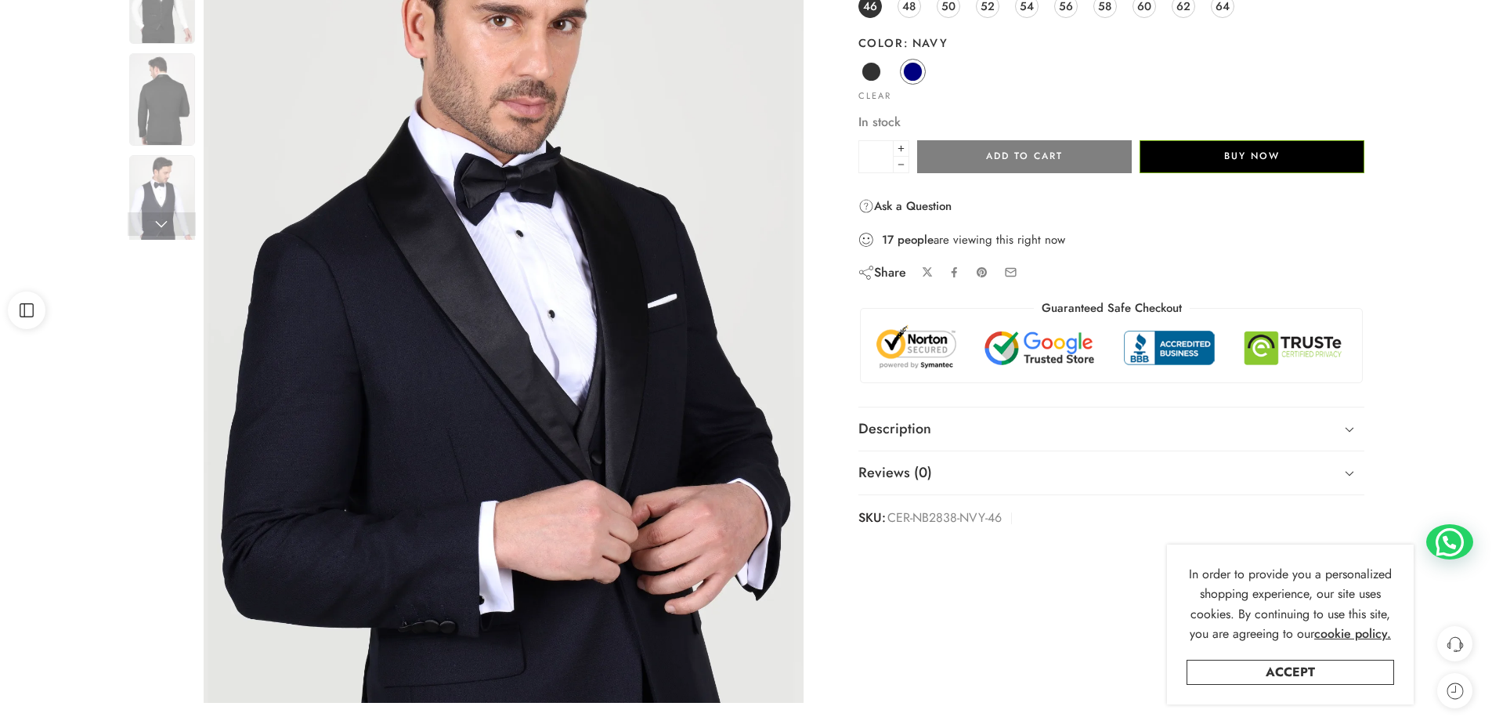
scroll to position [392, 0]
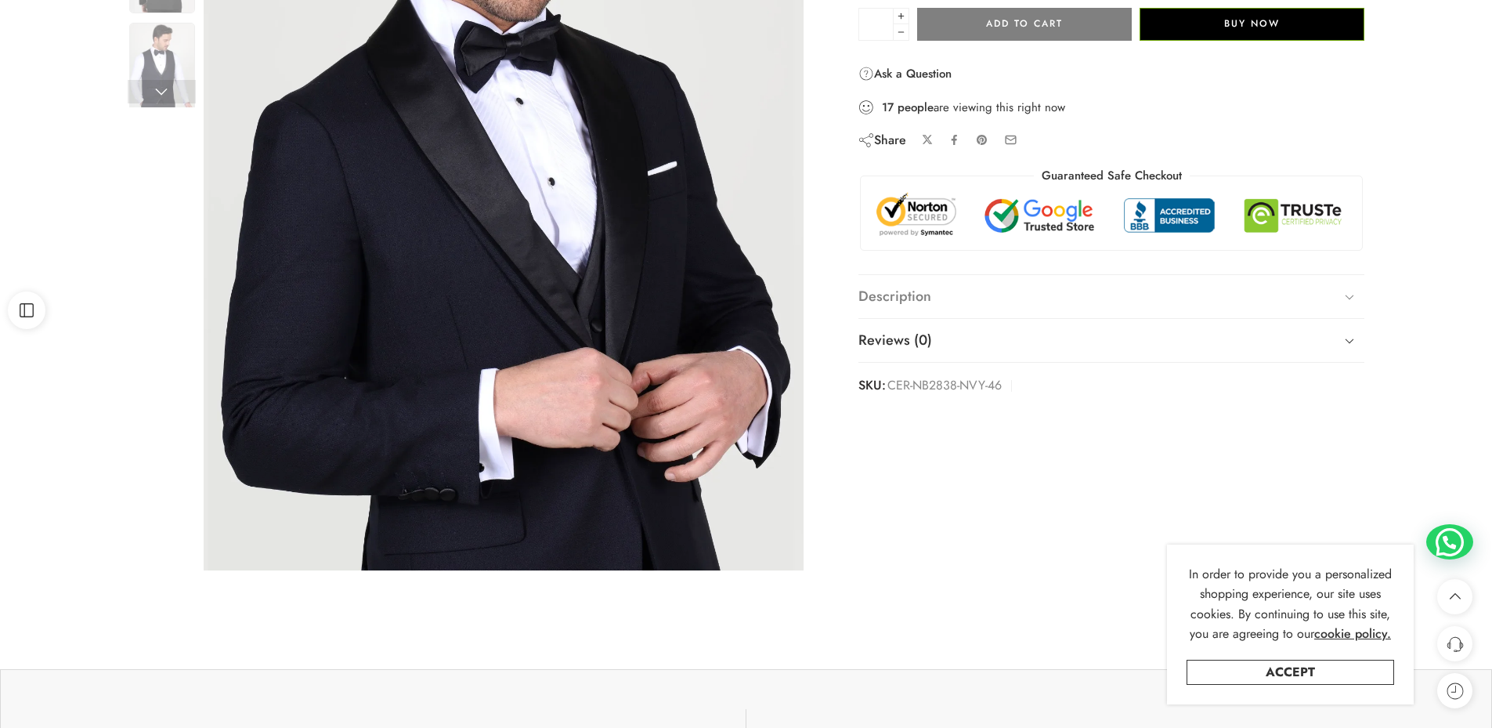
click at [972, 297] on link "Description" at bounding box center [1111, 297] width 507 height 44
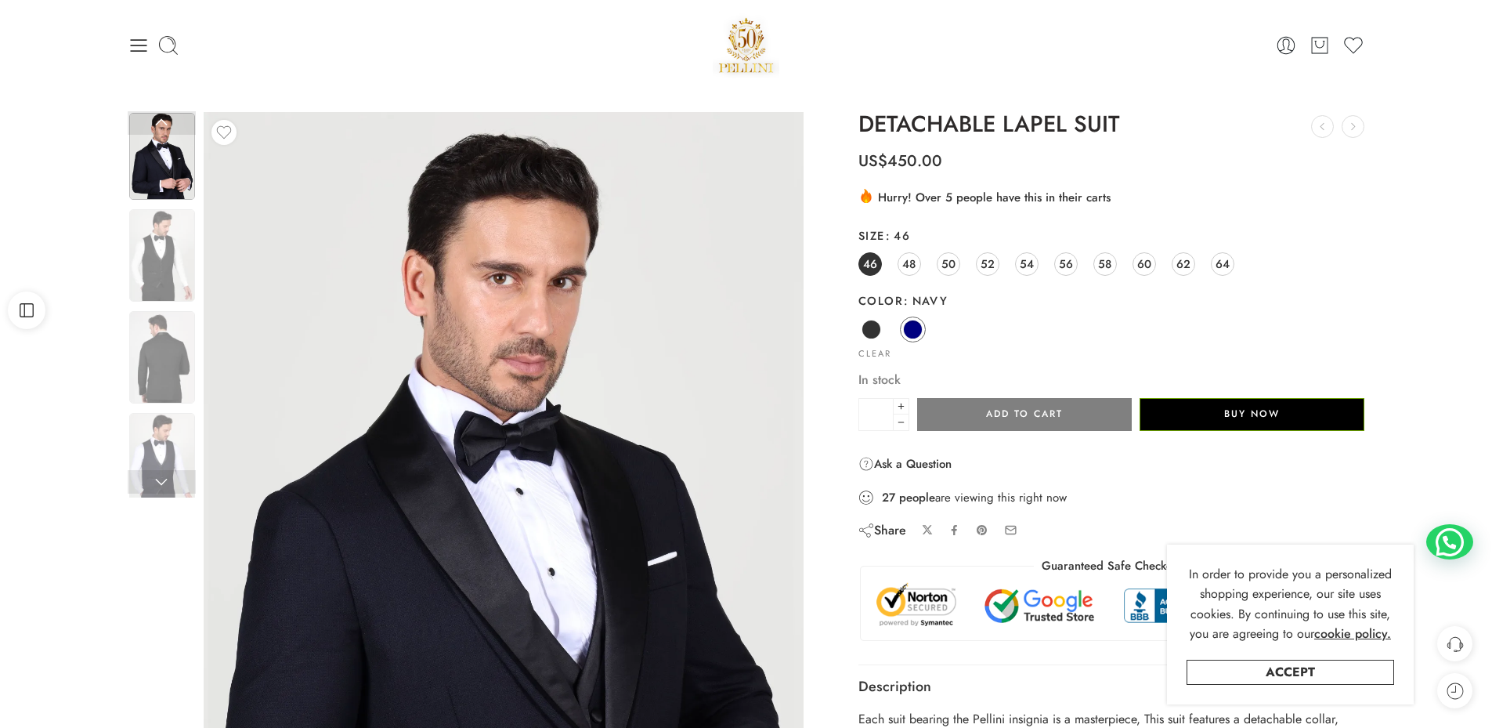
scroll to position [0, 0]
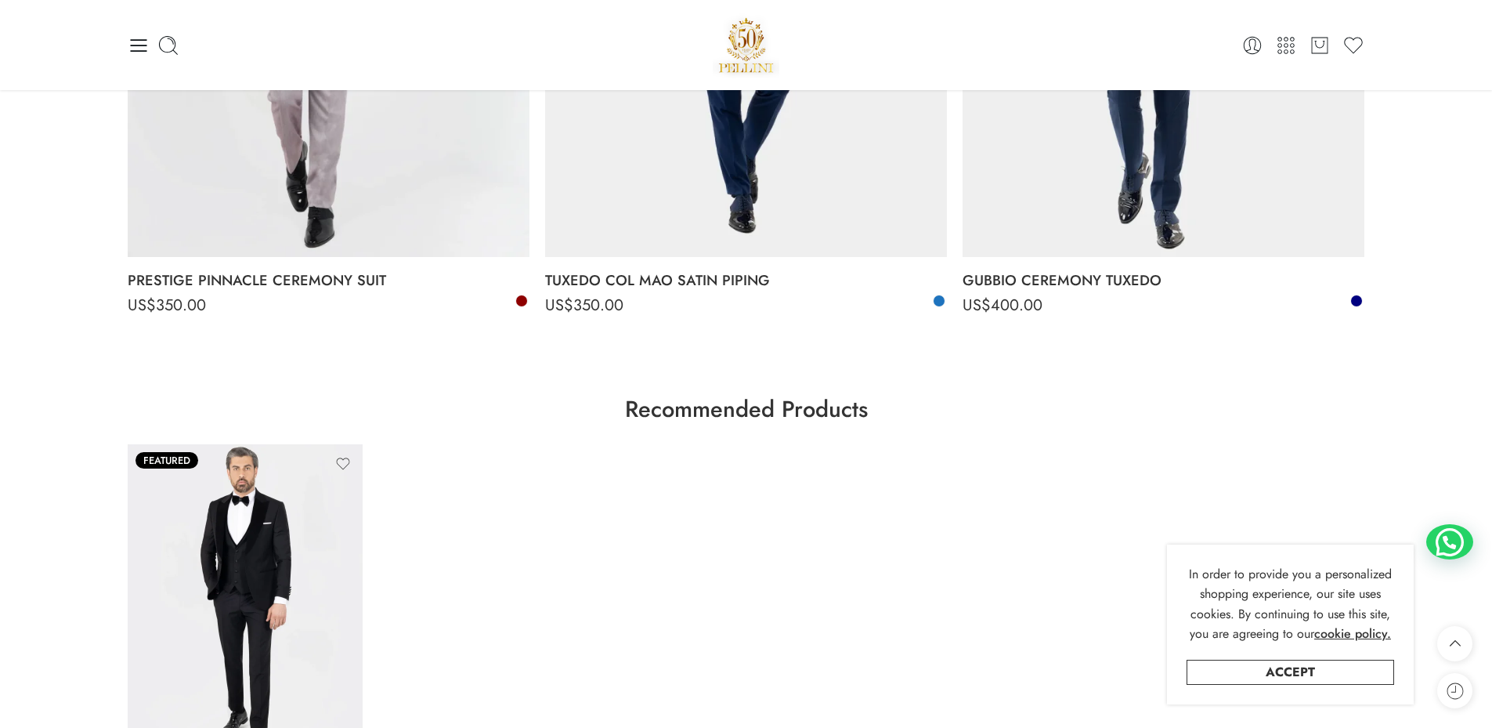
scroll to position [3626, 0]
